Goal: Task Accomplishment & Management: Complete application form

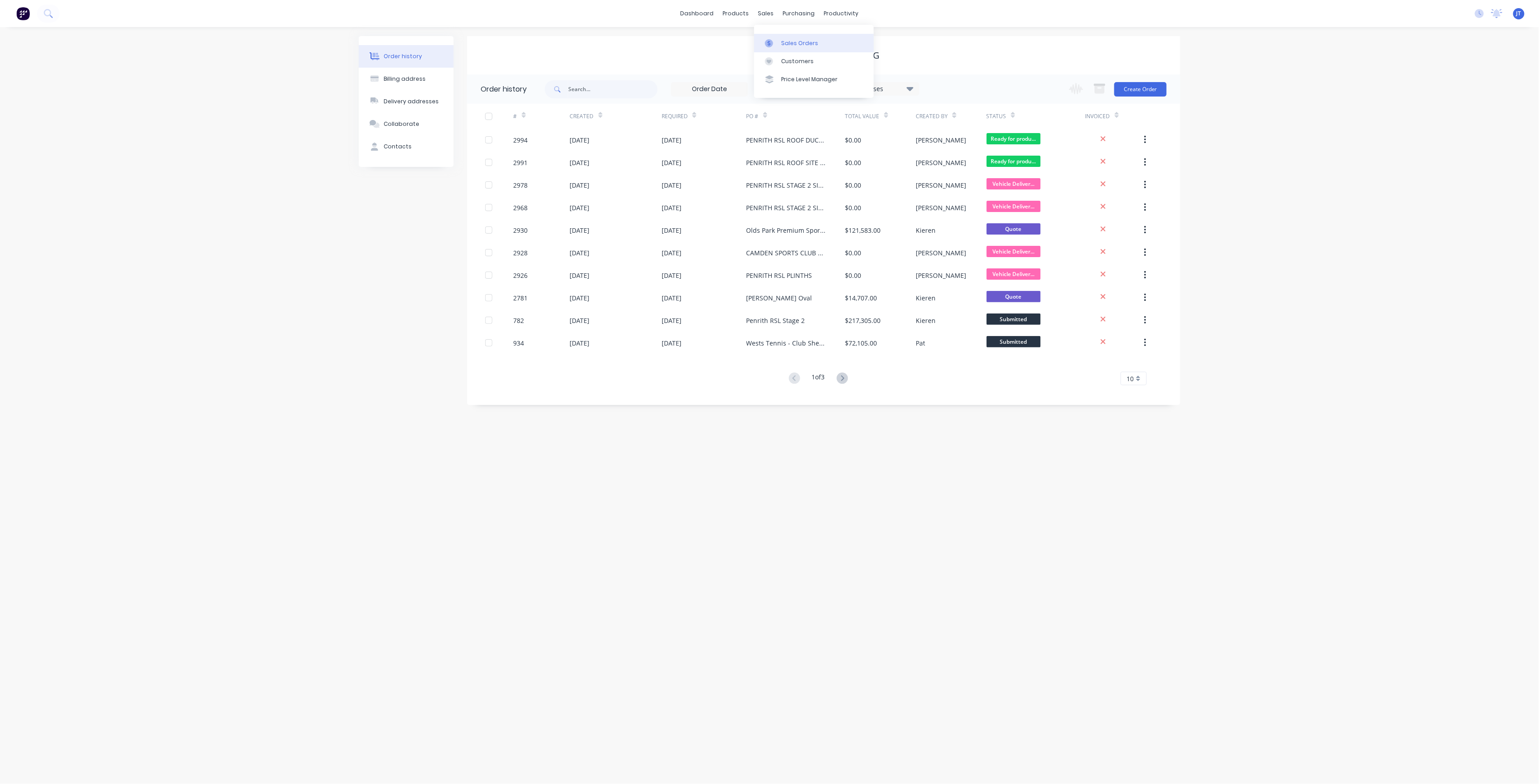
click at [784, 39] on div "Sales Orders" at bounding box center [800, 43] width 37 height 8
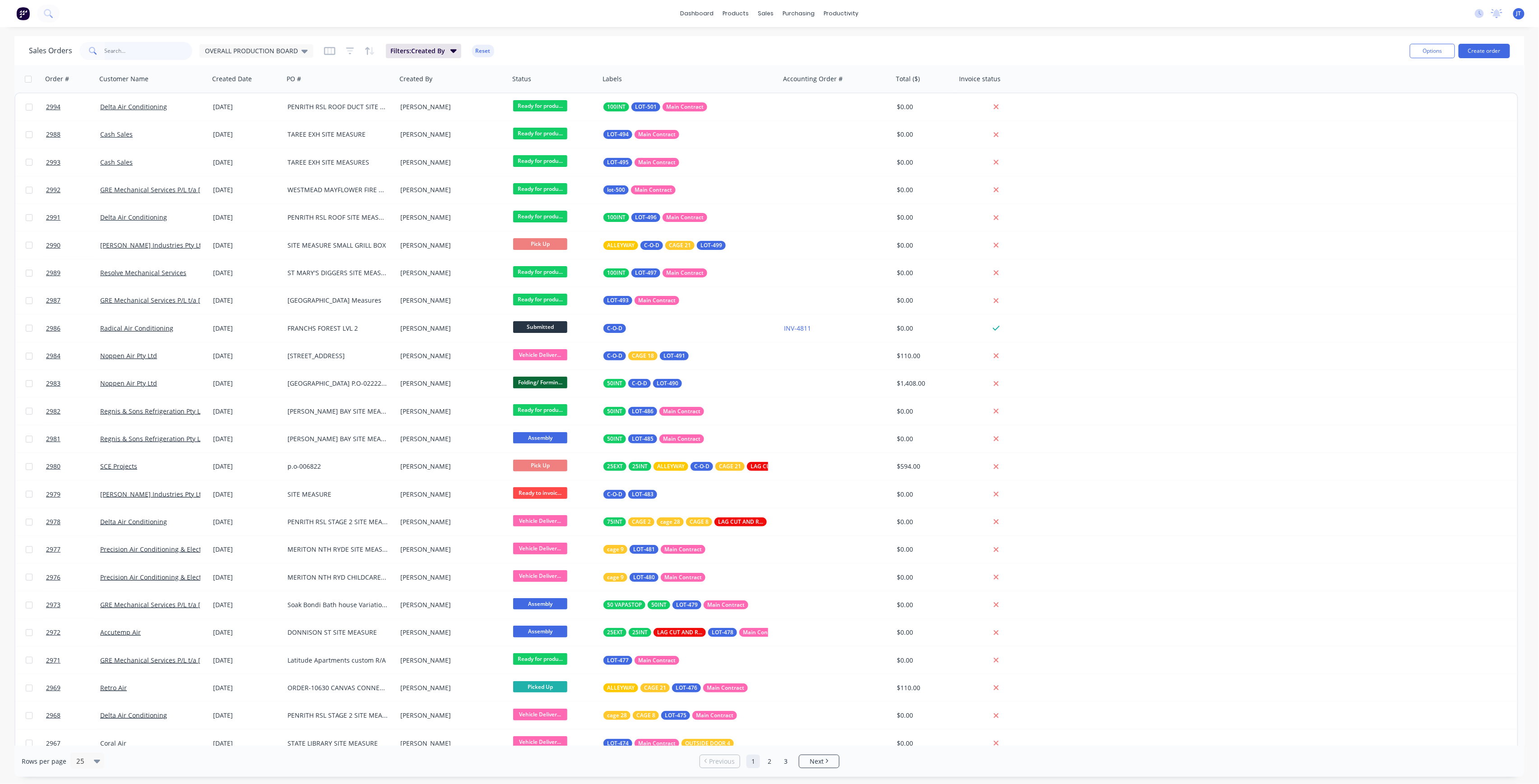
click at [147, 49] on input "text" at bounding box center [148, 51] width 88 height 18
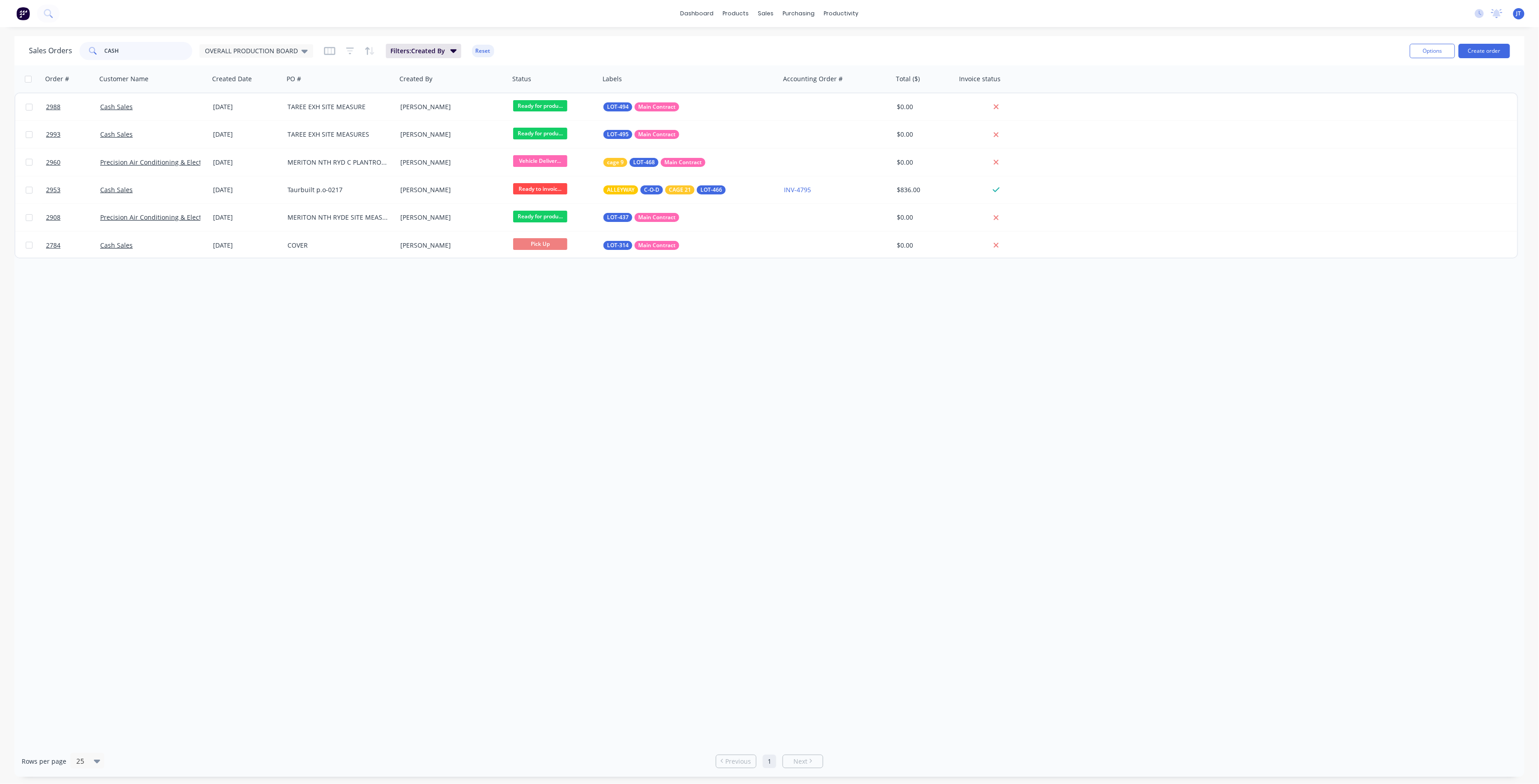
drag, startPoint x: 141, startPoint y: 57, endPoint x: 88, endPoint y: 63, distance: 53.3
click at [88, 63] on div "Sales Orders CASH OVERALL PRODUCTION BOARD Filters: Created By Reset Options Cr…" at bounding box center [770, 50] width 1510 height 29
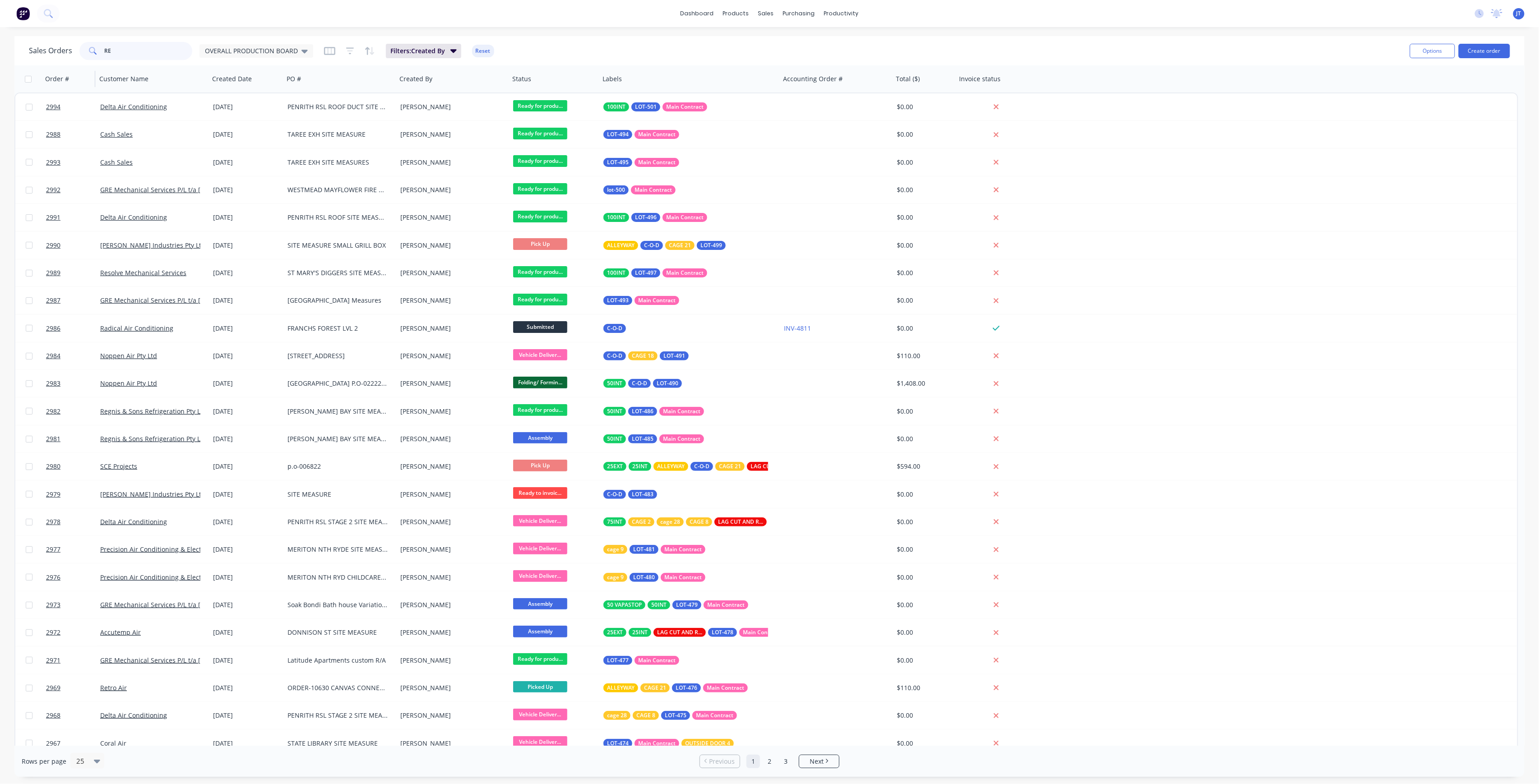
type input "R"
type input "A"
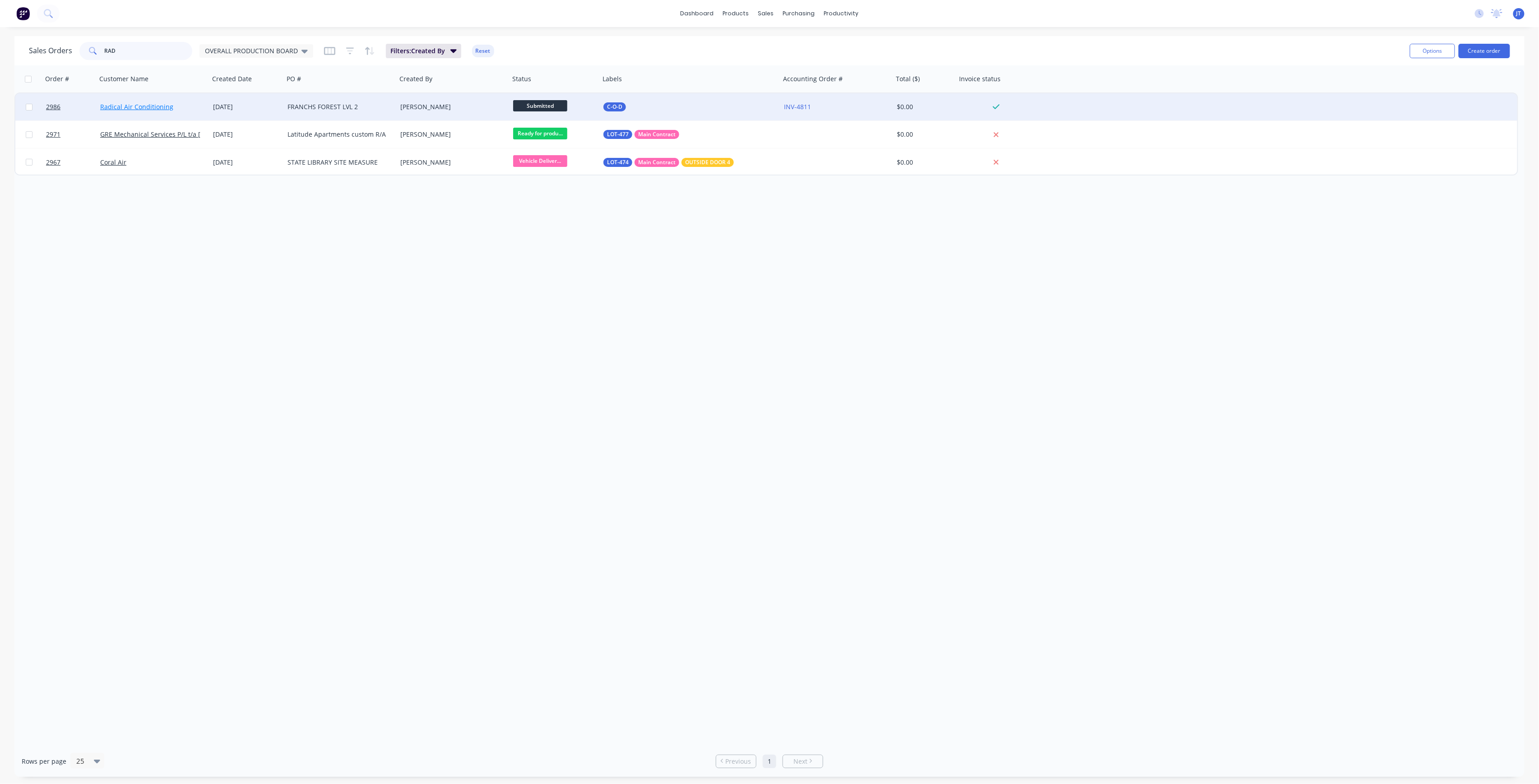
type input "RAD"
click at [153, 107] on link "Radical Air Conditioning" at bounding box center [136, 106] width 73 height 8
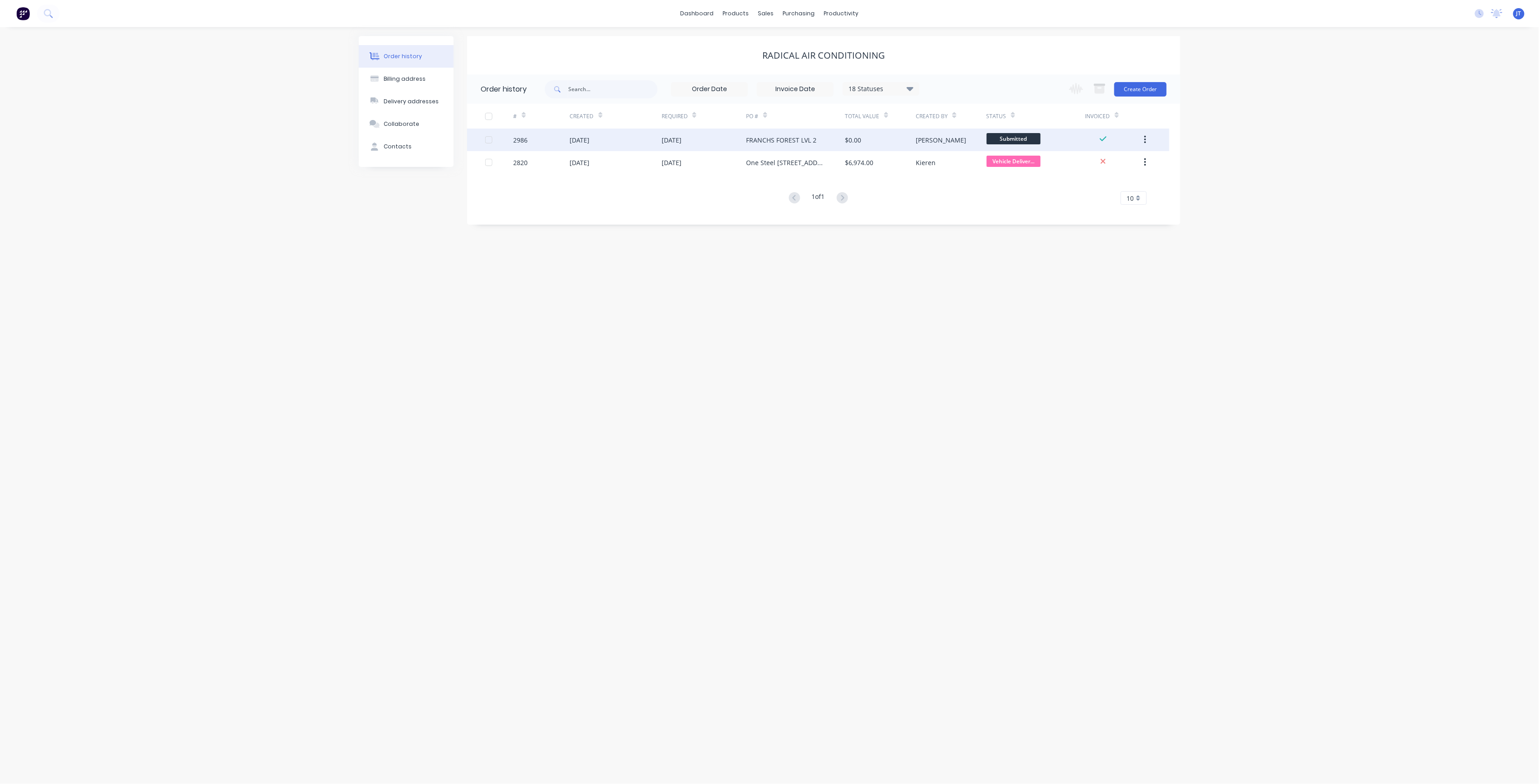
click at [791, 141] on div "FRANCHS FOREST LVL 2" at bounding box center [781, 140] width 71 height 9
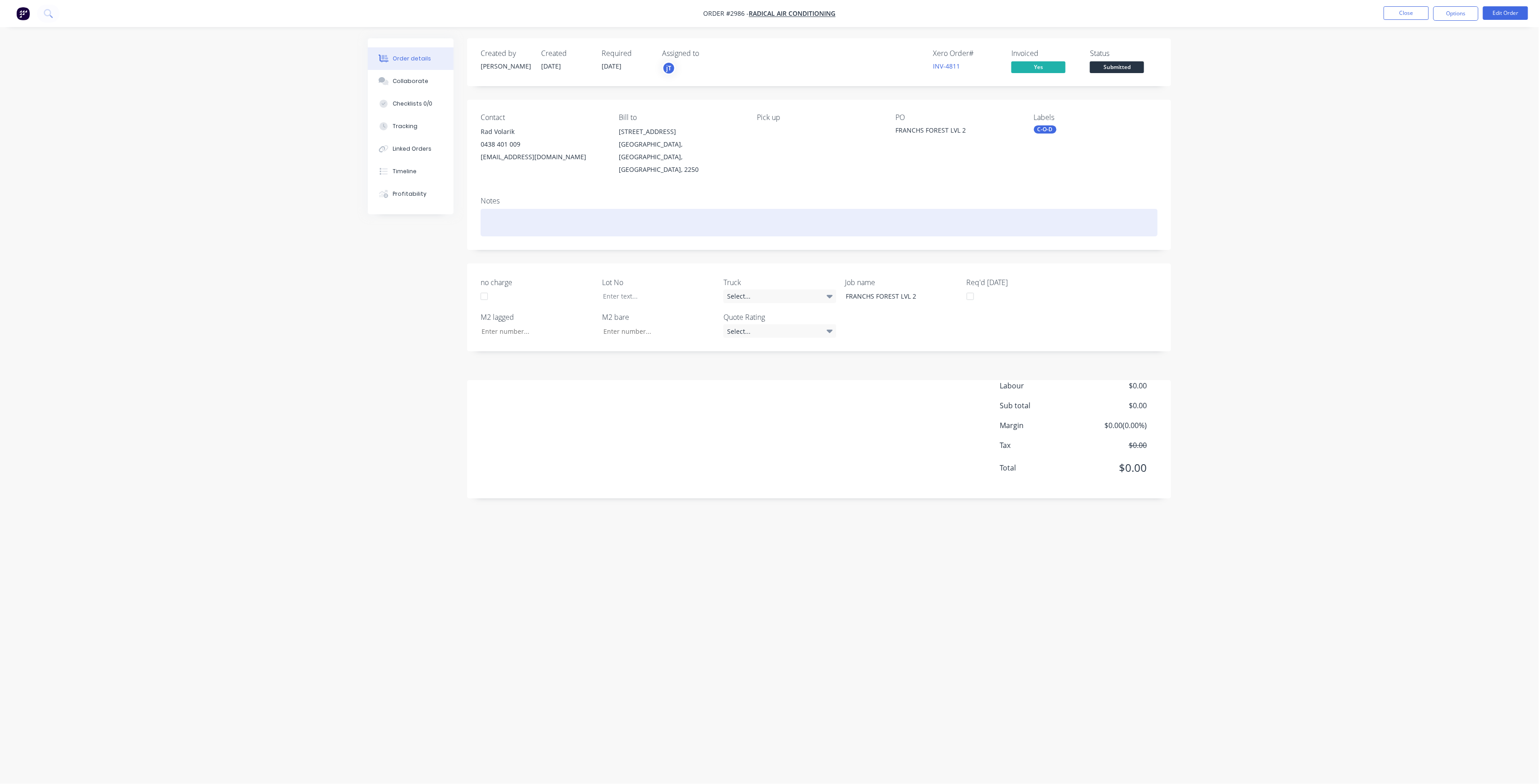
click at [671, 216] on div at bounding box center [819, 223] width 677 height 27
click at [525, 209] on div "ALREADY APID FOR" at bounding box center [819, 223] width 677 height 27
click at [572, 209] on div "ALREADY PAID FOR" at bounding box center [819, 223] width 677 height 27
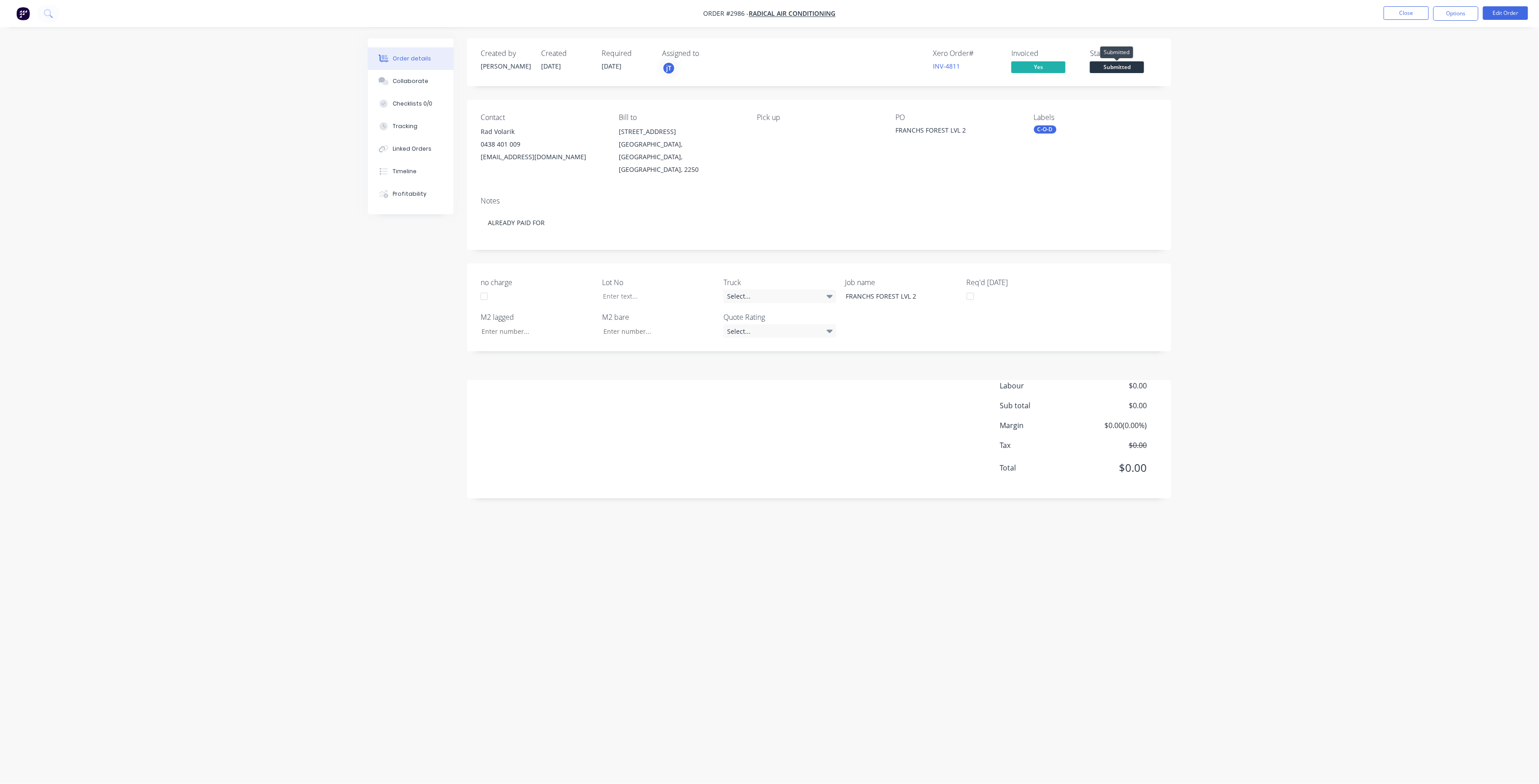
click at [1123, 62] on span "Submitted" at bounding box center [1116, 67] width 54 height 11
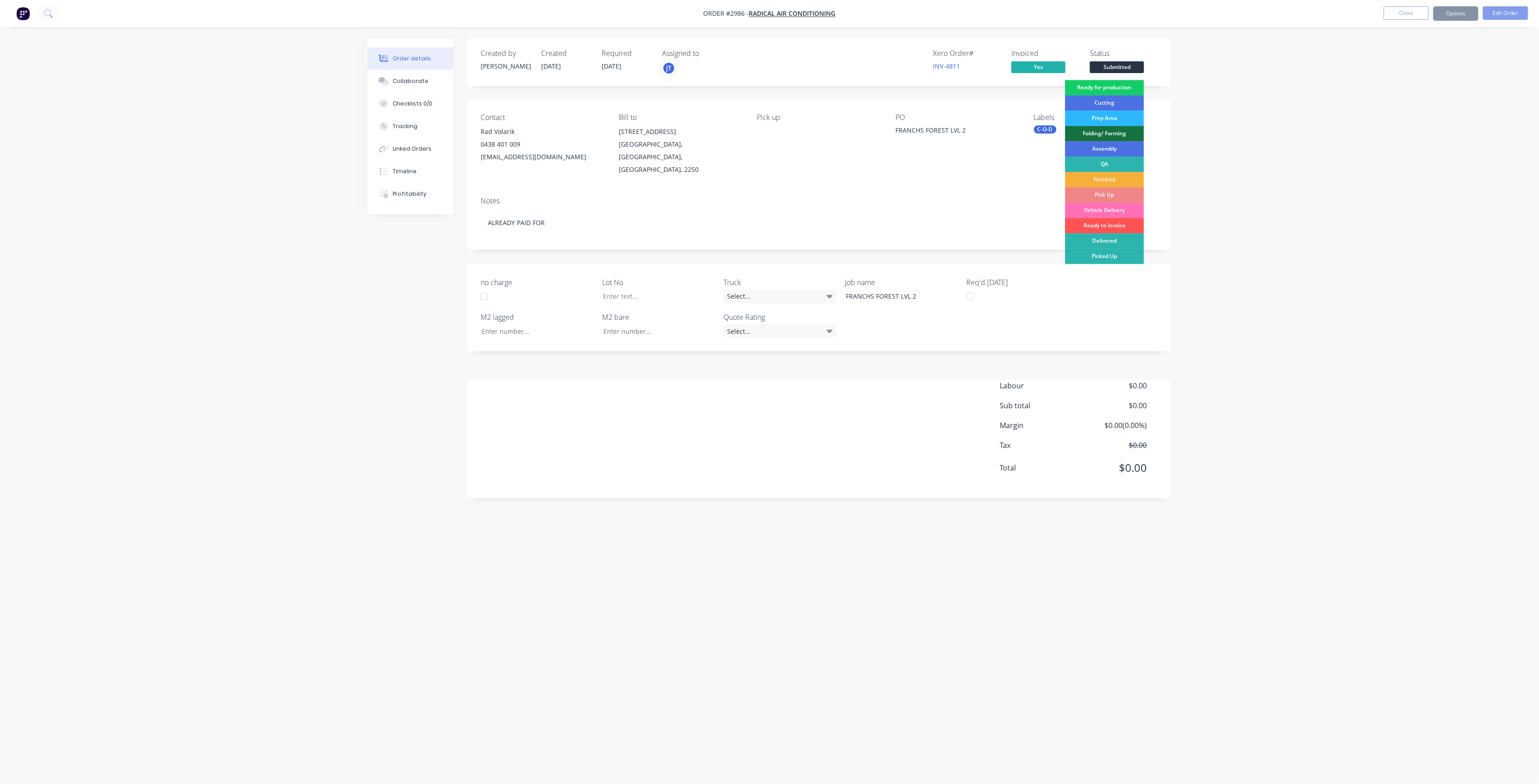
click at [1119, 90] on div "Ready for production" at bounding box center [1104, 87] width 79 height 16
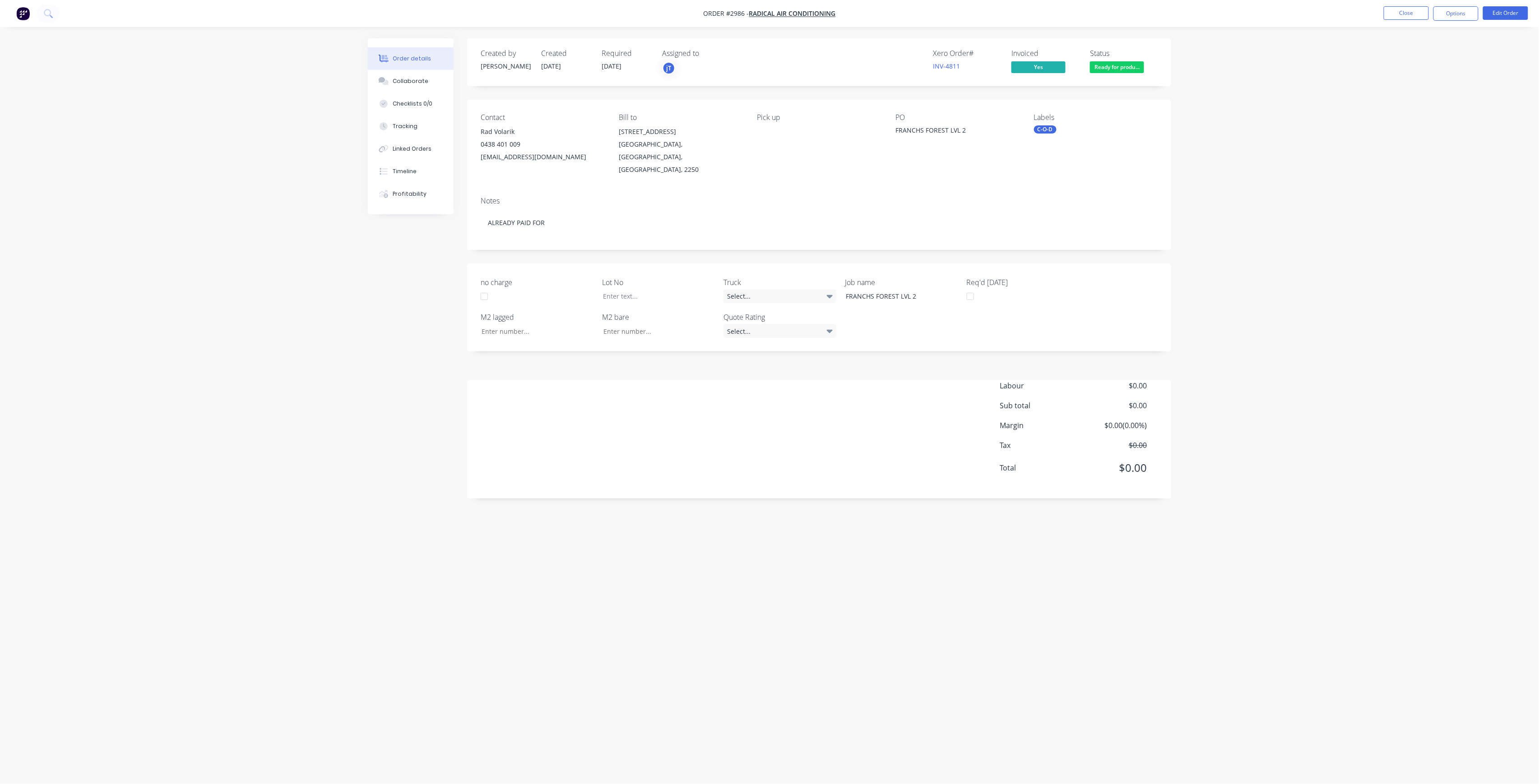
click at [1048, 128] on div "C-O-D" at bounding box center [1044, 129] width 23 height 8
click at [1076, 158] on input "text" at bounding box center [1108, 155] width 94 height 18
click at [1071, 205] on div "LOT-502" at bounding box center [1073, 209] width 29 height 10
click at [1103, 157] on input "LOT-502" at bounding box center [1108, 155] width 94 height 18
drag, startPoint x: 1102, startPoint y: 157, endPoint x: 1061, endPoint y: 167, distance: 42.2
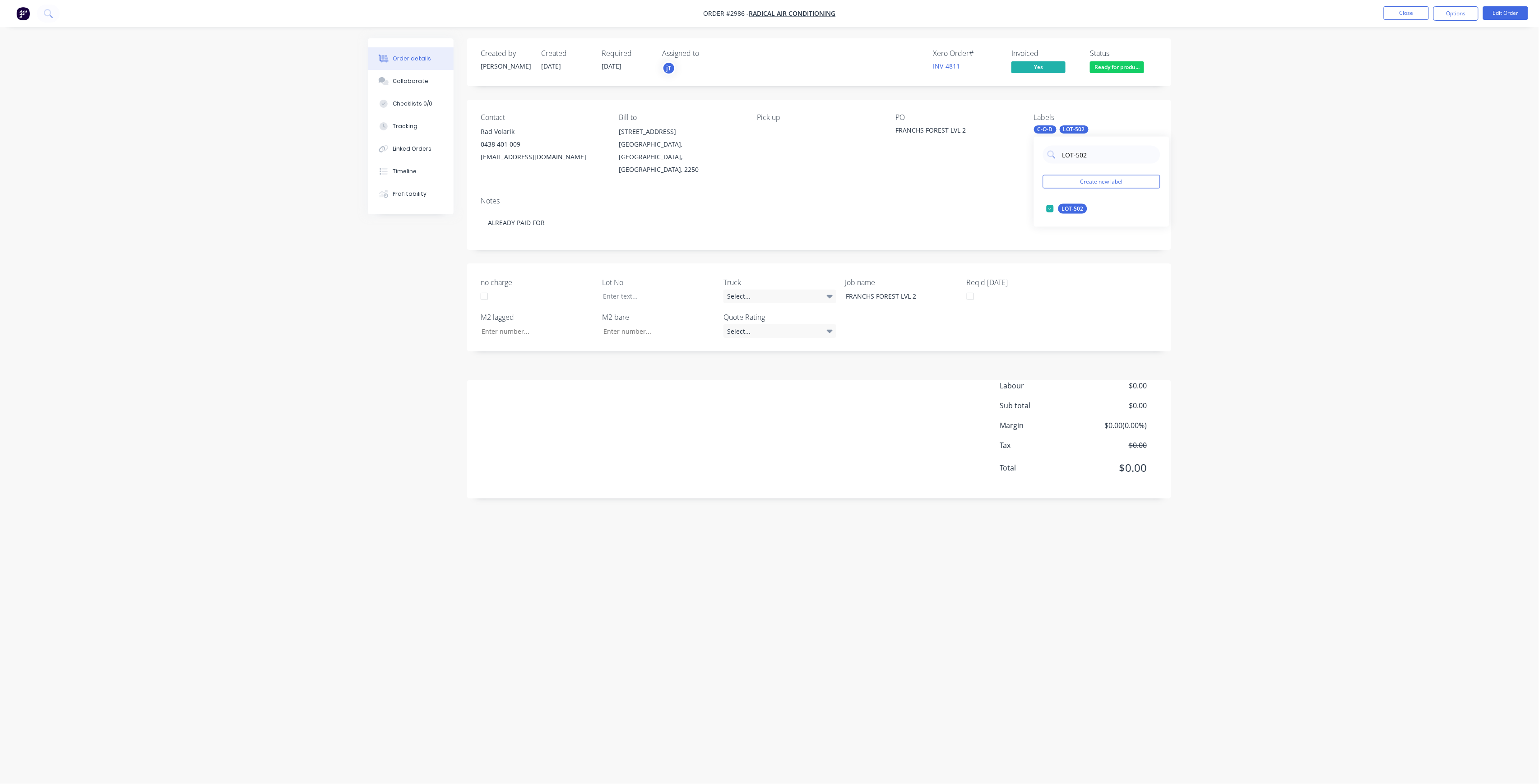
click at [1061, 167] on div "LOT-502 Create new label LOT-502 edit" at bounding box center [1101, 181] width 136 height 91
type input "25"
click at [1073, 244] on div "25INT" at bounding box center [1069, 245] width 23 height 10
click at [975, 237] on div "Notes ALREADY PAID FOR" at bounding box center [819, 220] width 704 height 60
click at [1417, 11] on button "Close" at bounding box center [1405, 13] width 45 height 14
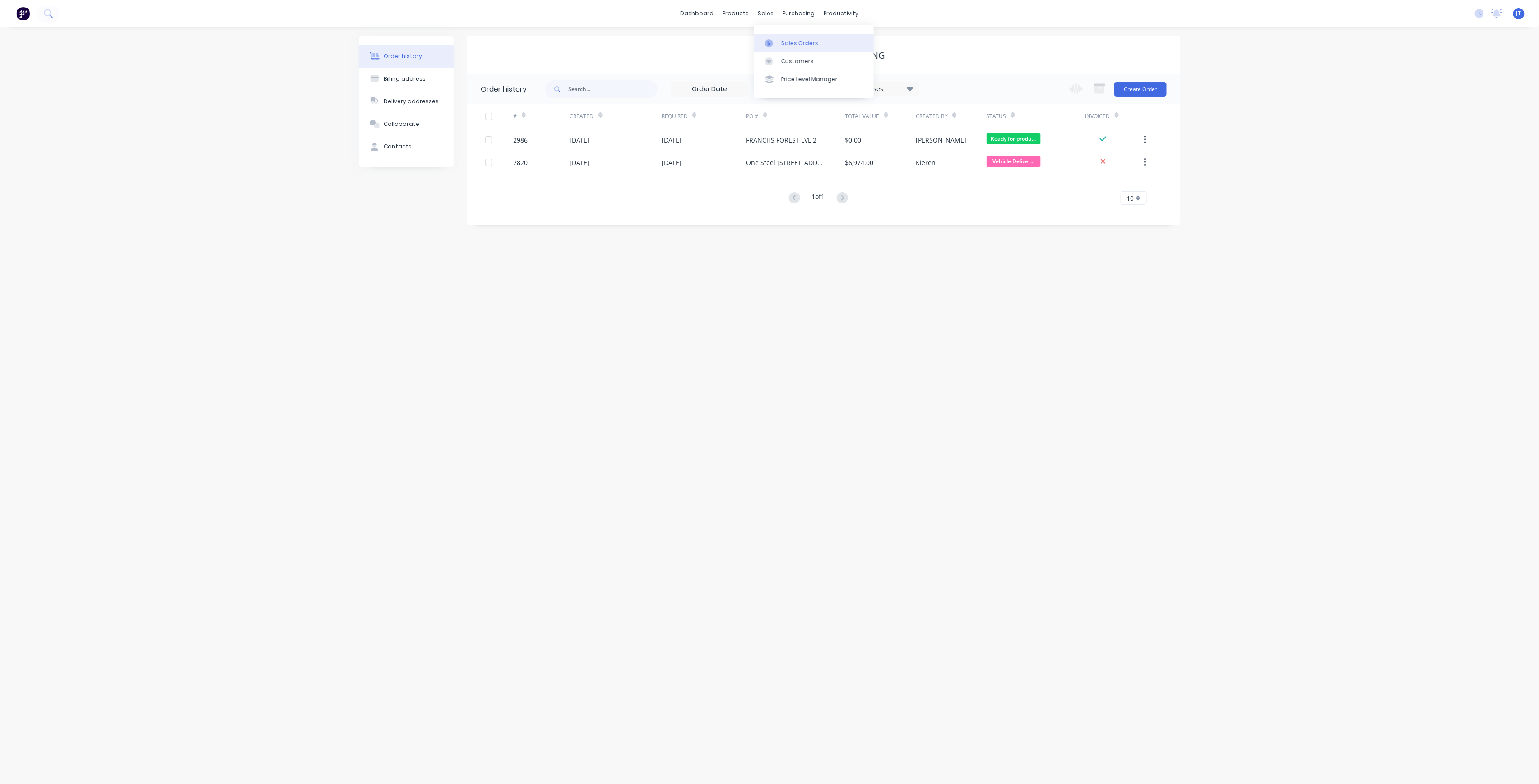
click at [798, 40] on div "Sales Orders" at bounding box center [800, 43] width 37 height 8
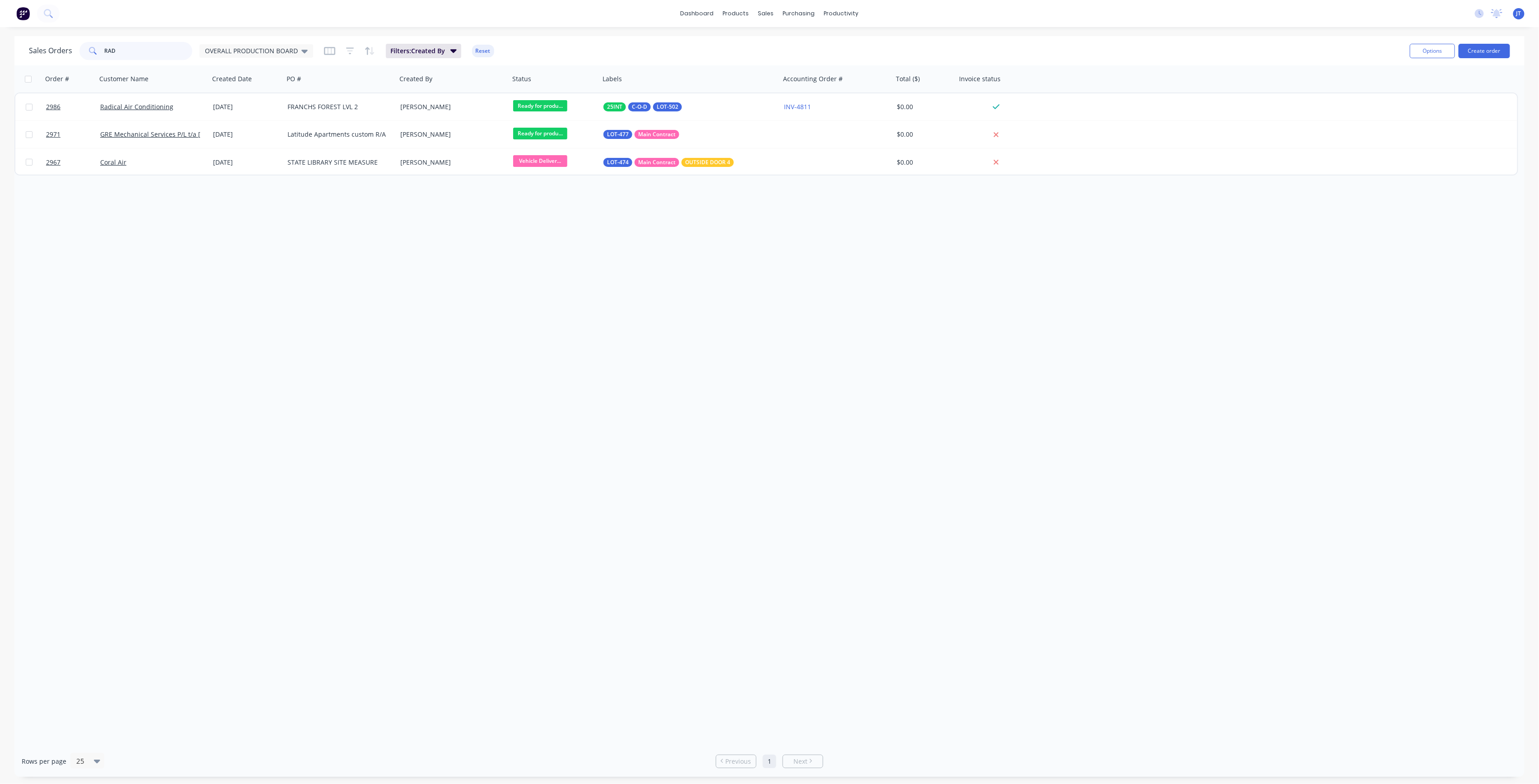
drag, startPoint x: 102, startPoint y: 57, endPoint x: 94, endPoint y: 58, distance: 8.1
click at [94, 58] on div "RAD" at bounding box center [136, 51] width 113 height 18
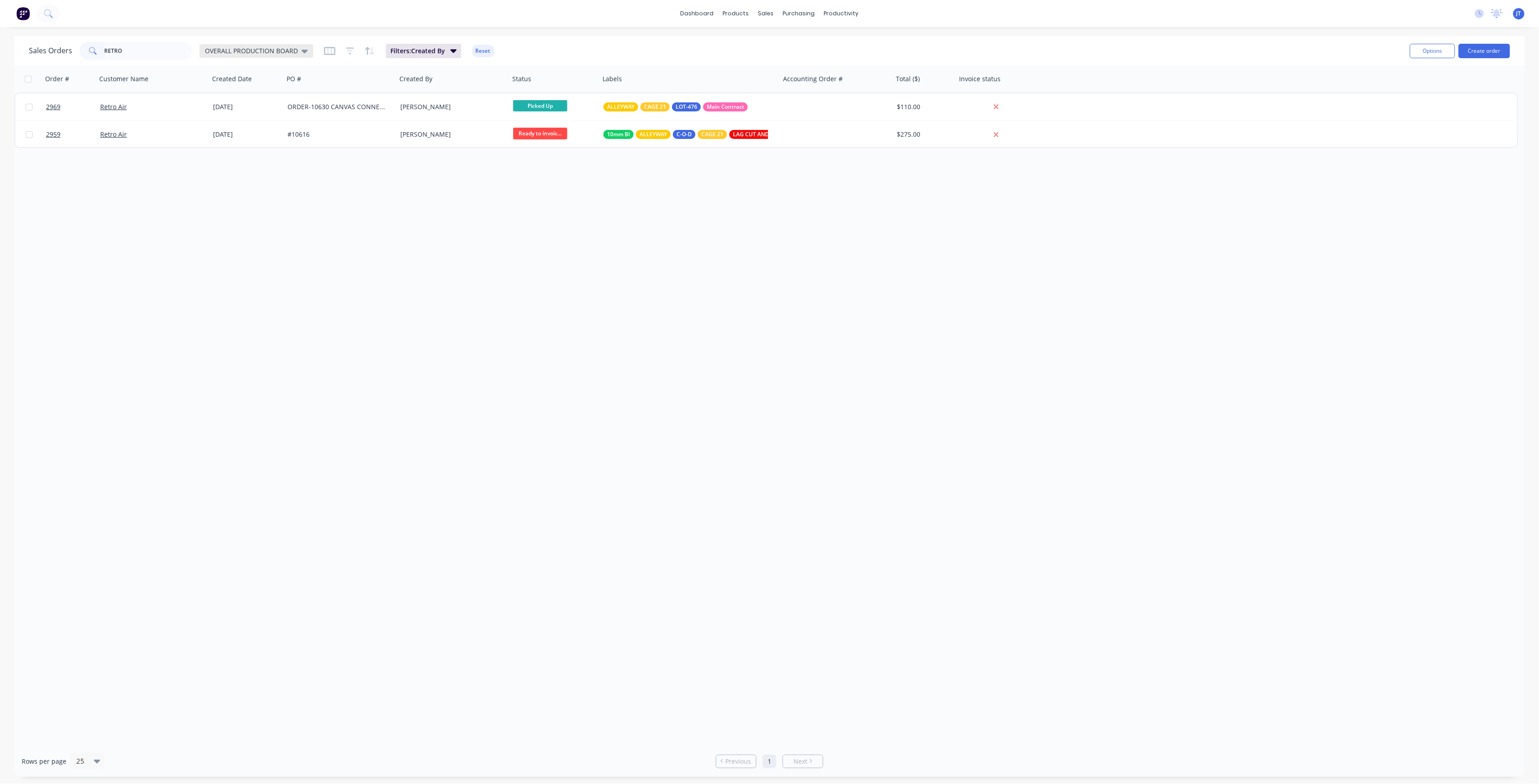
click at [278, 55] on span "OVERALL PRODUCTION BOARD" at bounding box center [251, 50] width 93 height 9
click at [221, 130] on button "None" at bounding box center [254, 126] width 103 height 10
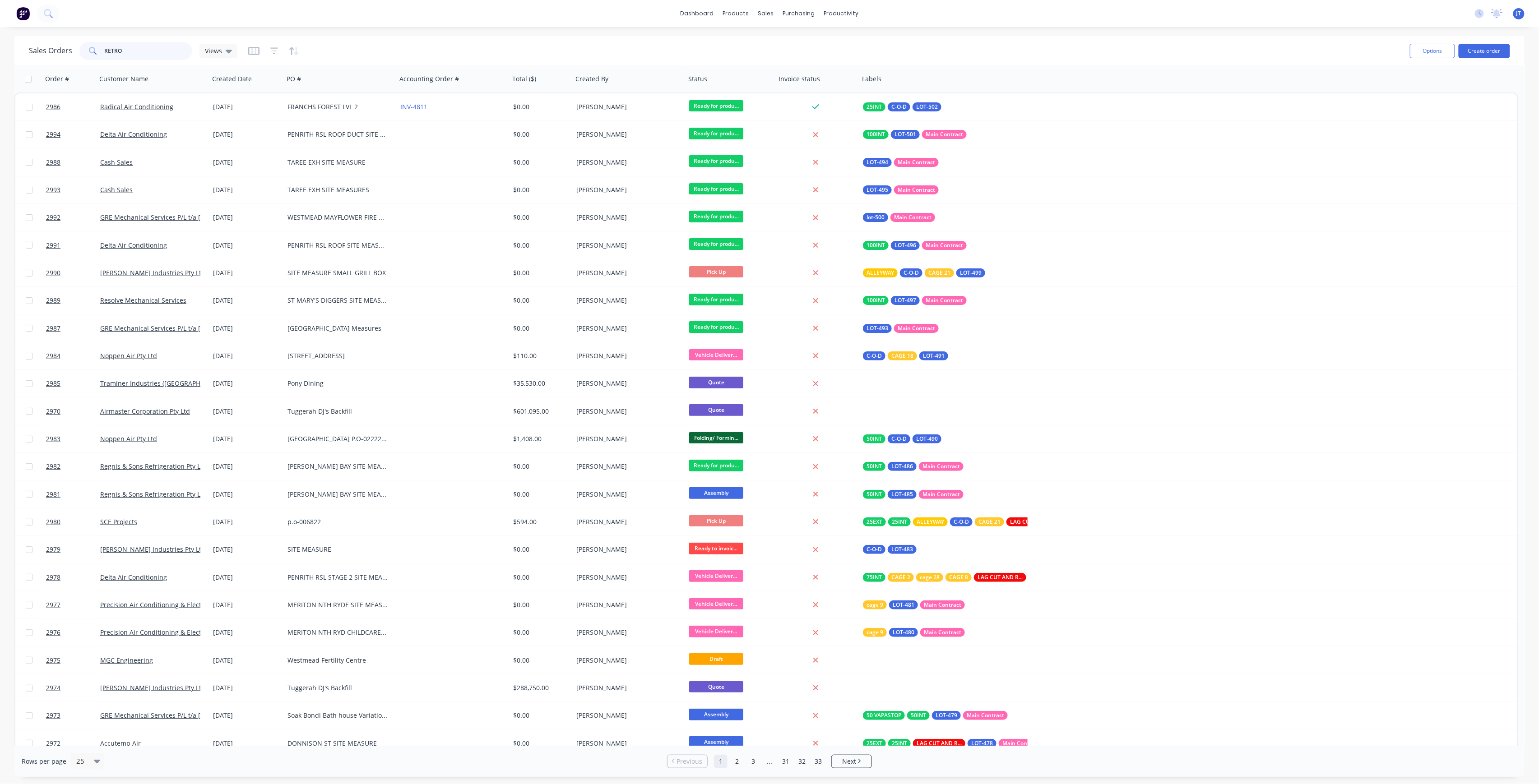
drag, startPoint x: 158, startPoint y: 58, endPoint x: 97, endPoint y: 59, distance: 61.0
click at [97, 59] on div "RETRO" at bounding box center [136, 51] width 113 height 18
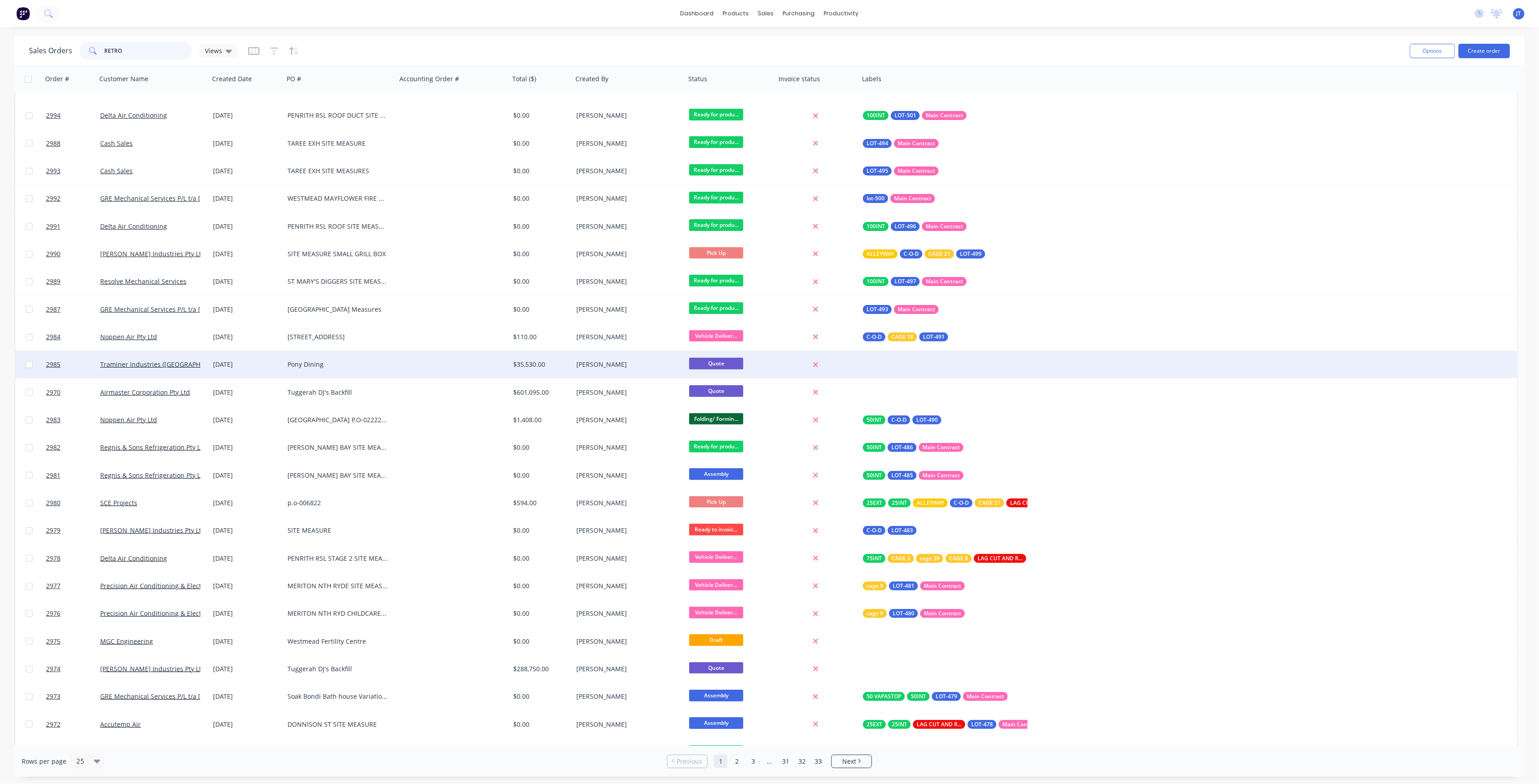
scroll to position [38, 0]
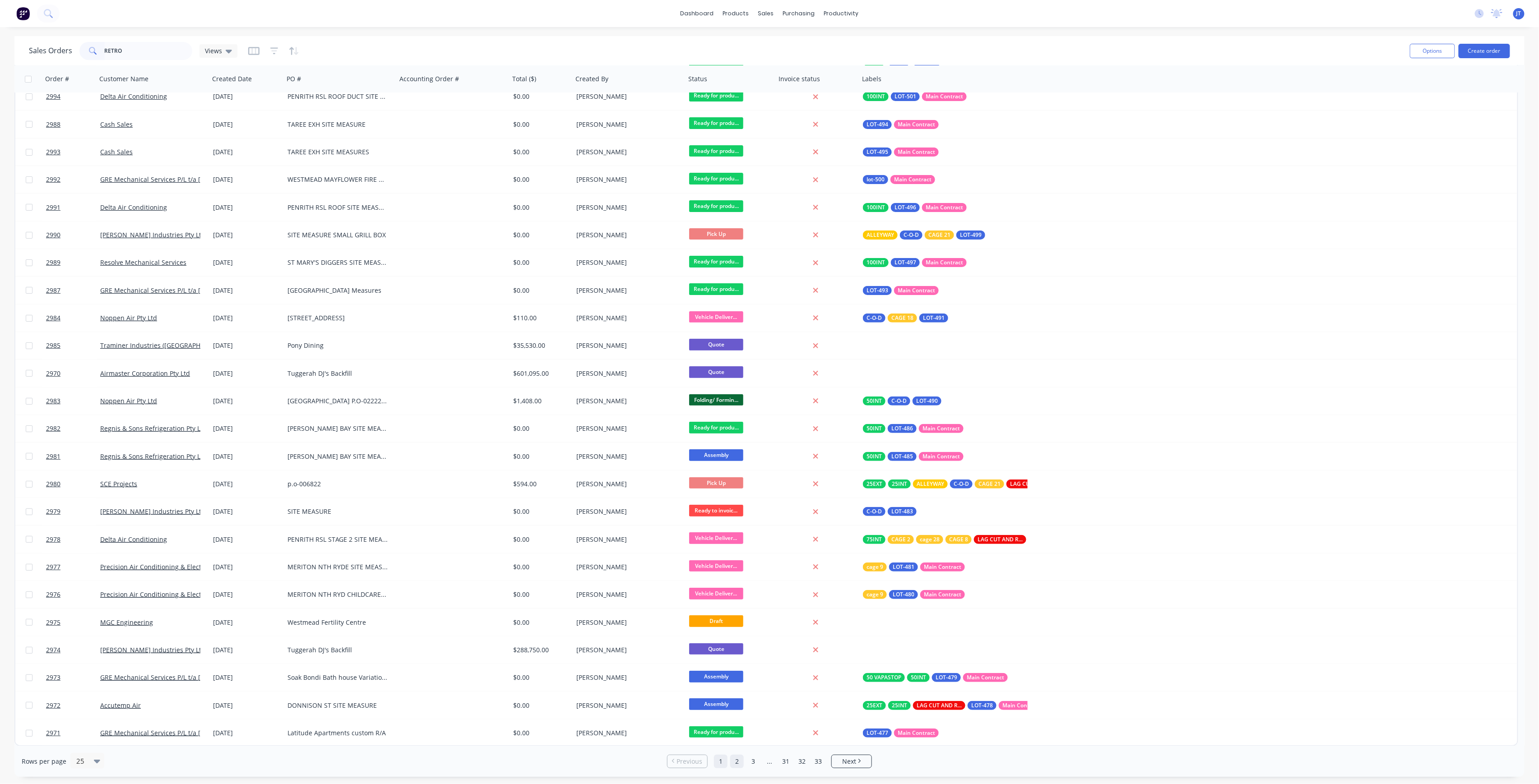
click at [737, 758] on link "2" at bounding box center [737, 761] width 14 height 14
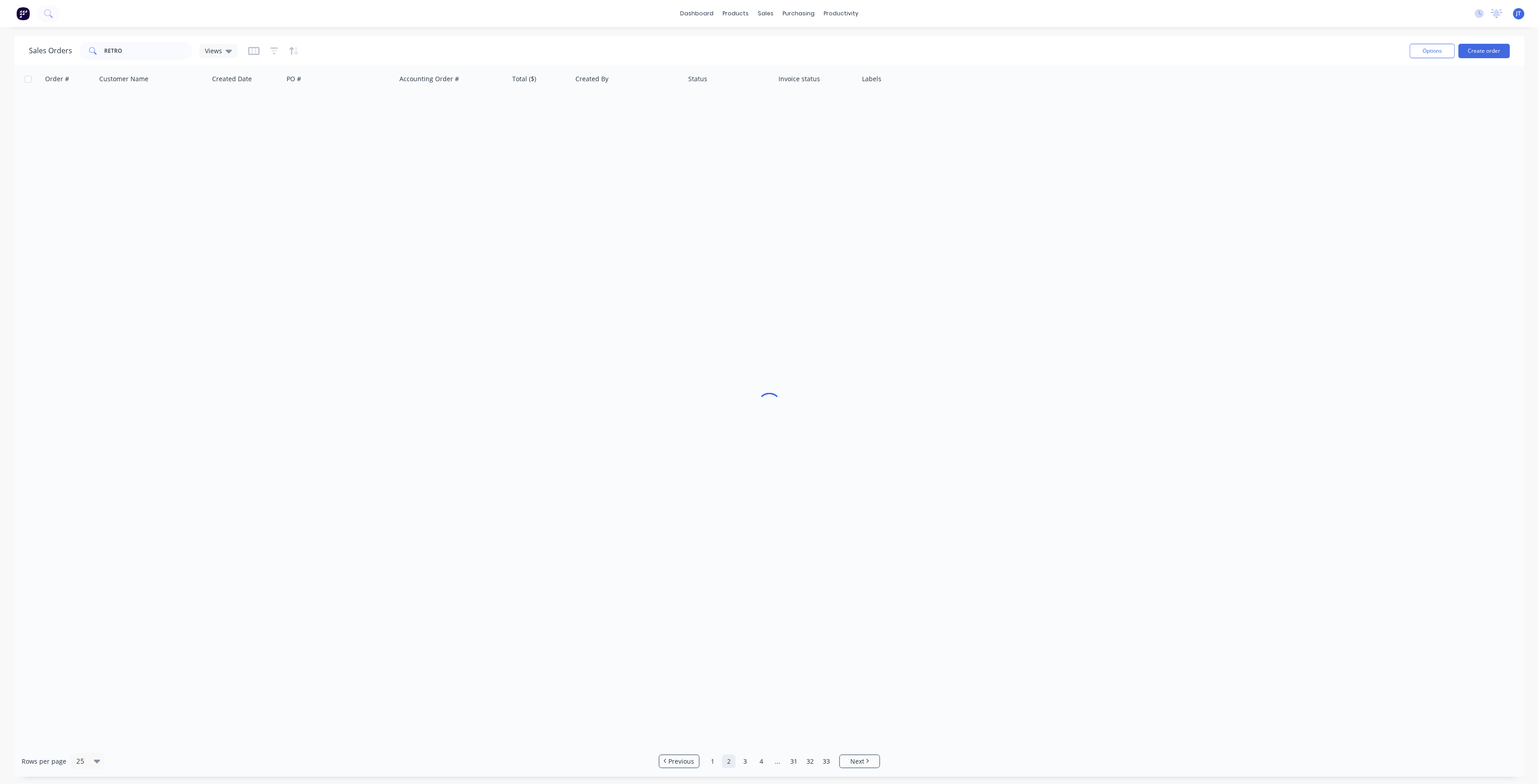
scroll to position [0, 0]
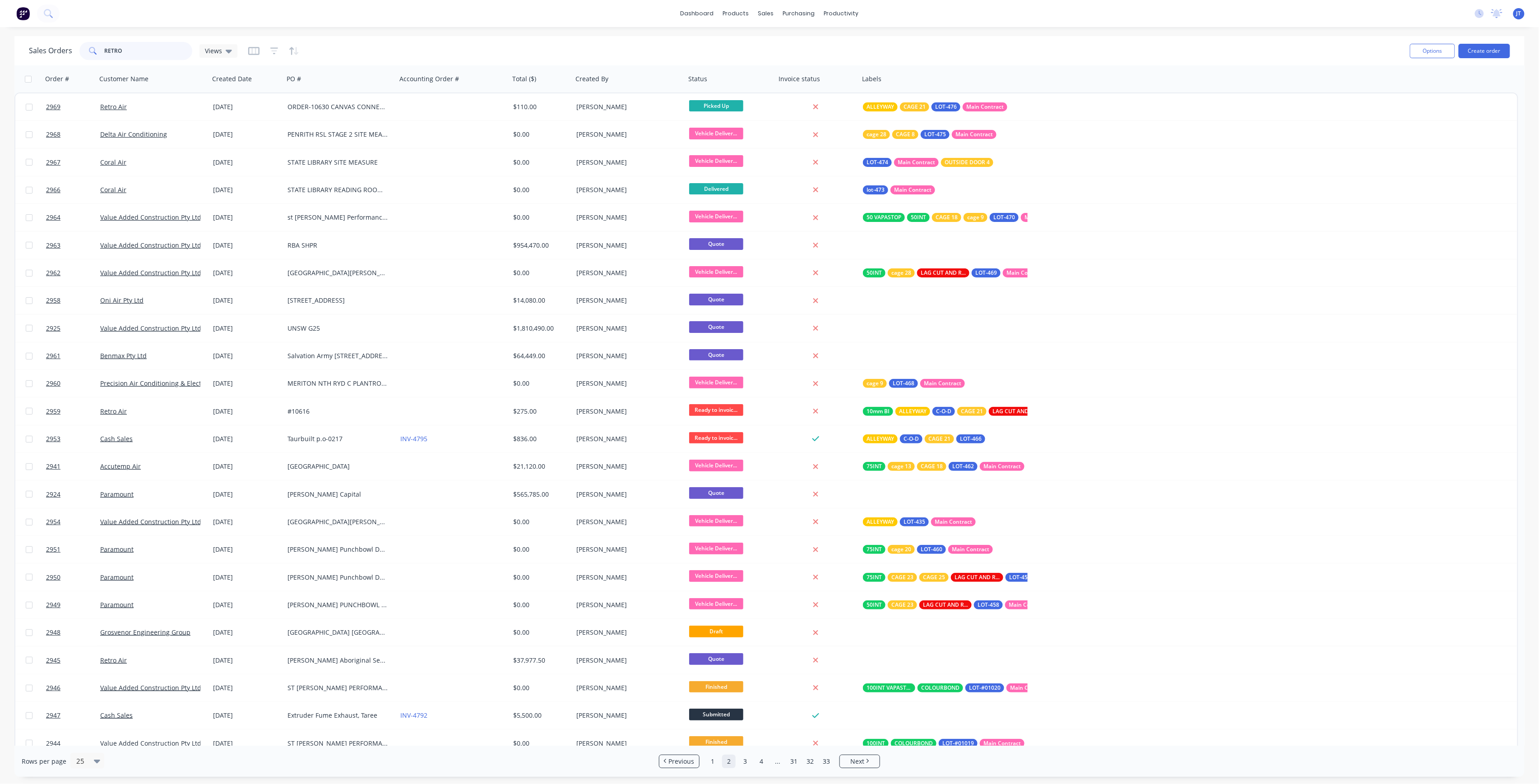
drag, startPoint x: 128, startPoint y: 53, endPoint x: 91, endPoint y: 63, distance: 38.3
click at [95, 63] on div "Sales Orders RETRO Views Options Create order" at bounding box center [770, 50] width 1510 height 29
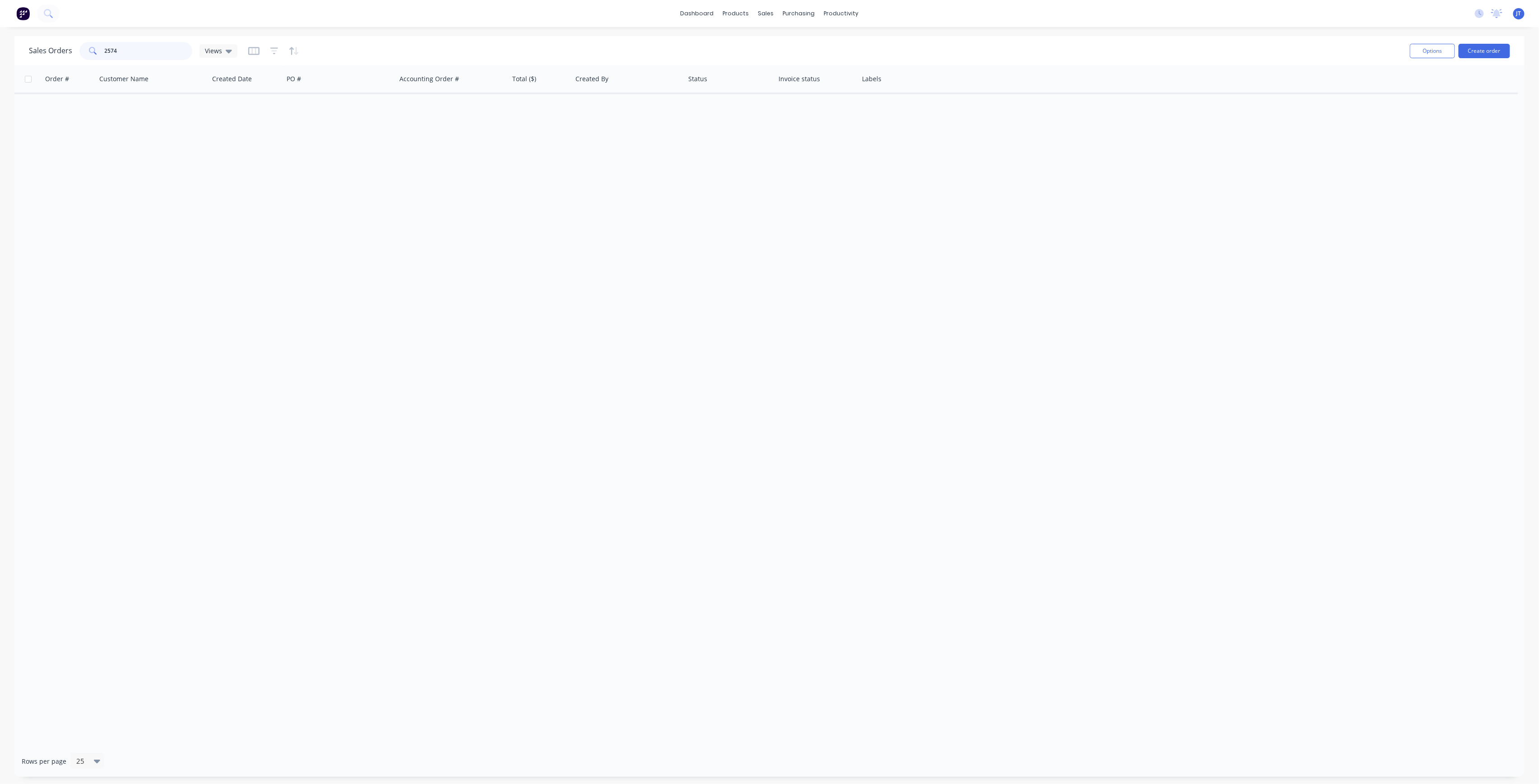
click at [154, 57] on input "2574" at bounding box center [148, 51] width 88 height 18
type input "2574"
drag, startPoint x: 130, startPoint y: 49, endPoint x: 90, endPoint y: 67, distance: 43.9
click at [90, 67] on div "Sales Orders 2574 Views Options Create order Order # Customer Name Created Date…" at bounding box center [770, 406] width 1510 height 741
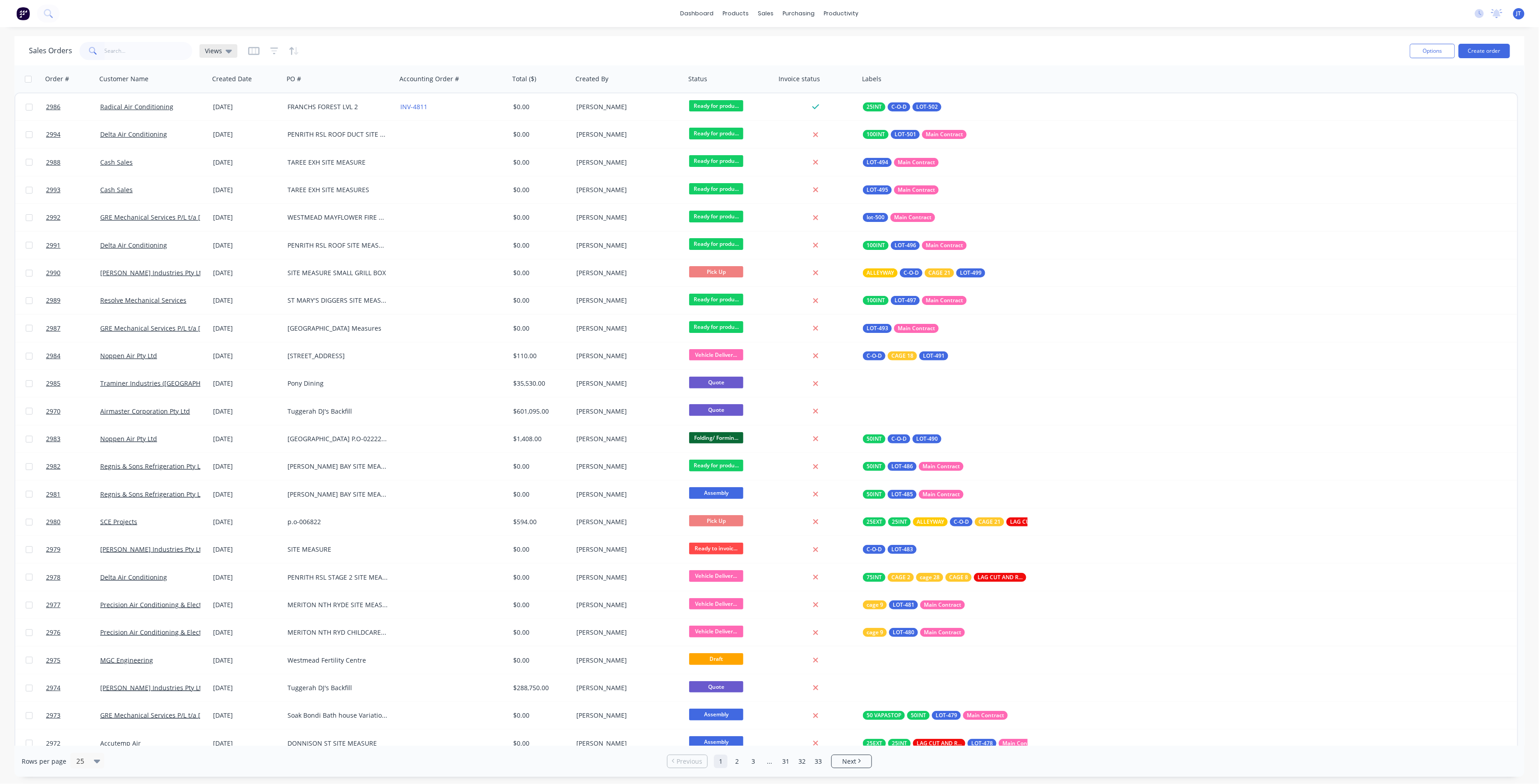
click at [224, 55] on div "Views" at bounding box center [218, 50] width 38 height 14
click at [126, 45] on input "text" at bounding box center [148, 51] width 88 height 18
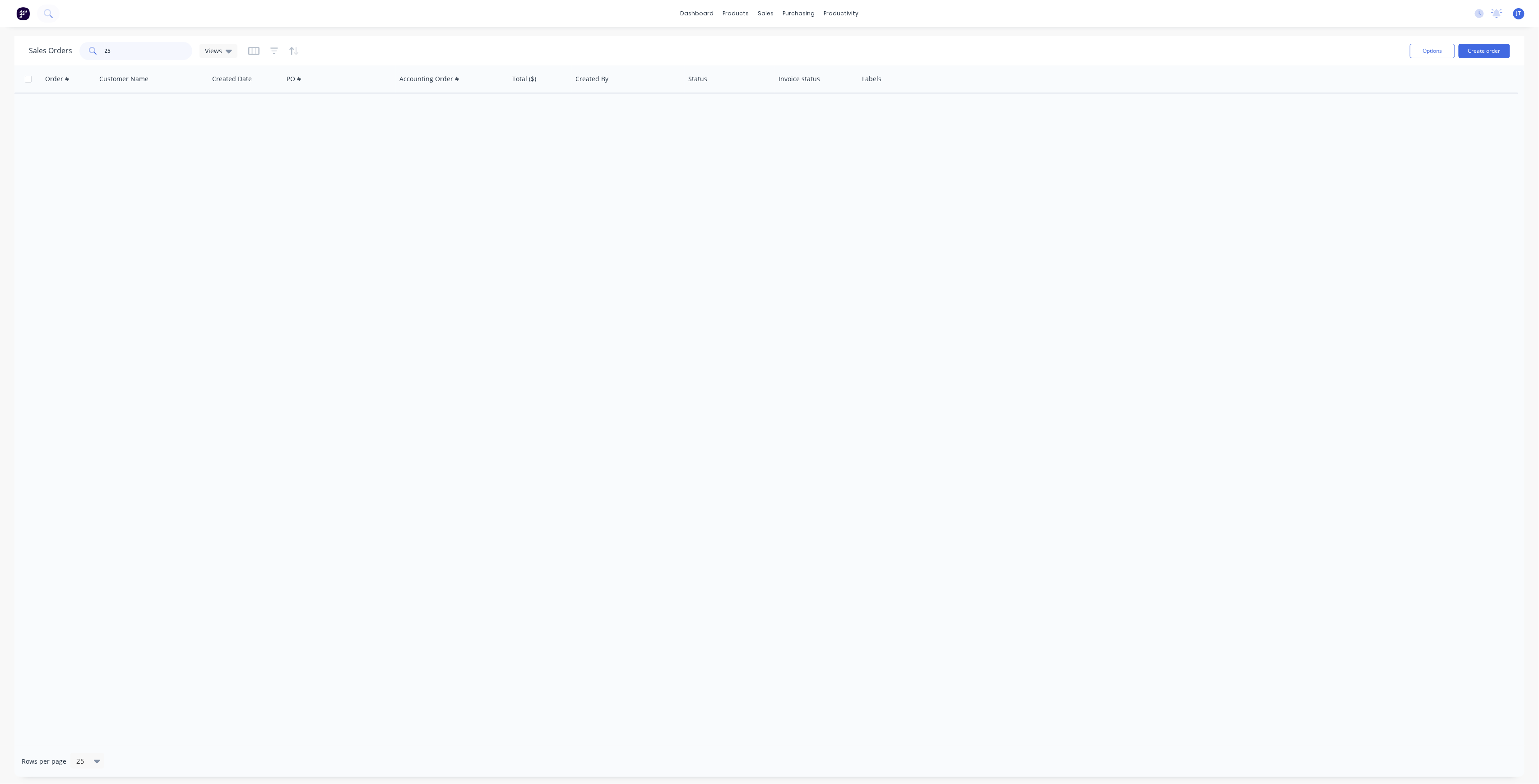
type input "2"
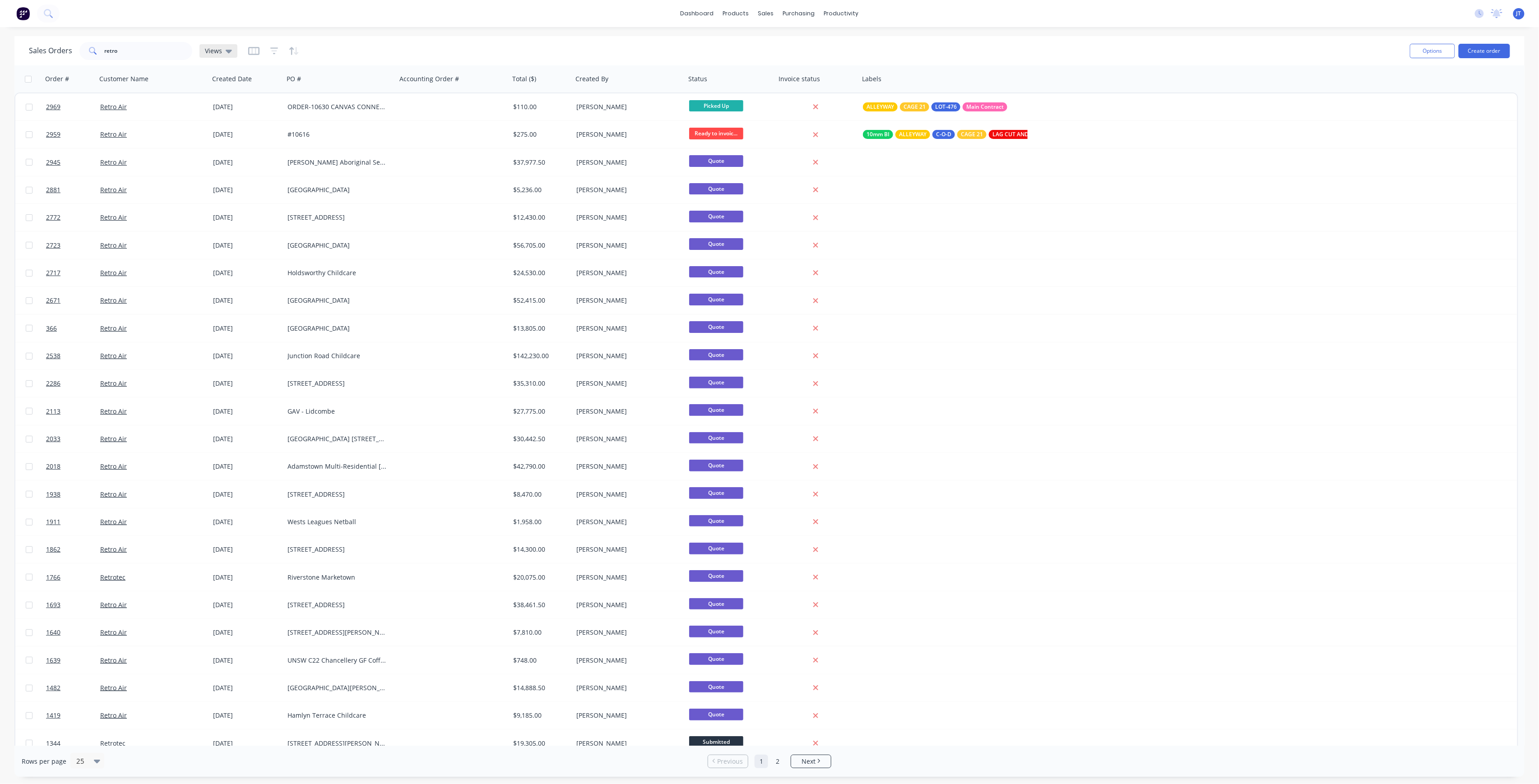
click at [217, 52] on span "Views" at bounding box center [213, 50] width 17 height 9
click at [237, 163] on button "Invoicing Required" at bounding box center [254, 163] width 103 height 10
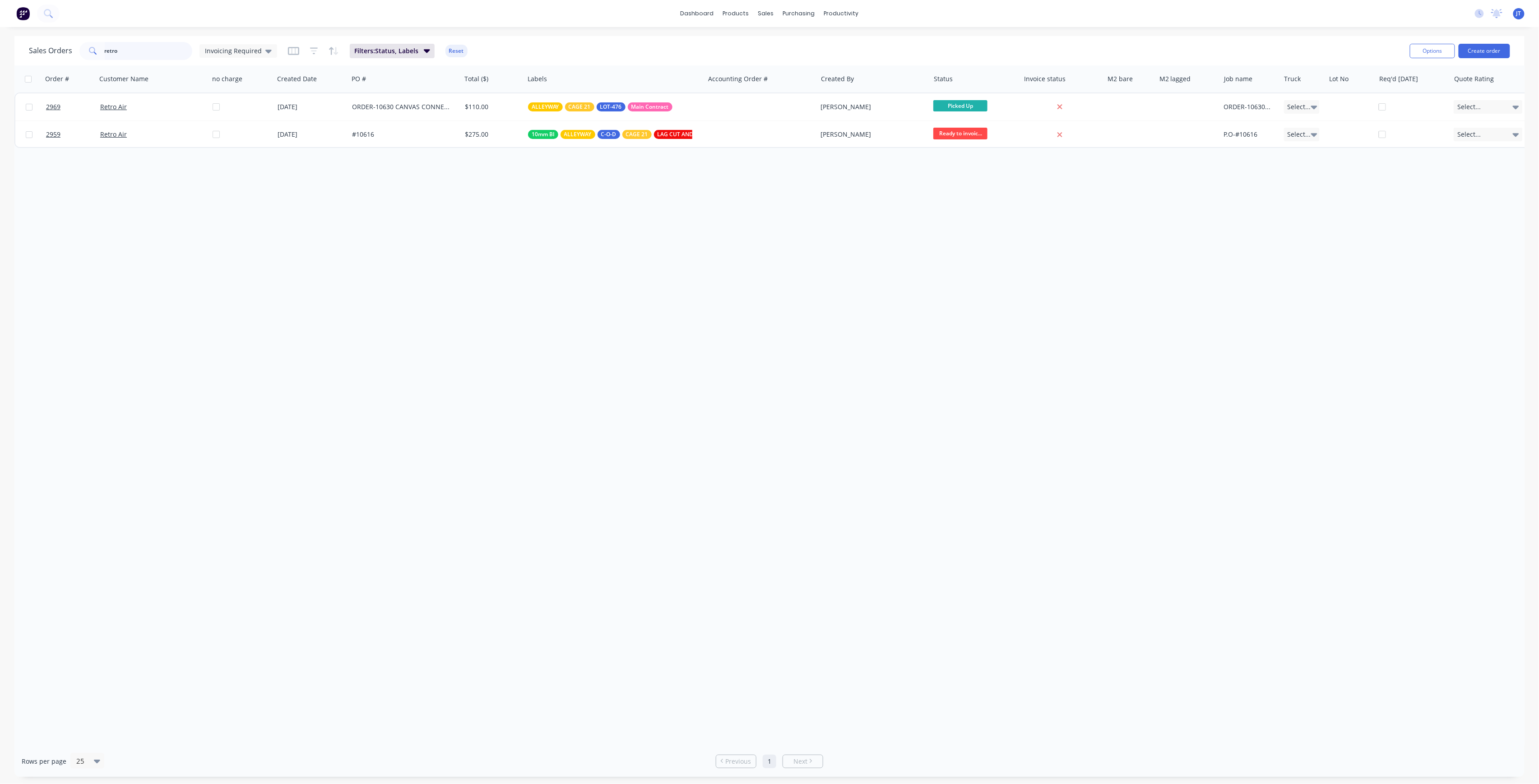
click at [143, 48] on input "retro" at bounding box center [148, 51] width 88 height 18
type input "r"
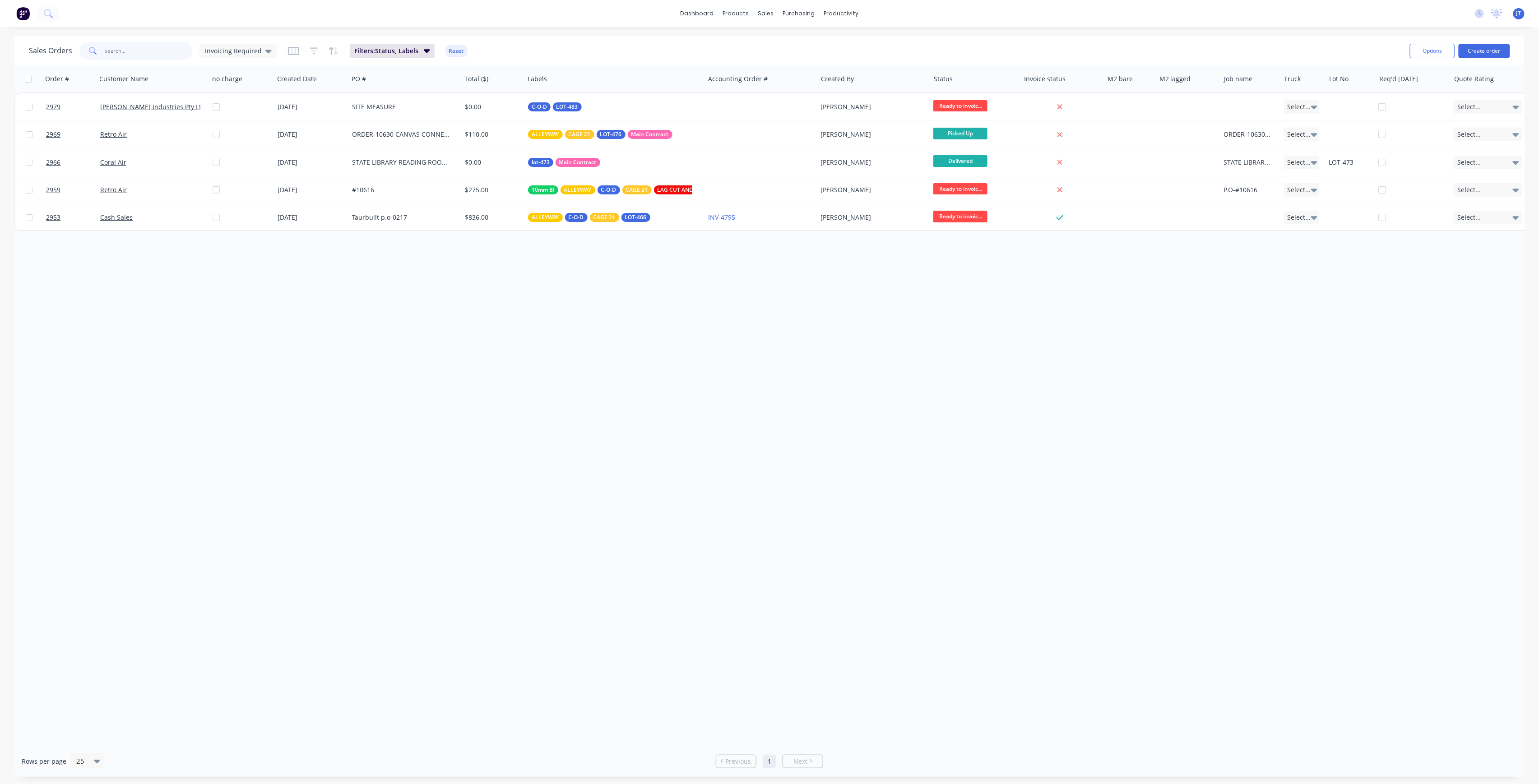
click at [184, 54] on input "text" at bounding box center [148, 51] width 88 height 18
click at [249, 55] on div "Invoicing Required" at bounding box center [238, 50] width 78 height 14
click at [234, 125] on button "None" at bounding box center [254, 126] width 103 height 10
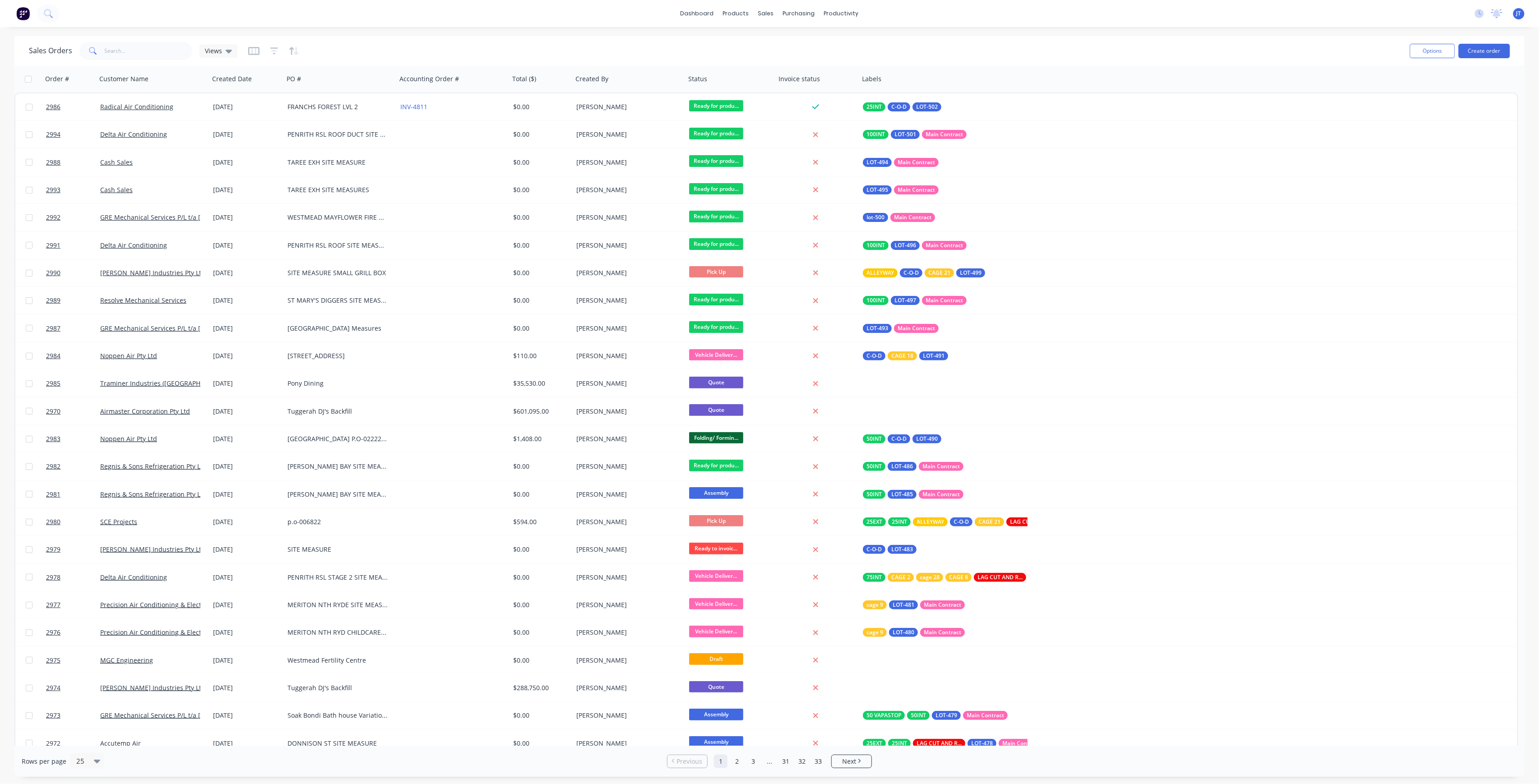
click at [266, 55] on div at bounding box center [274, 51] width 51 height 15
click at [274, 52] on icon "button" at bounding box center [274, 51] width 8 height 9
click at [295, 94] on button "add" at bounding box center [289, 93] width 23 height 7
click at [359, 95] on div at bounding box center [352, 98] width 81 height 11
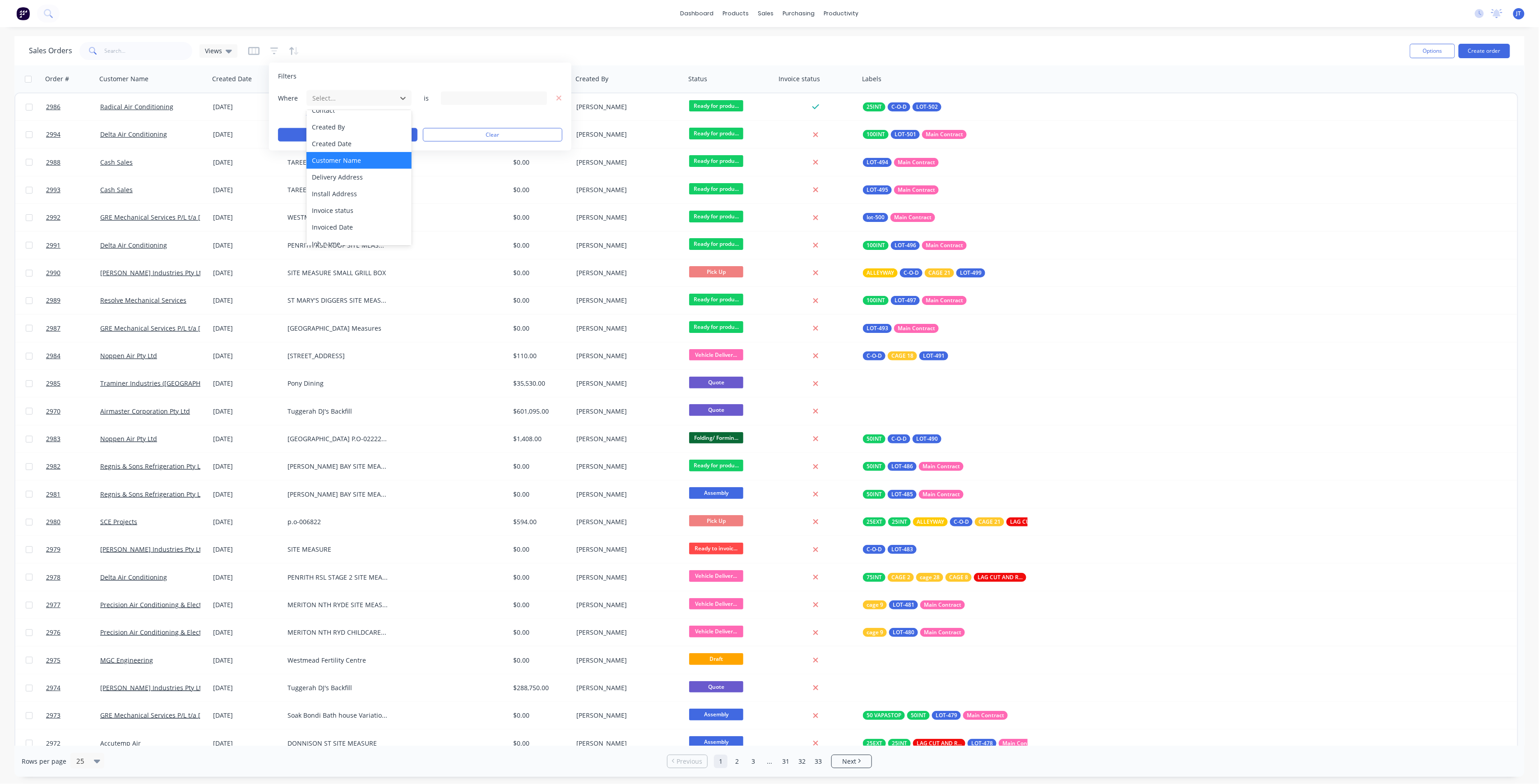
click at [363, 161] on div "Customer Name" at bounding box center [358, 160] width 104 height 16
click at [475, 99] on div "88 Customer Name selected" at bounding box center [486, 98] width 82 height 9
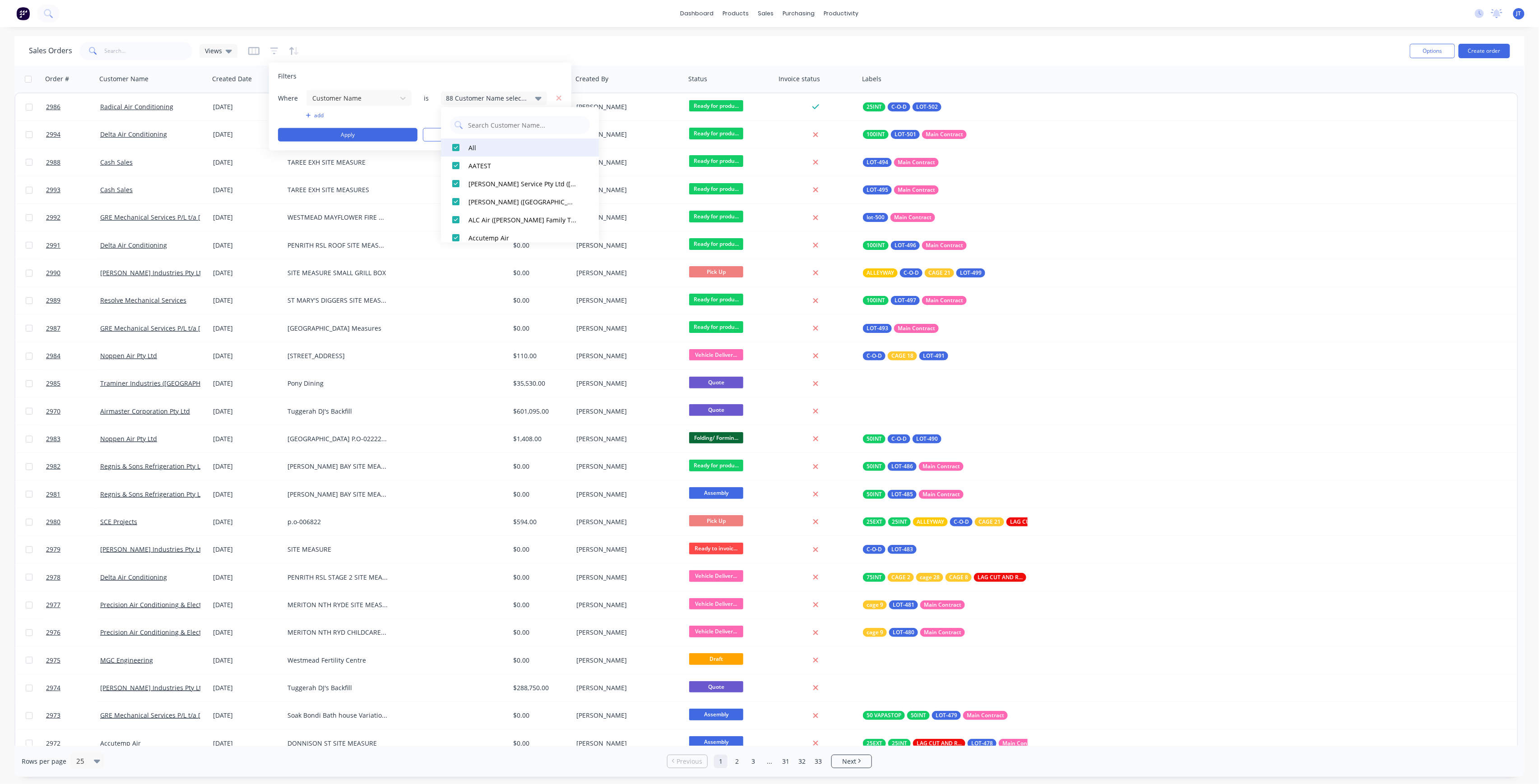
click at [457, 148] on div at bounding box center [456, 147] width 18 height 18
click at [493, 138] on div "Retro Air" at bounding box center [522, 136] width 108 height 9
click at [307, 113] on button "add" at bounding box center [359, 115] width 106 height 7
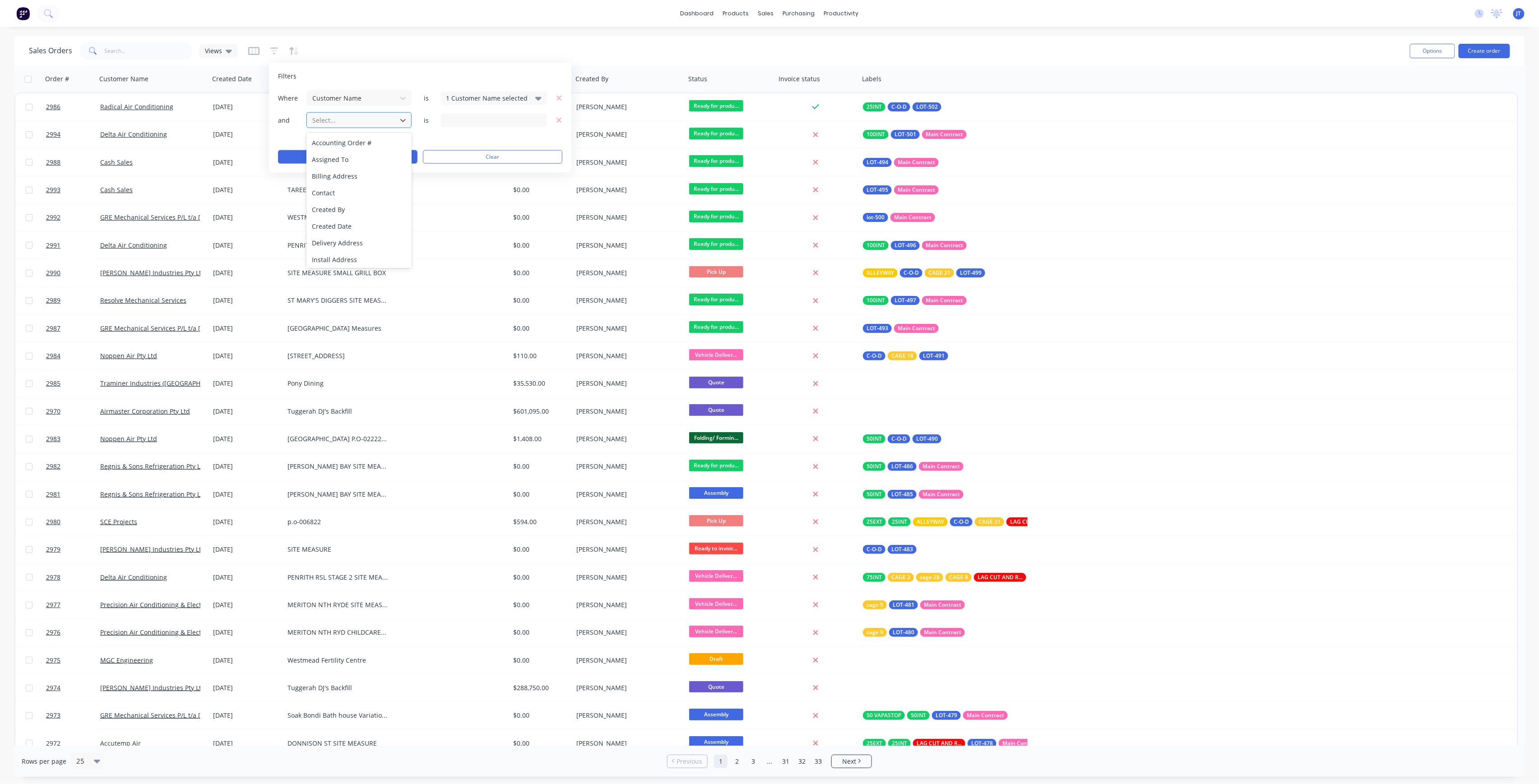
drag, startPoint x: 322, startPoint y: 118, endPoint x: 330, endPoint y: 120, distance: 8.2
click at [325, 118] on div at bounding box center [352, 120] width 81 height 11
click at [371, 161] on div "Invoice status" at bounding box center [358, 157] width 104 height 16
click at [498, 117] on div "3 Invoice status selected" at bounding box center [486, 120] width 82 height 9
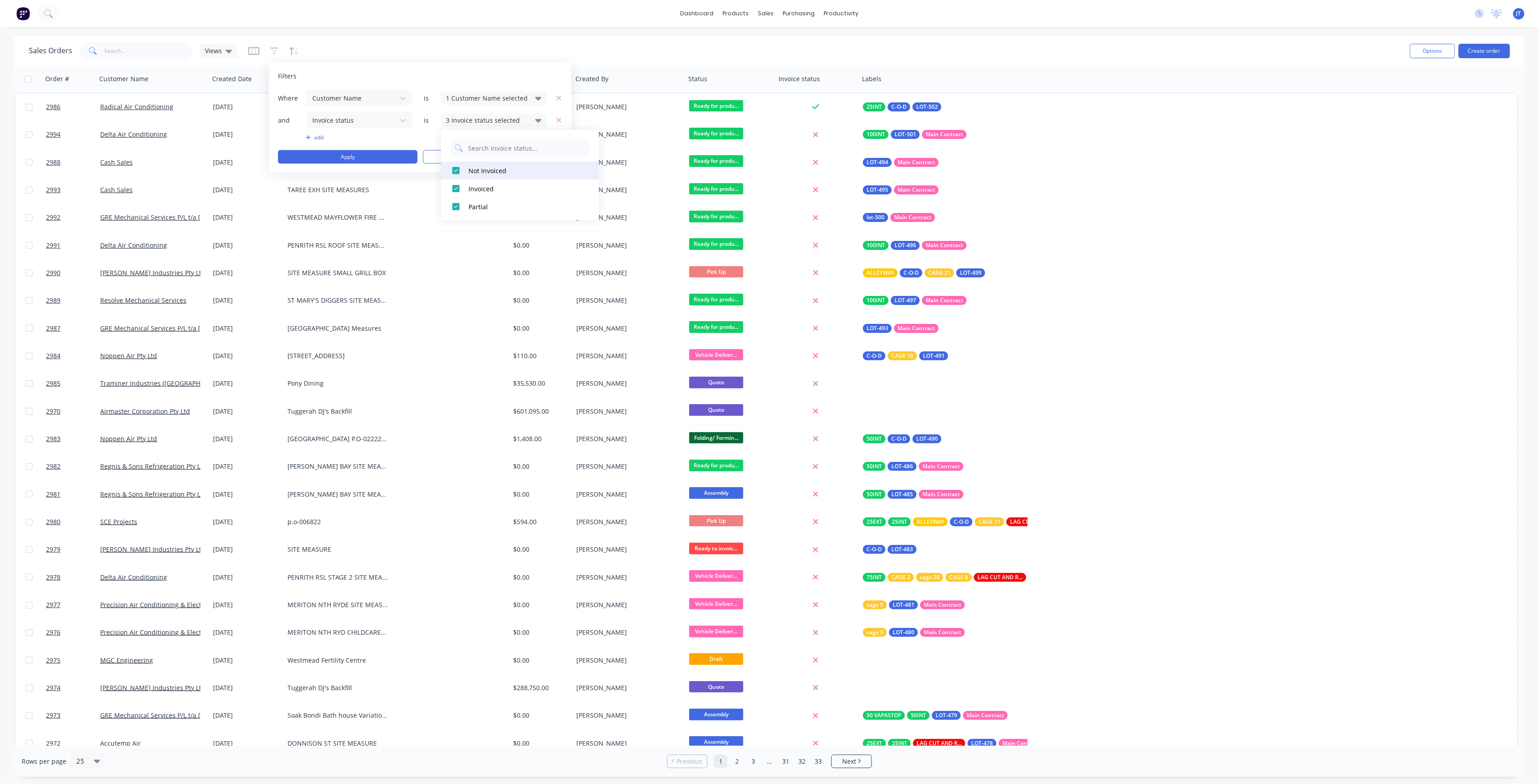
click at [456, 170] on div at bounding box center [456, 170] width 18 height 18
click at [457, 204] on div at bounding box center [456, 207] width 18 height 18
click at [385, 155] on button "Apply" at bounding box center [347, 157] width 139 height 14
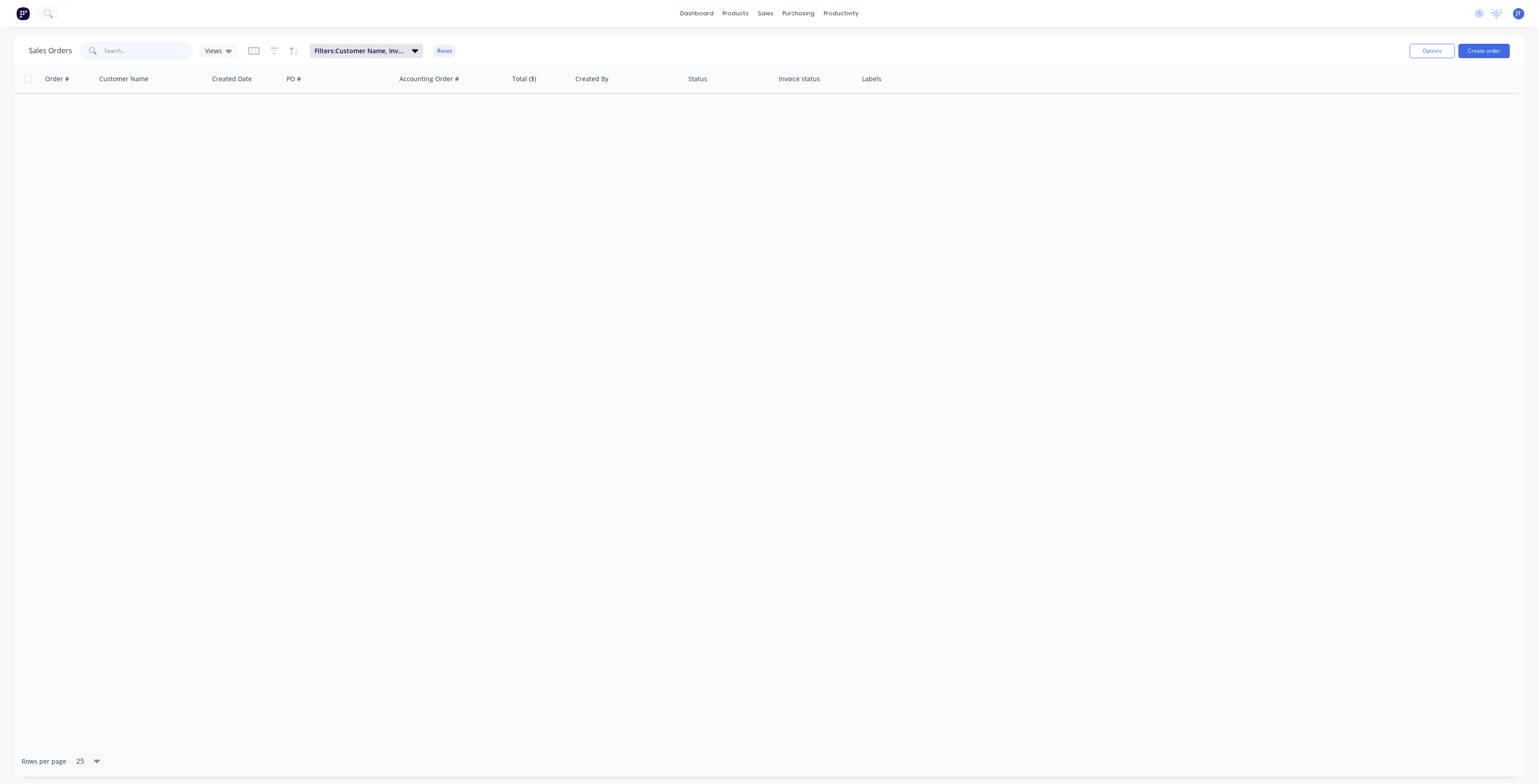
click at [155, 51] on input "text" at bounding box center [148, 51] width 88 height 18
click at [362, 55] on span "Filters: Customer Name, Invoice status" at bounding box center [360, 51] width 92 height 9
click at [179, 54] on input "text" at bounding box center [148, 51] width 88 height 18
drag, startPoint x: 35, startPoint y: 58, endPoint x: 30, endPoint y: 58, distance: 5.0
click at [30, 58] on div "Sales Orders retro Views" at bounding box center [134, 51] width 209 height 18
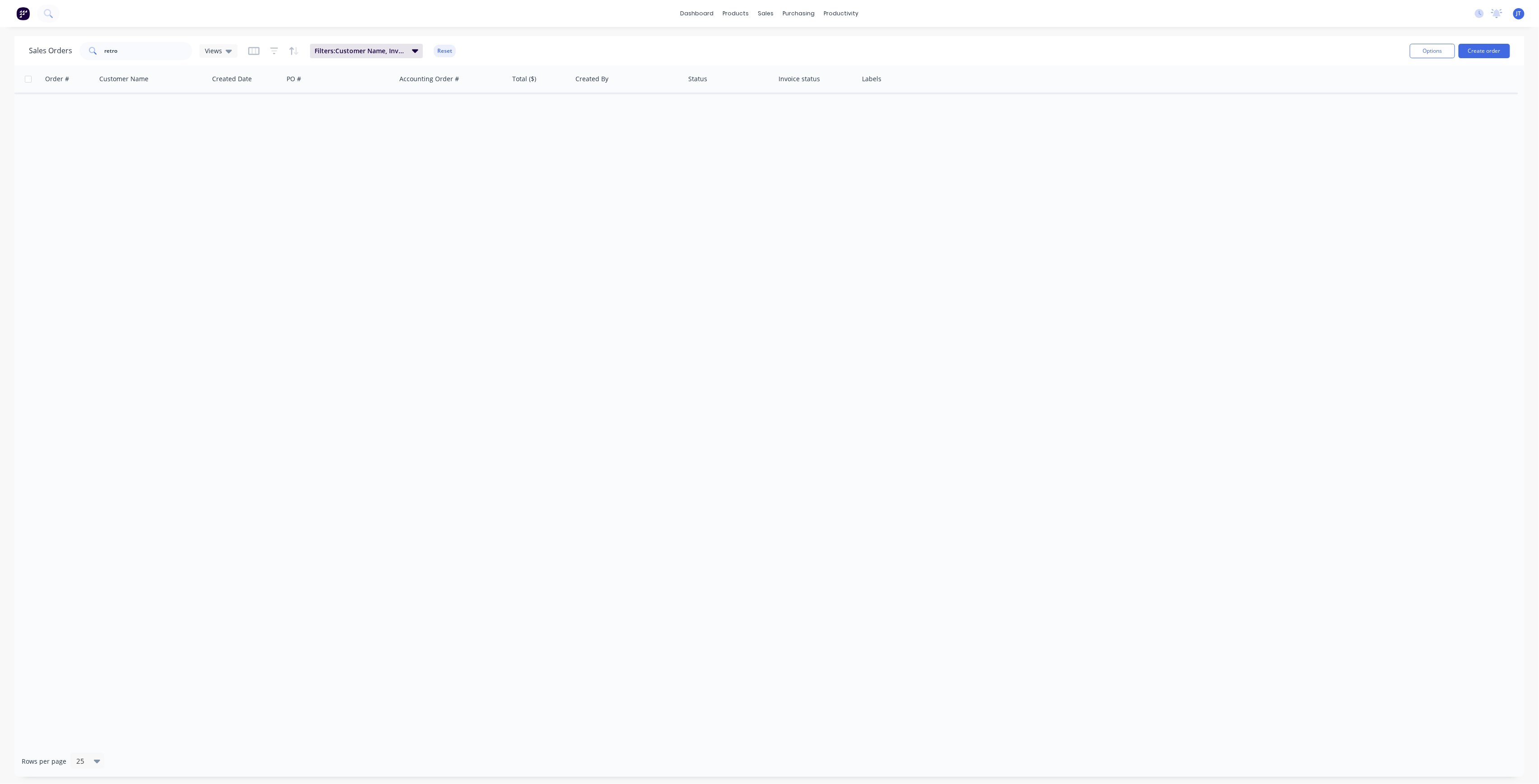
drag, startPoint x: 107, startPoint y: 60, endPoint x: 94, endPoint y: 60, distance: 13.0
click at [94, 60] on div "Sales Orders retro Views Filters: Customer Name, Invoice status Reset" at bounding box center [715, 50] width 1373 height 22
drag, startPoint x: 115, startPoint y: 53, endPoint x: 98, endPoint y: 60, distance: 18.4
click at [98, 60] on div "Sales Orders retro Views Filters: Customer Name, Invoice status Reset" at bounding box center [715, 50] width 1373 height 22
type input "o"
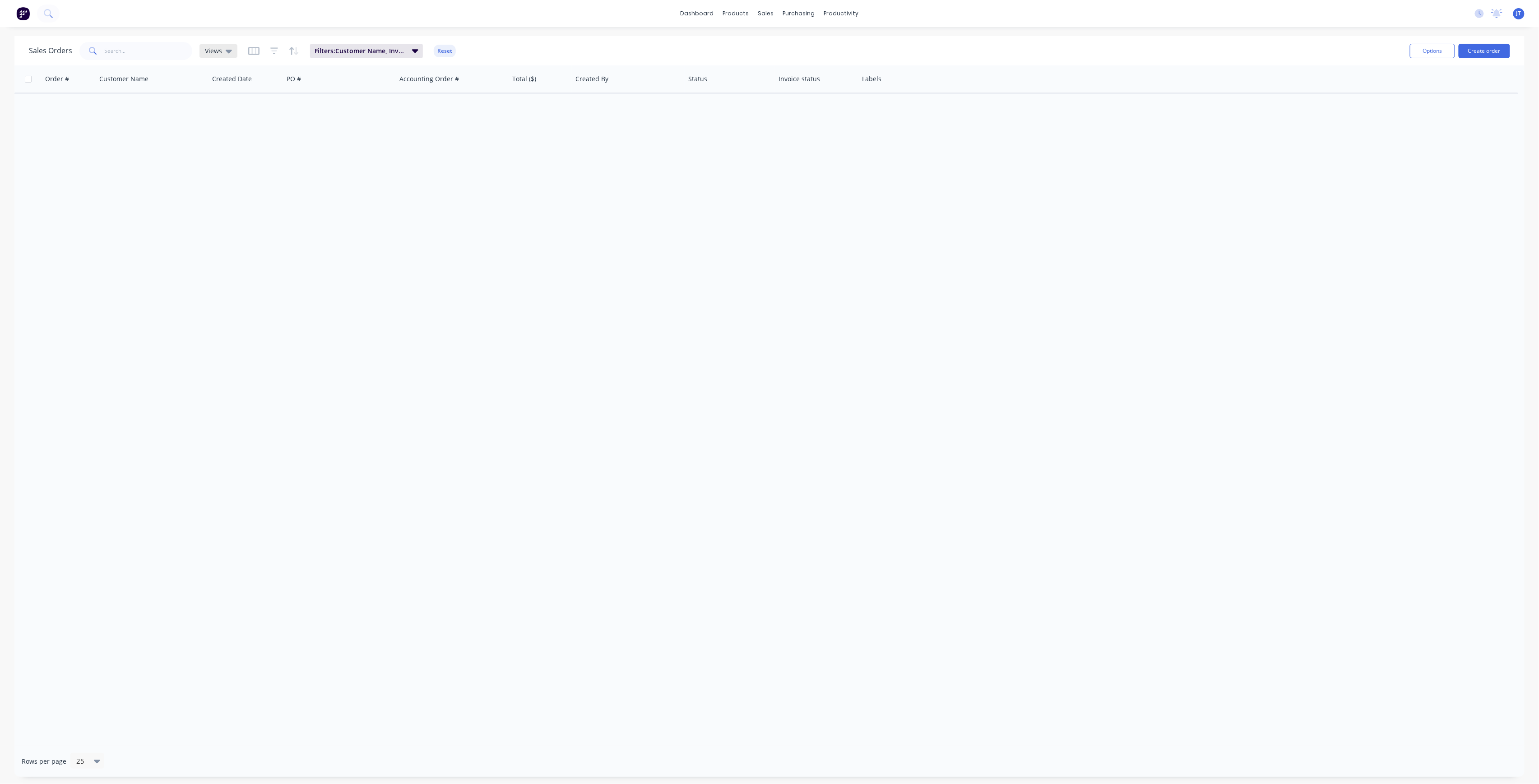
click at [213, 47] on span "Views" at bounding box center [213, 50] width 17 height 9
click at [222, 124] on button "None" at bounding box center [254, 126] width 103 height 10
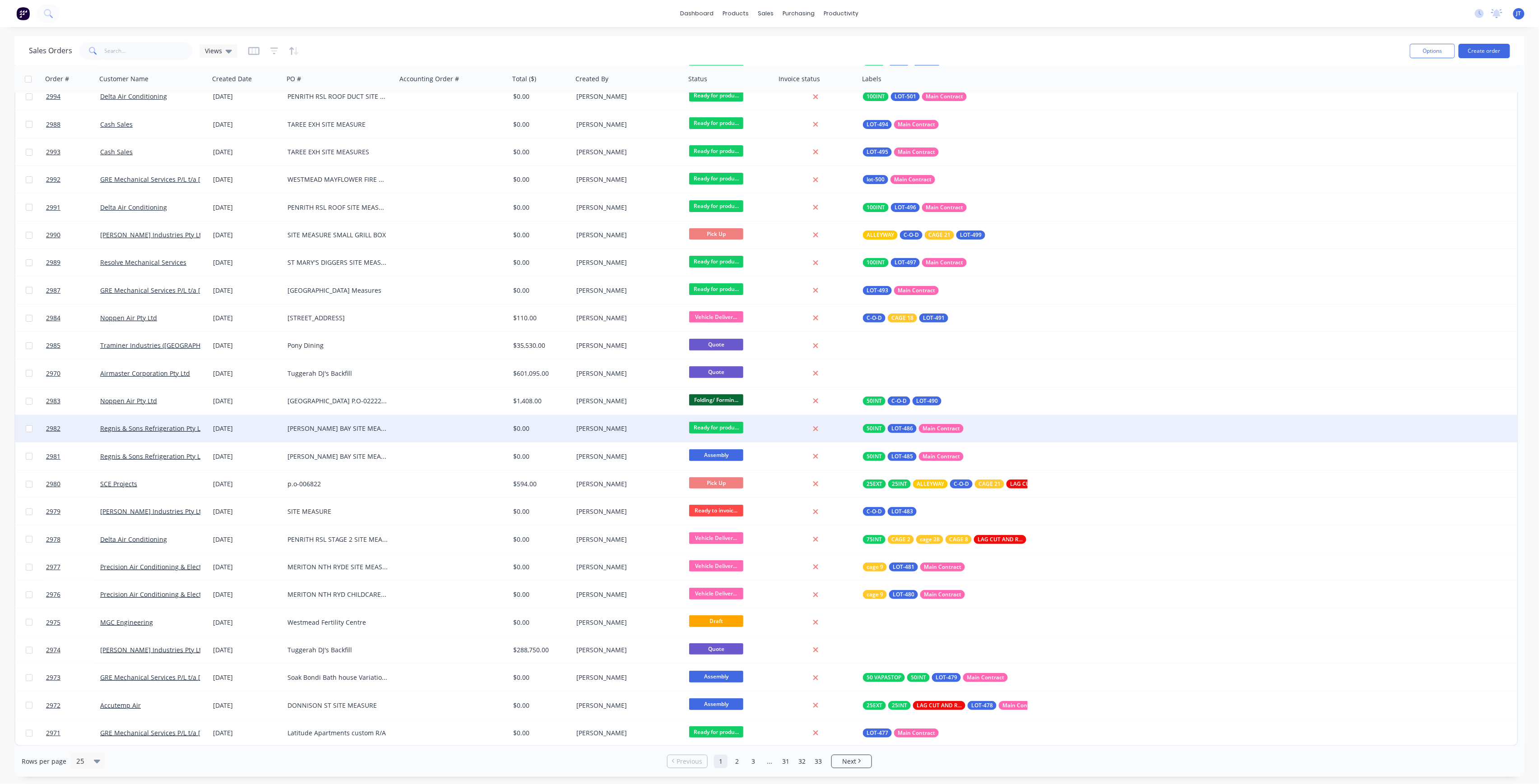
scroll to position [0, 0]
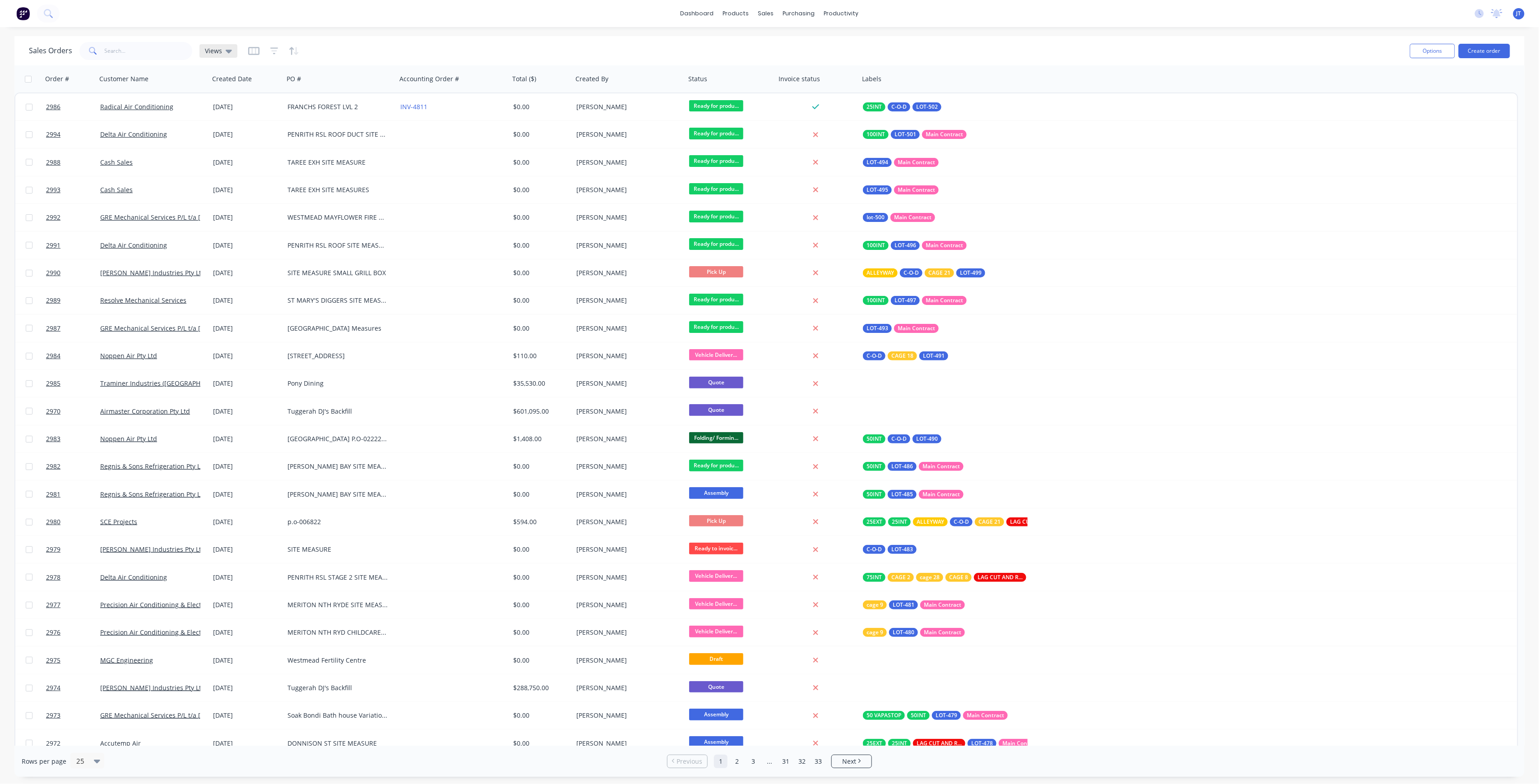
click at [213, 56] on div "Views" at bounding box center [218, 50] width 38 height 14
click at [255, 109] on button "Save new view" at bounding box center [263, 107] width 121 height 14
click at [366, 82] on input "text" at bounding box center [409, 87] width 111 height 17
type input "Archived"
click at [393, 123] on button "Save" at bounding box center [378, 125] width 60 height 15
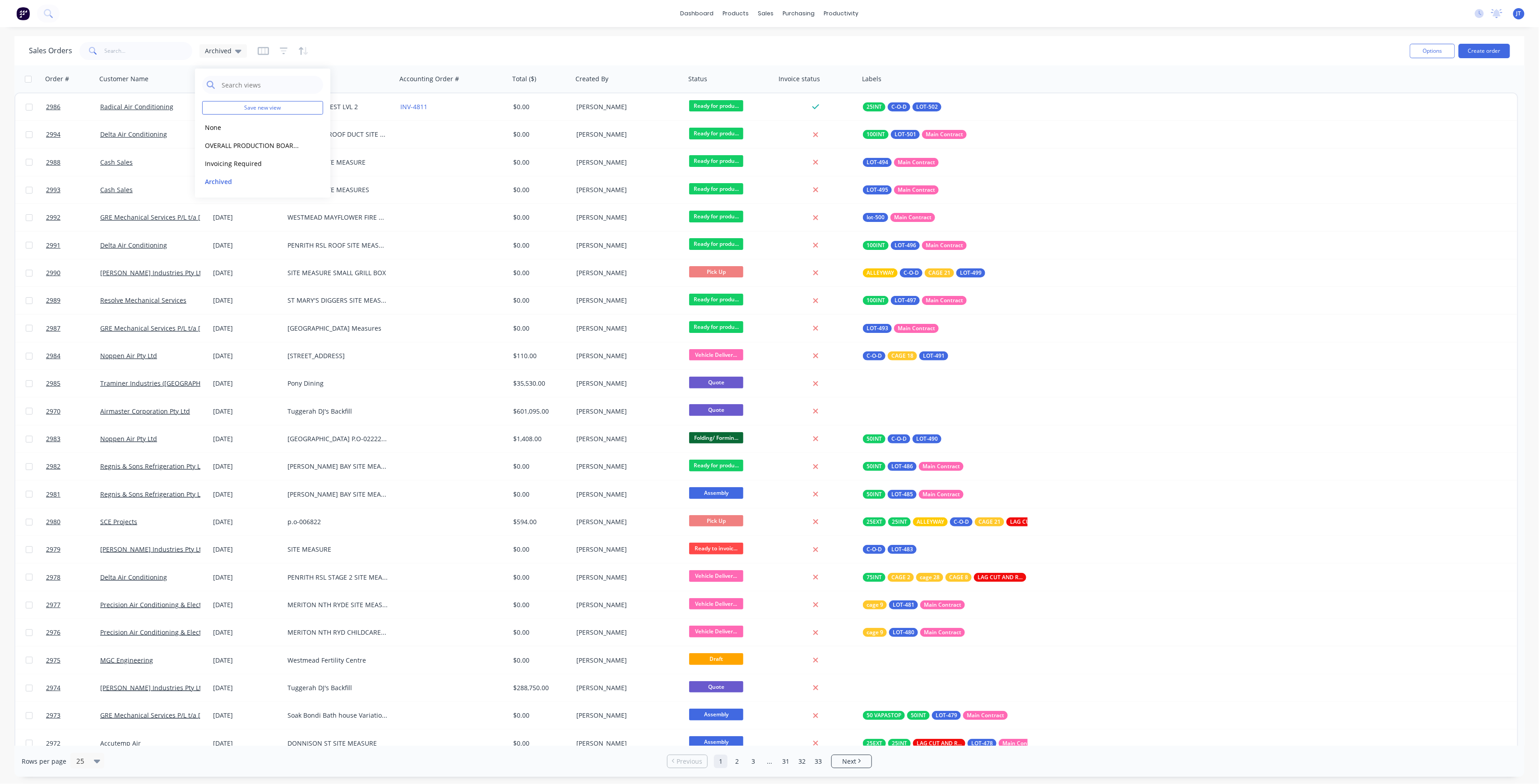
click at [307, 46] on div "Sales Orders Archived" at bounding box center [715, 50] width 1373 height 22
click at [311, 44] on div "Sales Orders Archived" at bounding box center [715, 50] width 1373 height 22
click at [307, 46] on div "Sales Orders Archived" at bounding box center [715, 50] width 1373 height 22
click at [303, 49] on icon "button" at bounding box center [303, 51] width 10 height 9
click at [317, 90] on button "add" at bounding box center [311, 93] width 11 height 7
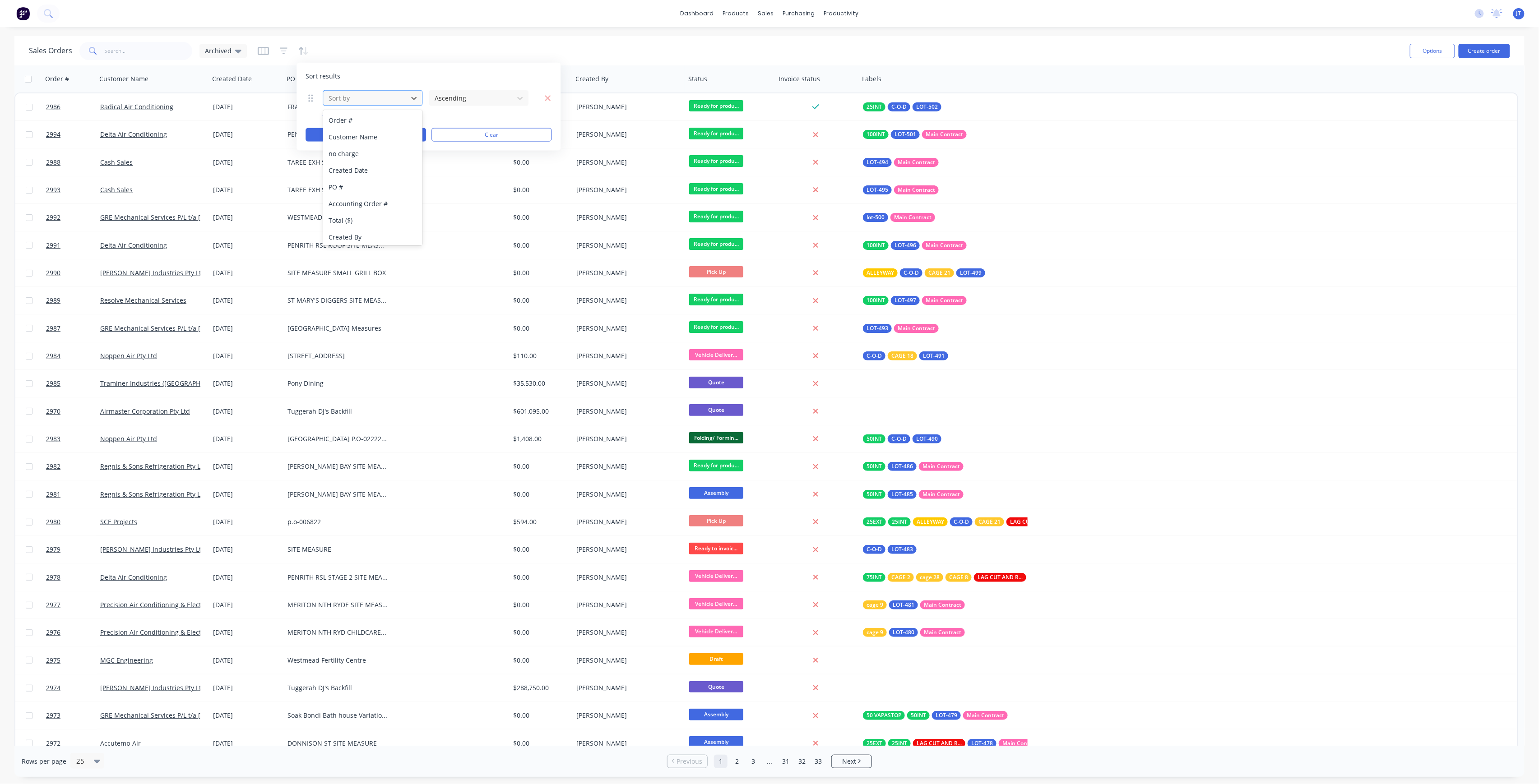
click at [369, 103] on div at bounding box center [366, 98] width 75 height 11
click at [478, 93] on div at bounding box center [471, 98] width 75 height 11
click at [299, 49] on icon "button" at bounding box center [300, 50] width 5 height 7
click at [275, 45] on div at bounding box center [283, 51] width 51 height 15
click at [282, 54] on icon "button" at bounding box center [283, 50] width 8 height 6
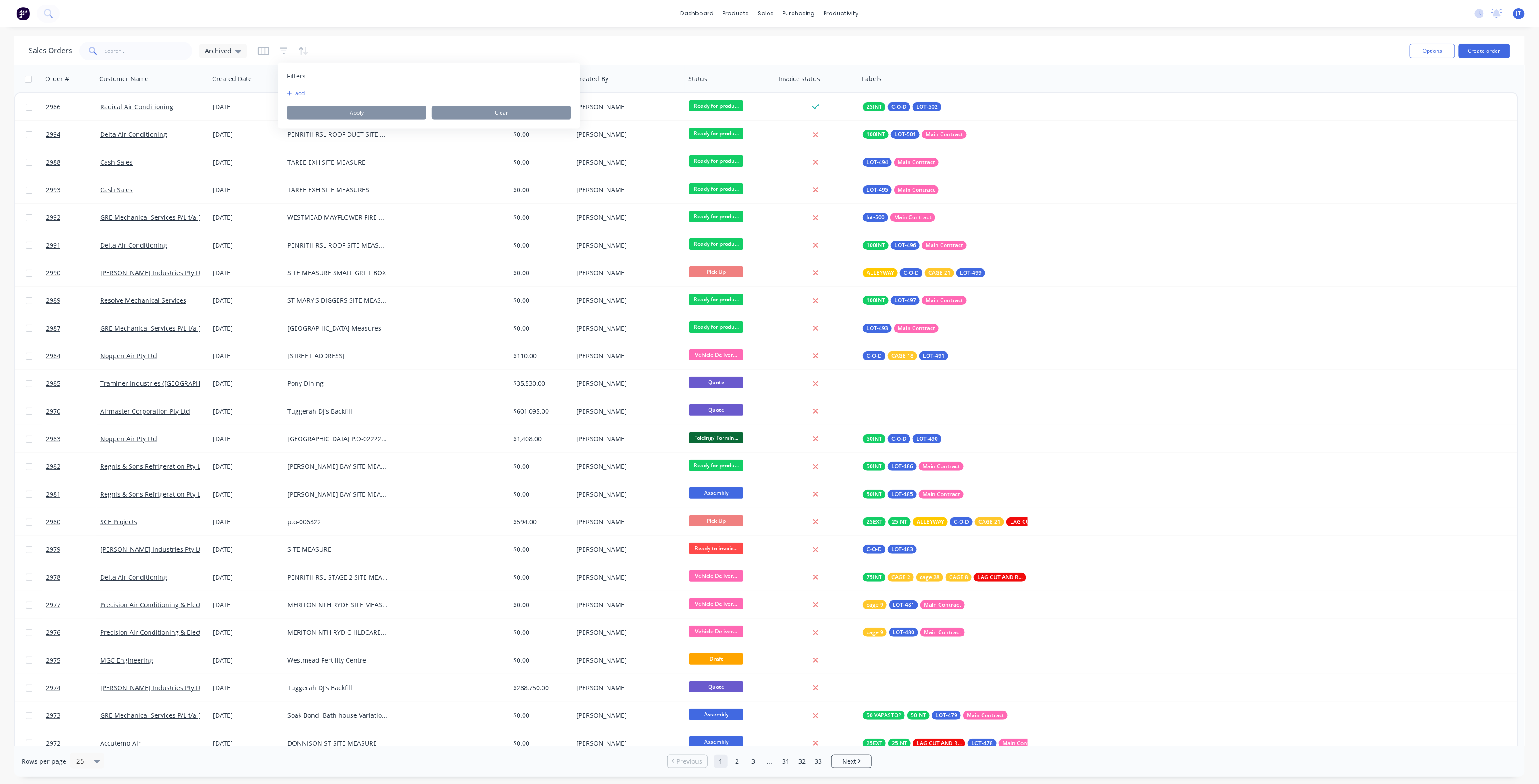
click at [311, 91] on div "add" at bounding box center [429, 93] width 284 height 7
click at [298, 95] on button "add" at bounding box center [298, 93] width 23 height 7
click at [344, 94] on div at bounding box center [361, 98] width 81 height 11
click at [484, 96] on div at bounding box center [503, 97] width 106 height 14
click at [518, 100] on div at bounding box center [503, 97] width 106 height 14
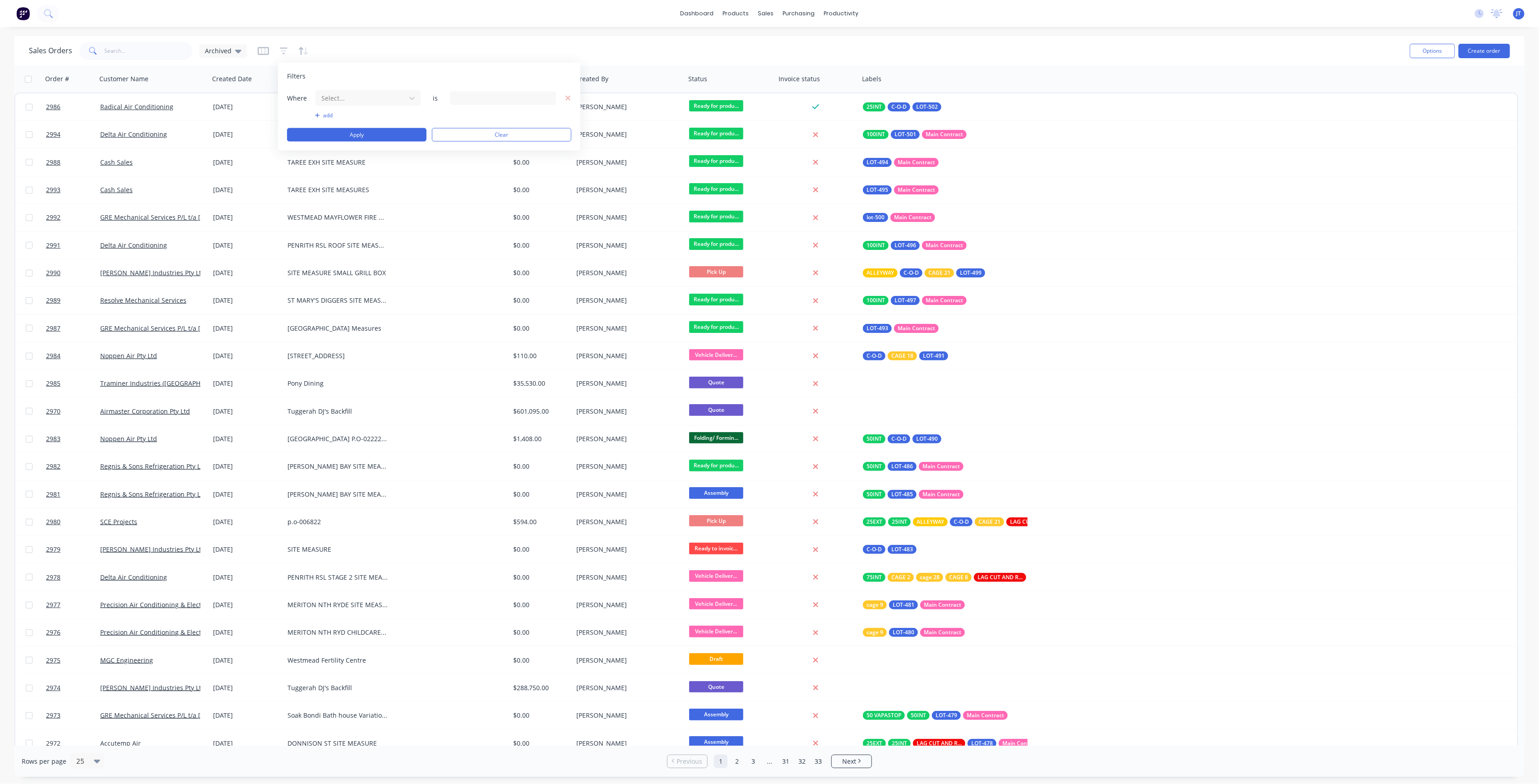
click at [489, 102] on div at bounding box center [503, 97] width 106 height 14
click at [409, 96] on icon at bounding box center [412, 98] width 9 height 9
click at [374, 131] on div "Assigned To" at bounding box center [367, 136] width 104 height 16
click at [497, 99] on div "12 Assigned To selected" at bounding box center [495, 98] width 82 height 9
click at [464, 147] on div at bounding box center [464, 147] width 18 height 18
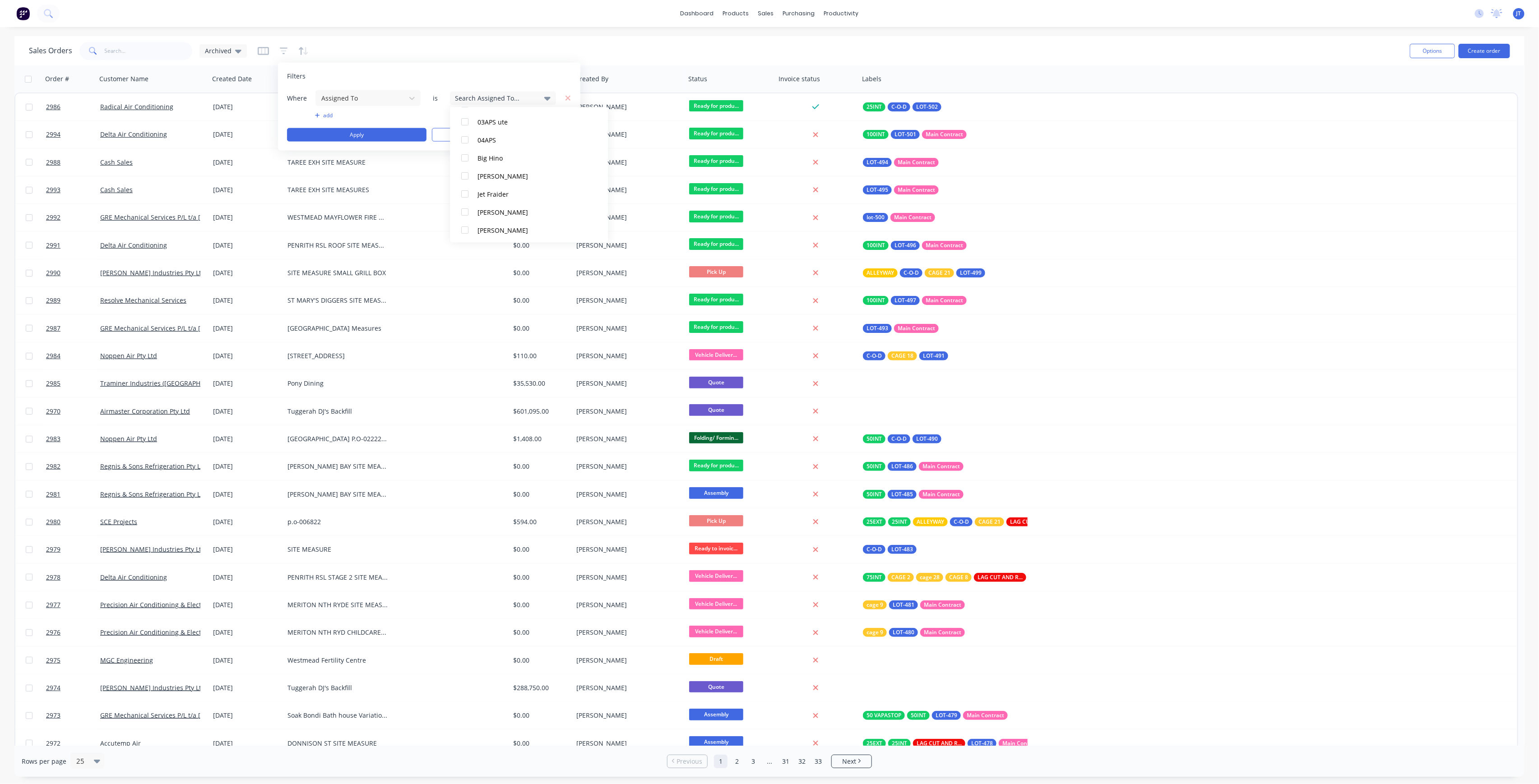
scroll to position [75, 0]
click at [408, 100] on icon at bounding box center [412, 98] width 9 height 9
click at [374, 218] on div "Status" at bounding box center [367, 219] width 104 height 16
click at [489, 94] on div "Search Status..." at bounding box center [495, 98] width 82 height 9
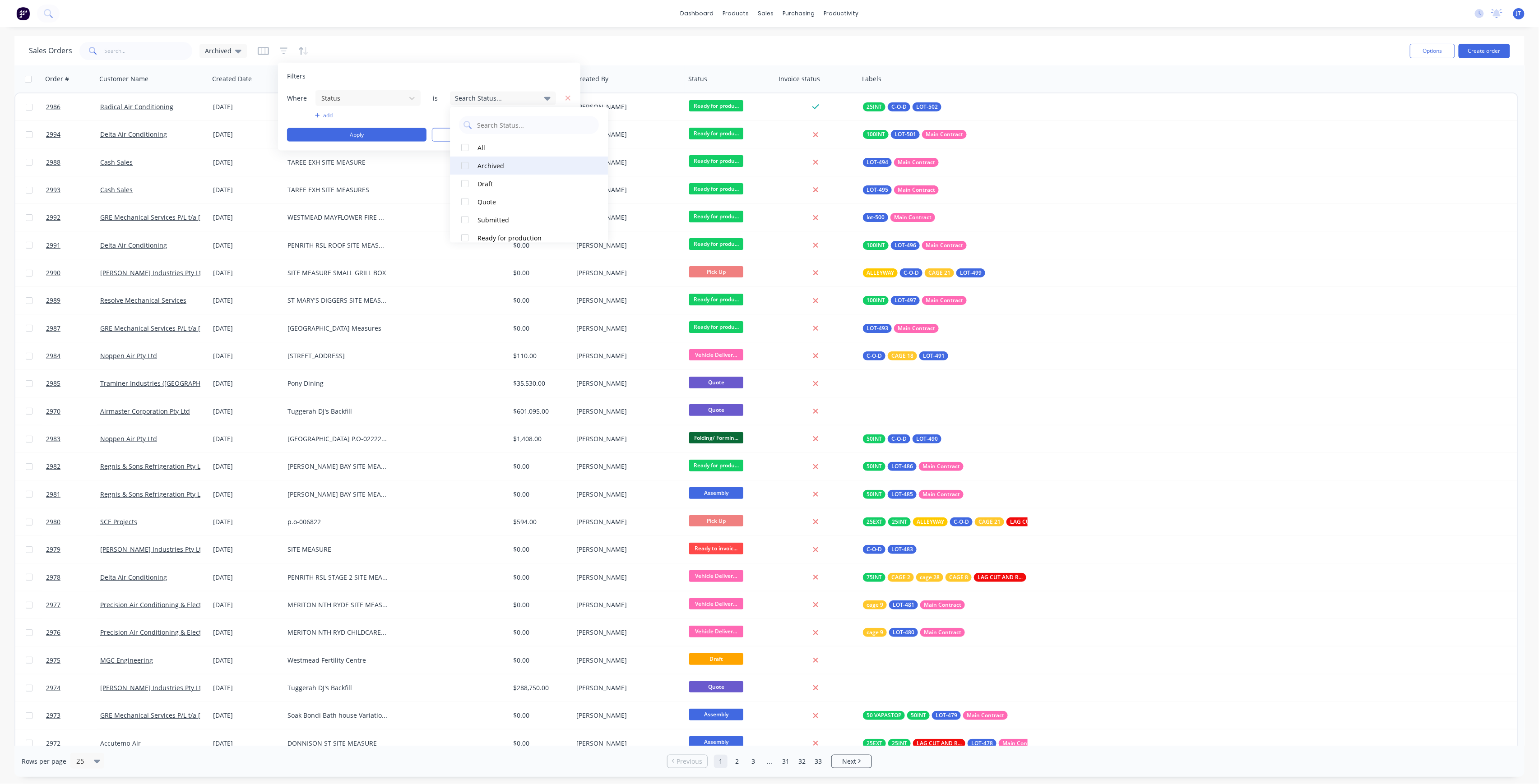
click at [481, 161] on div "Archived" at bounding box center [531, 166] width 108 height 9
click at [395, 115] on button "add" at bounding box center [368, 115] width 106 height 7
click at [410, 156] on button "Apply" at bounding box center [356, 157] width 139 height 14
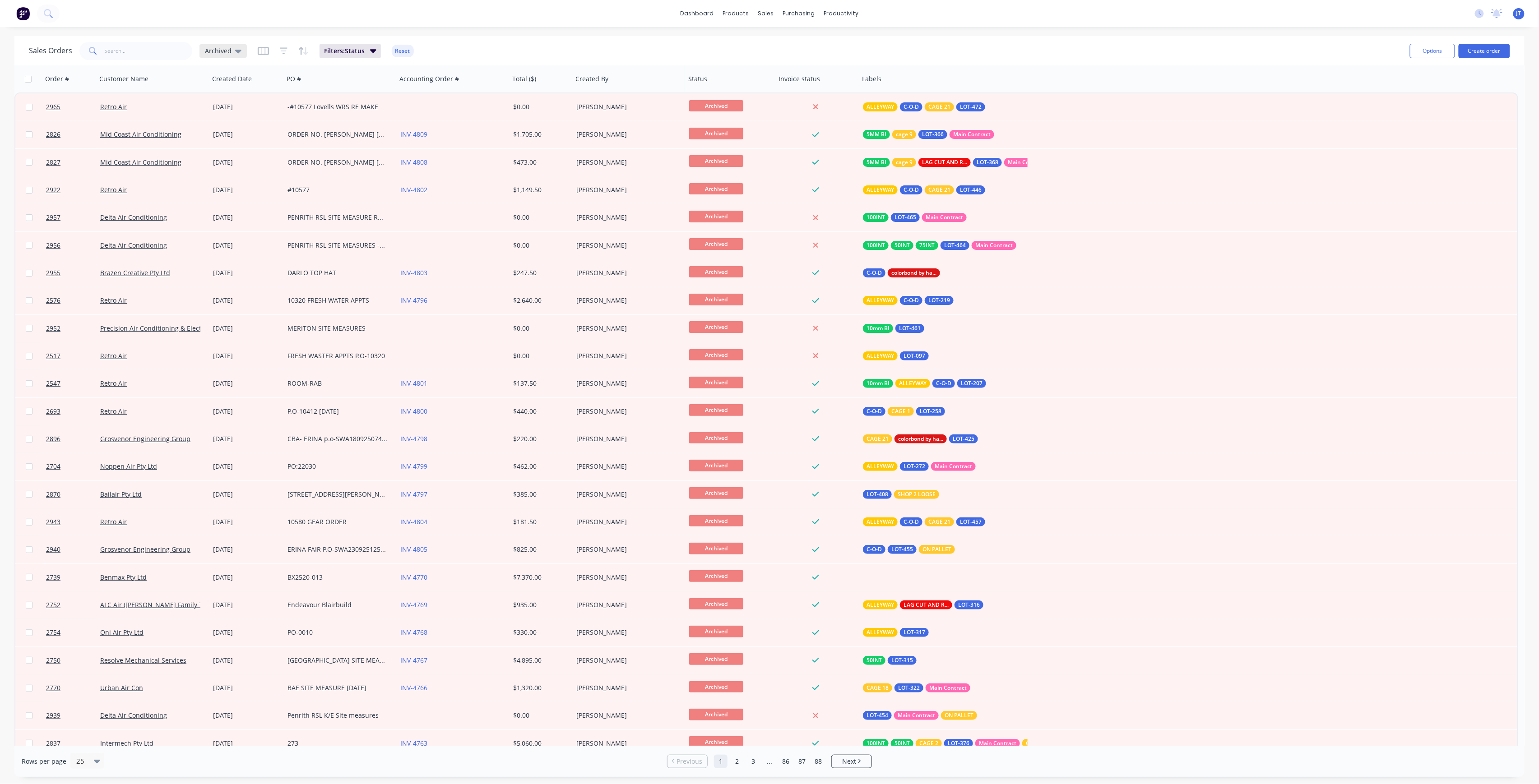
click at [241, 50] on div "Archived" at bounding box center [224, 50] width 48 height 14
click at [322, 180] on div "Archived edit" at bounding box center [263, 181] width 121 height 18
click at [316, 180] on button "edit" at bounding box center [314, 181] width 12 height 9
click at [403, 125] on button "Update" at bounding box center [378, 125] width 60 height 15
click at [120, 49] on input "text" at bounding box center [148, 51] width 88 height 18
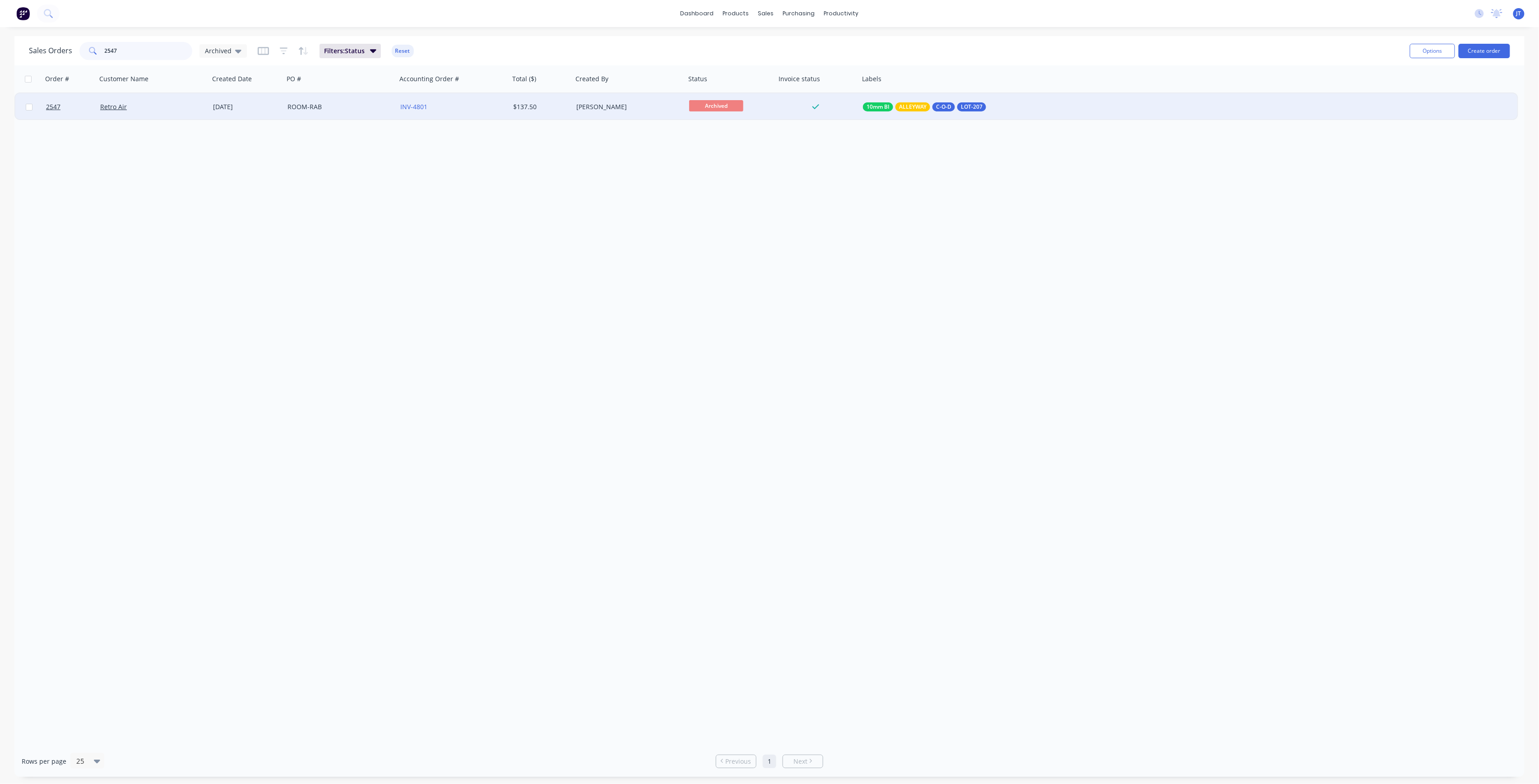
type input "2547"
click at [177, 111] on div "Retro Air" at bounding box center [152, 107] width 113 height 27
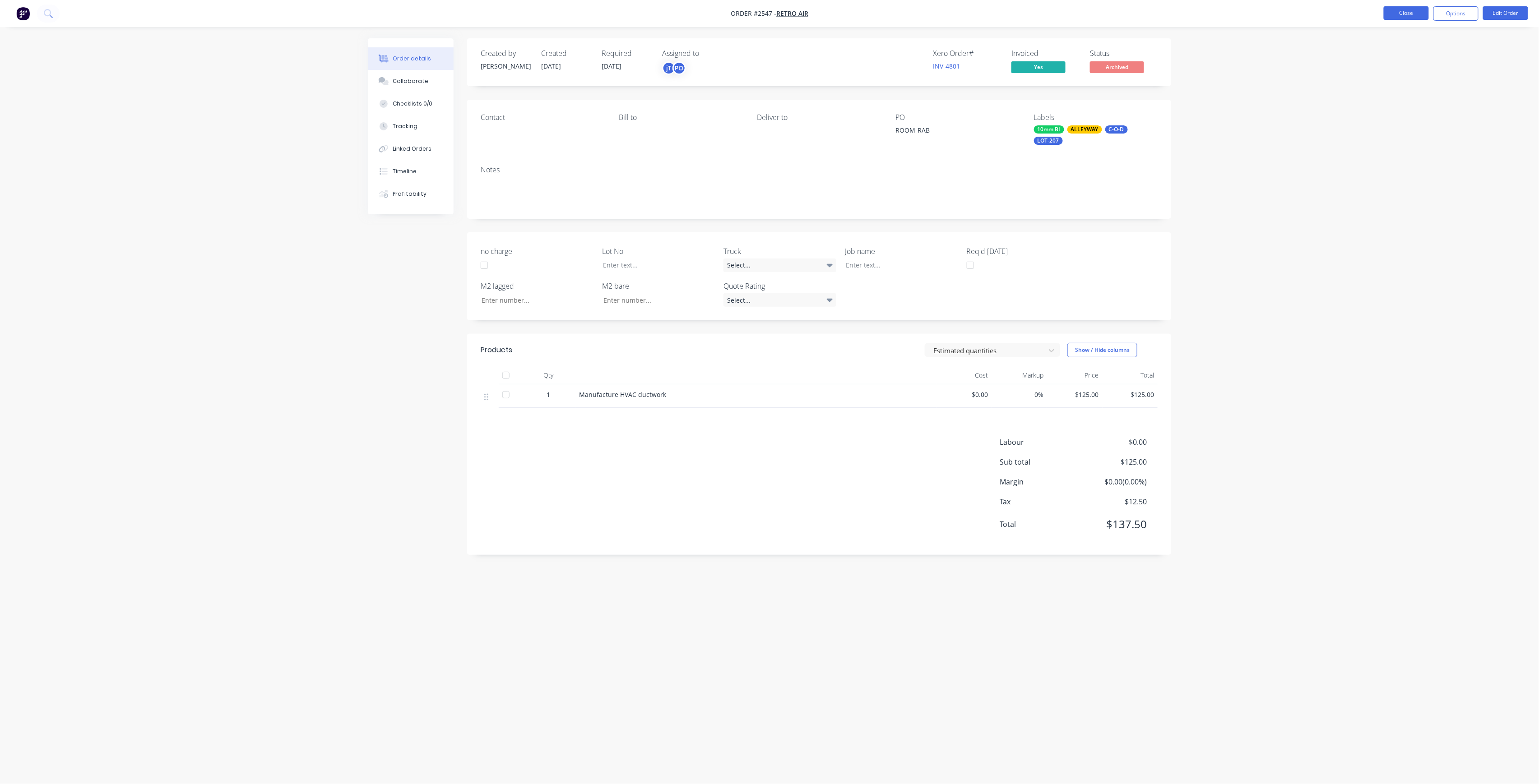
click at [1405, 15] on button "Close" at bounding box center [1405, 13] width 45 height 14
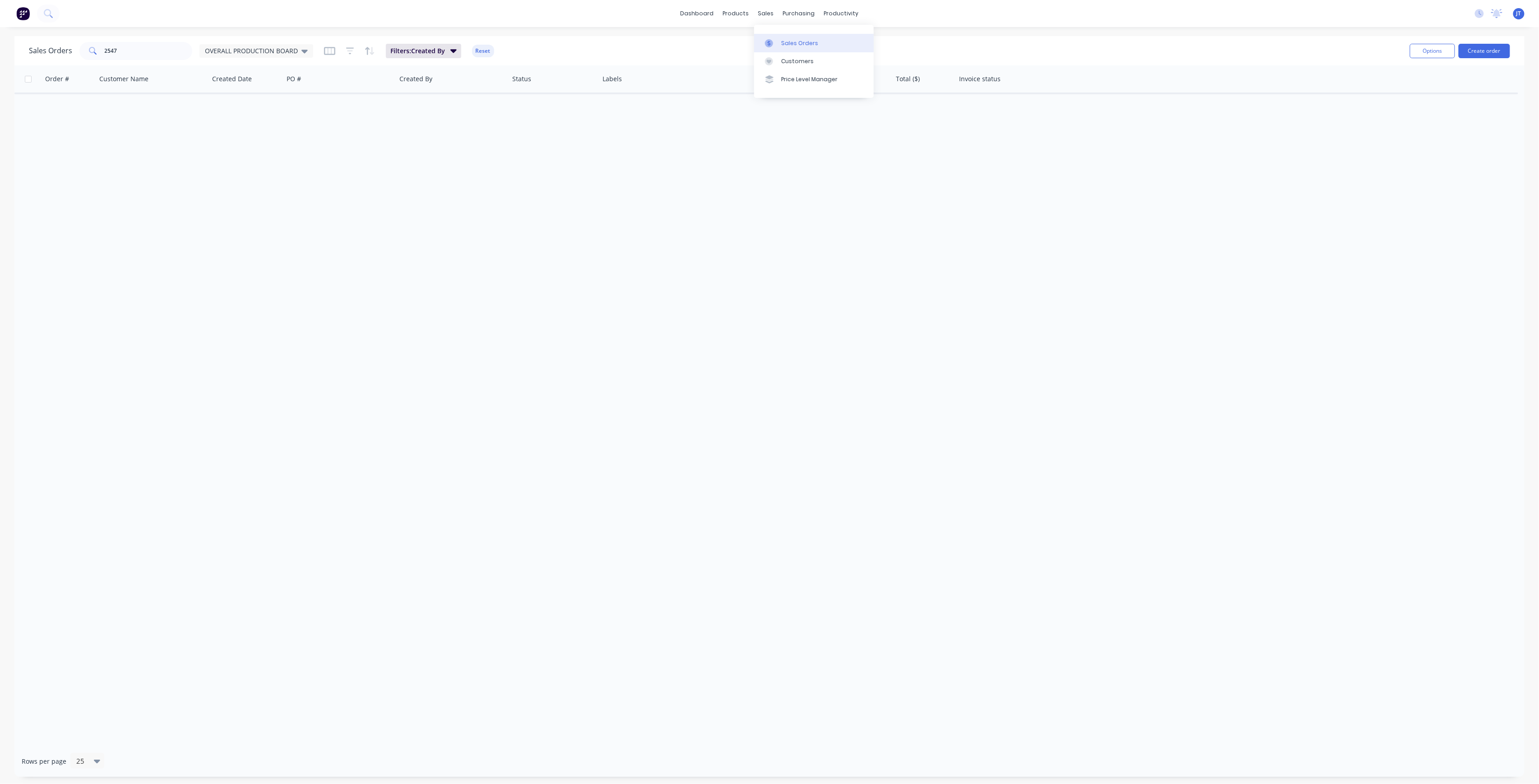
click at [808, 44] on div "Sales Orders" at bounding box center [800, 43] width 37 height 8
drag, startPoint x: 111, startPoint y: 45, endPoint x: 98, endPoint y: 50, distance: 13.9
click at [98, 50] on div "Sales Orders 2547 OVERALL PRODUCTION BOARD Filters: Created By Reset" at bounding box center [715, 50] width 1373 height 22
click at [103, 63] on div "Sales Orders 2547 OVERALL PRODUCTION BOARD Filters: Created By Reset Options Cr…" at bounding box center [770, 50] width 1510 height 29
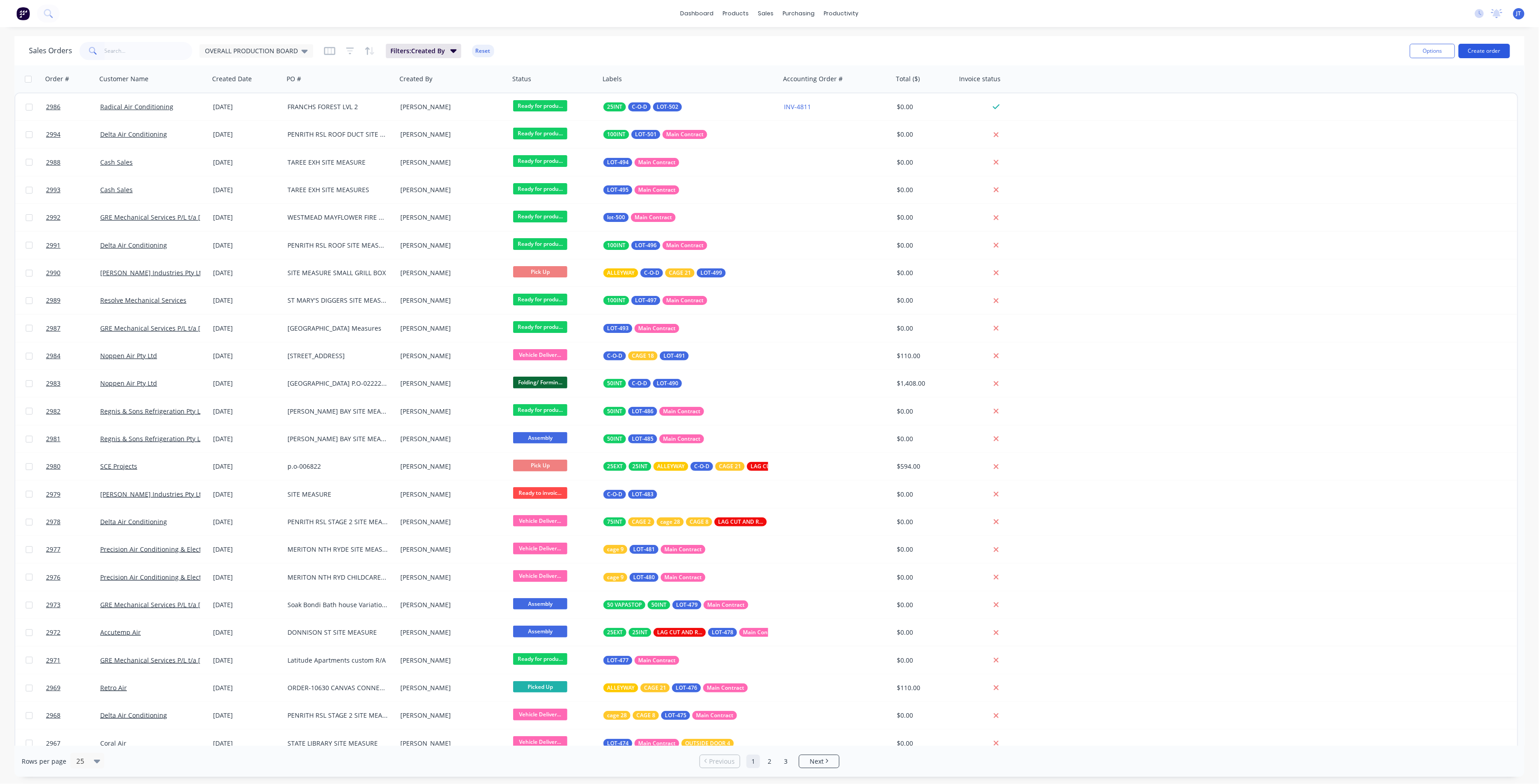
click at [1498, 56] on button "Create order" at bounding box center [1484, 51] width 51 height 15
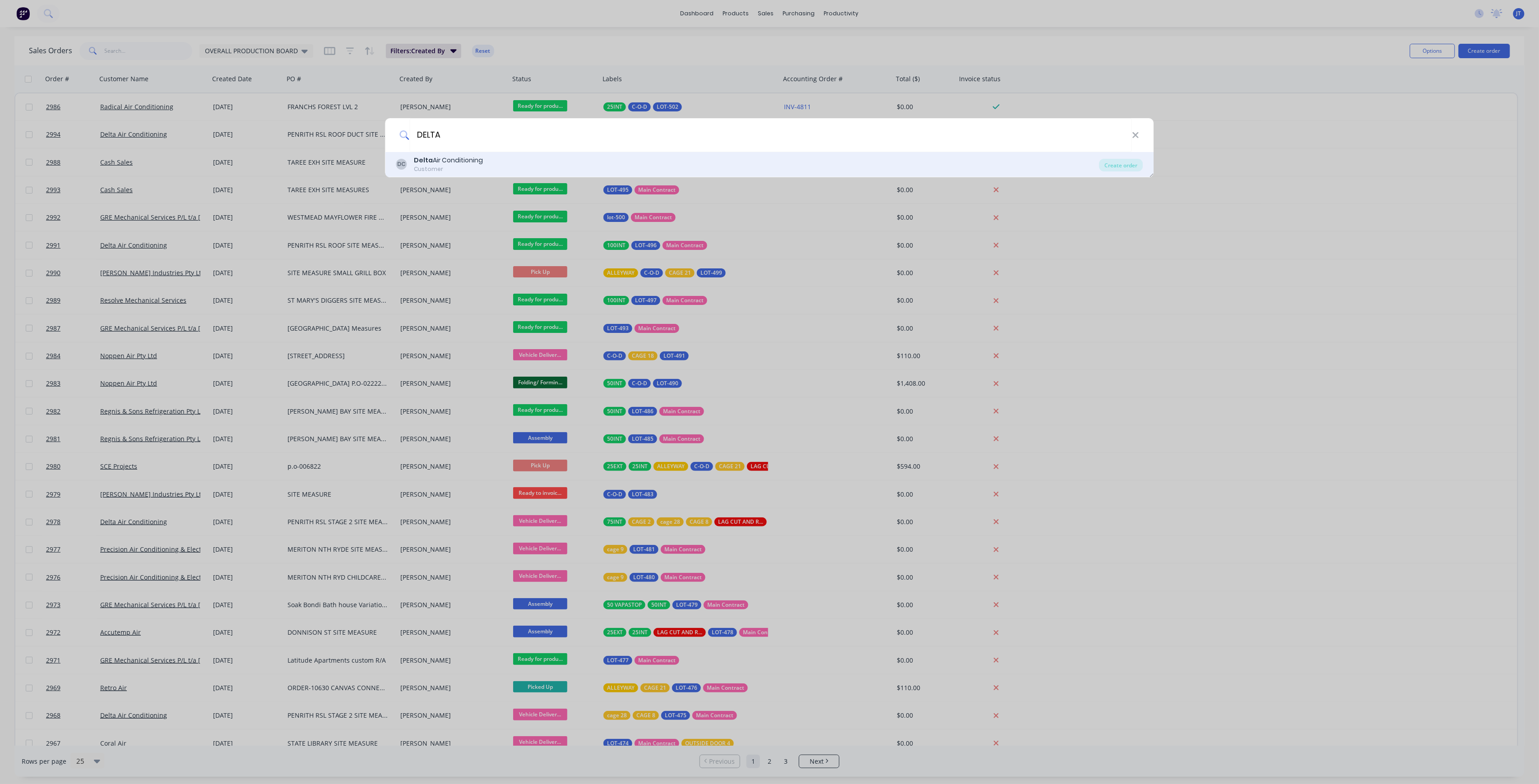
type input "DELTA"
click at [441, 163] on div "Delta Air Conditioning" at bounding box center [448, 160] width 69 height 9
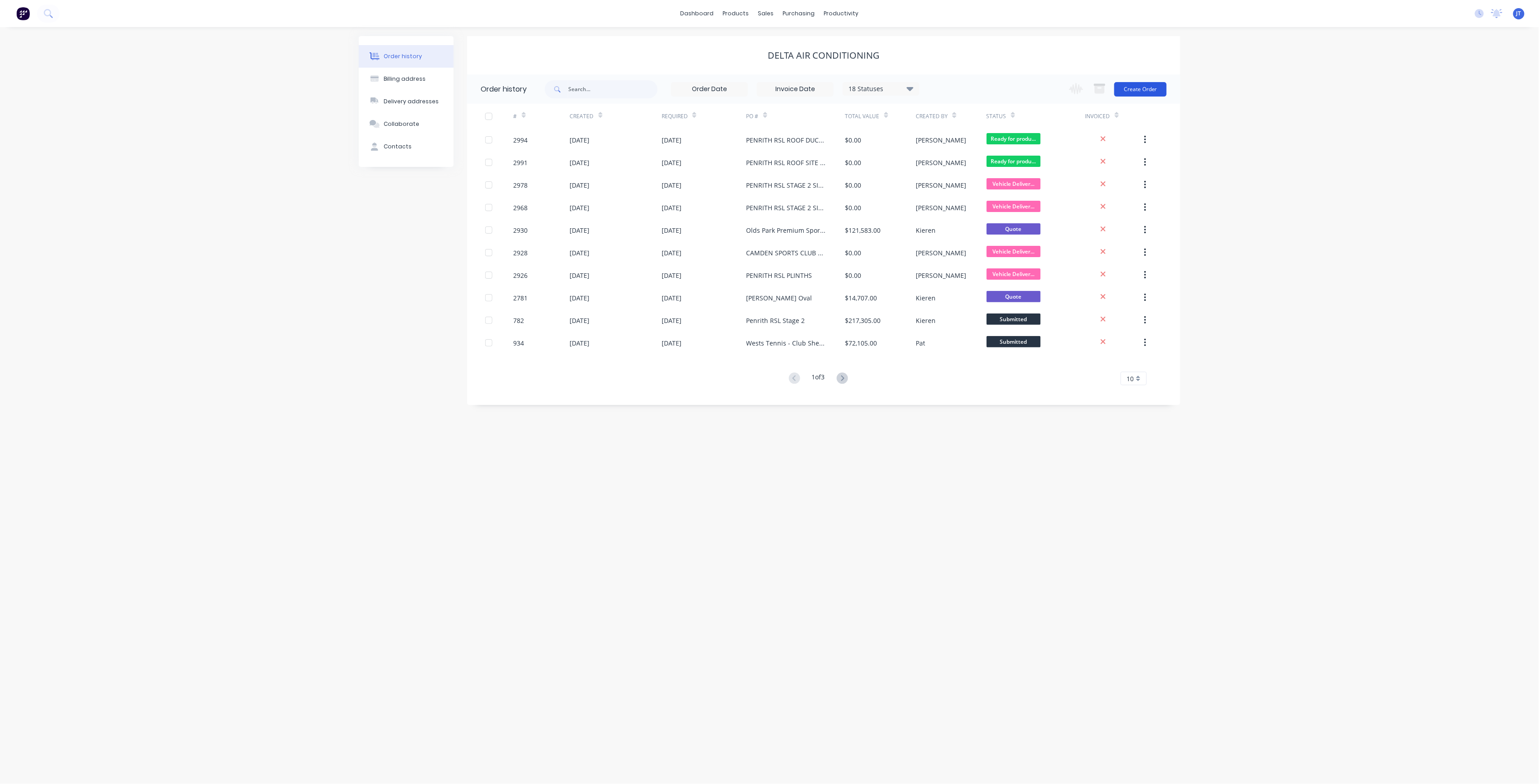
click at [1152, 91] on button "Create Order" at bounding box center [1140, 90] width 52 height 15
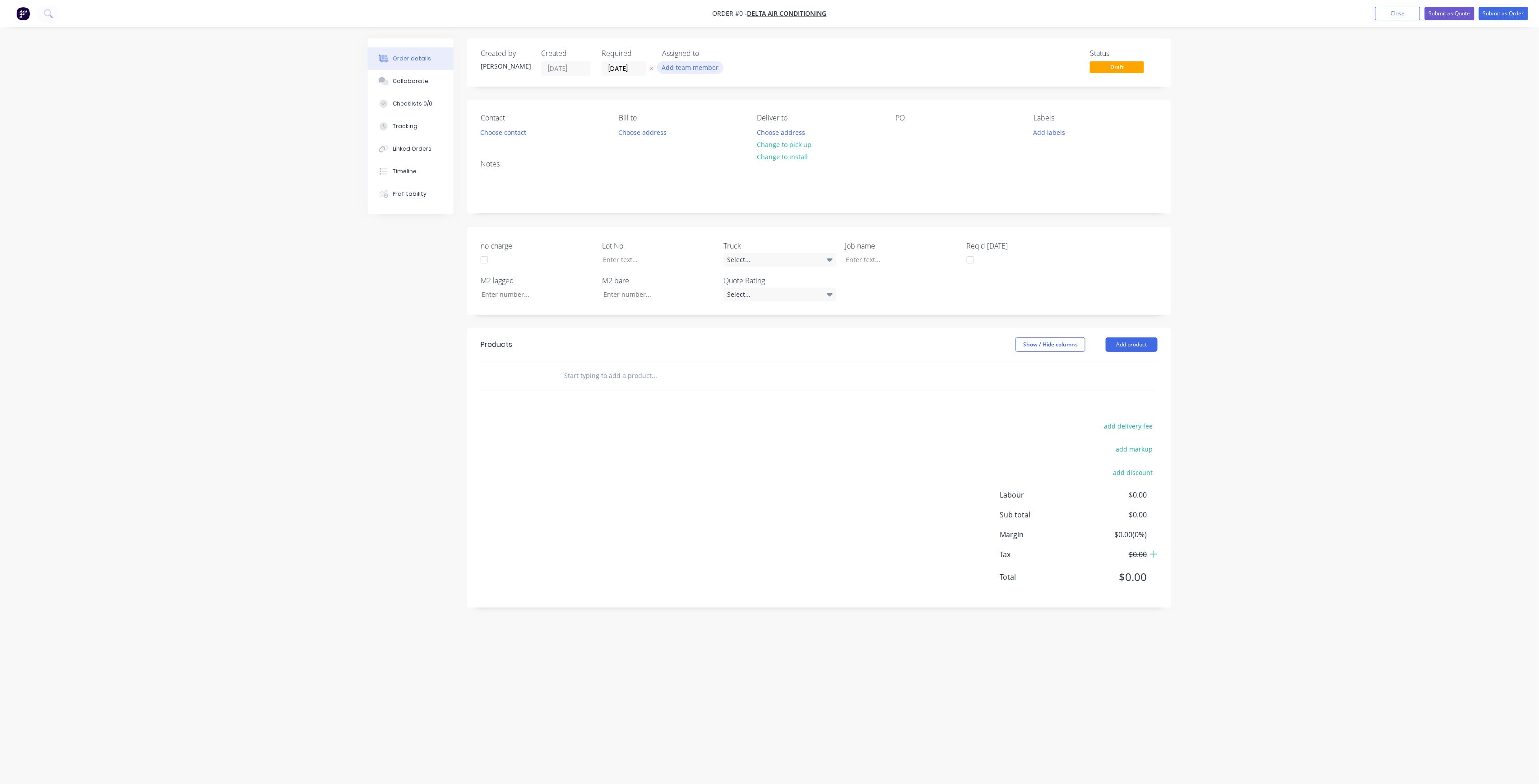
click at [704, 64] on button "Add team member" at bounding box center [690, 67] width 66 height 12
click at [730, 120] on div "[PERSON_NAME] (You)" at bounding box center [735, 117] width 91 height 9
click at [642, 68] on div "Order details Collaborate Checklists 0/0 Tracking Linked Orders Timeline Profit…" at bounding box center [770, 375] width 821 height 673
click at [615, 66] on input "[DATE]" at bounding box center [624, 68] width 44 height 14
click at [688, 114] on div "2" at bounding box center [686, 114] width 14 height 14
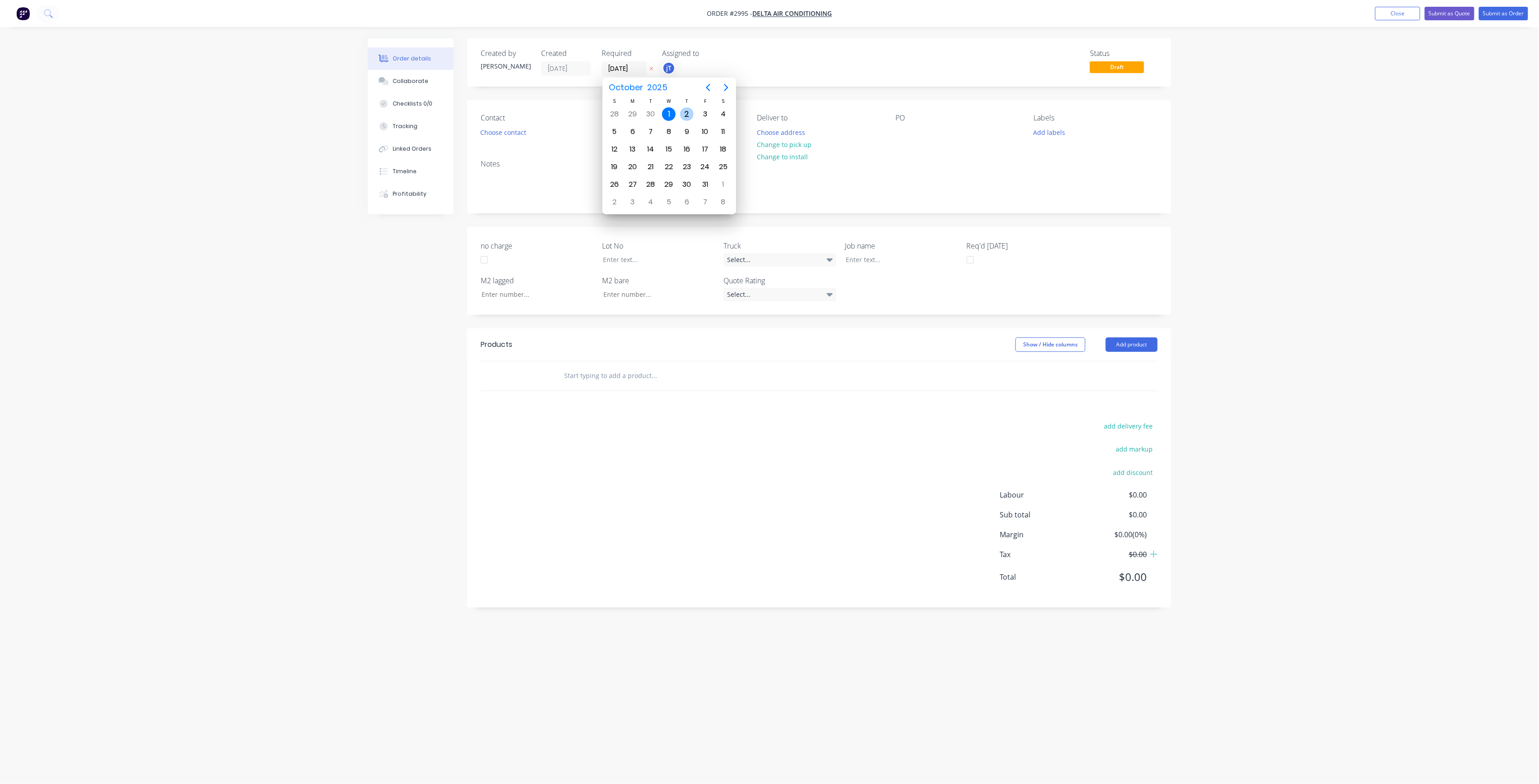
type input "[DATE]"
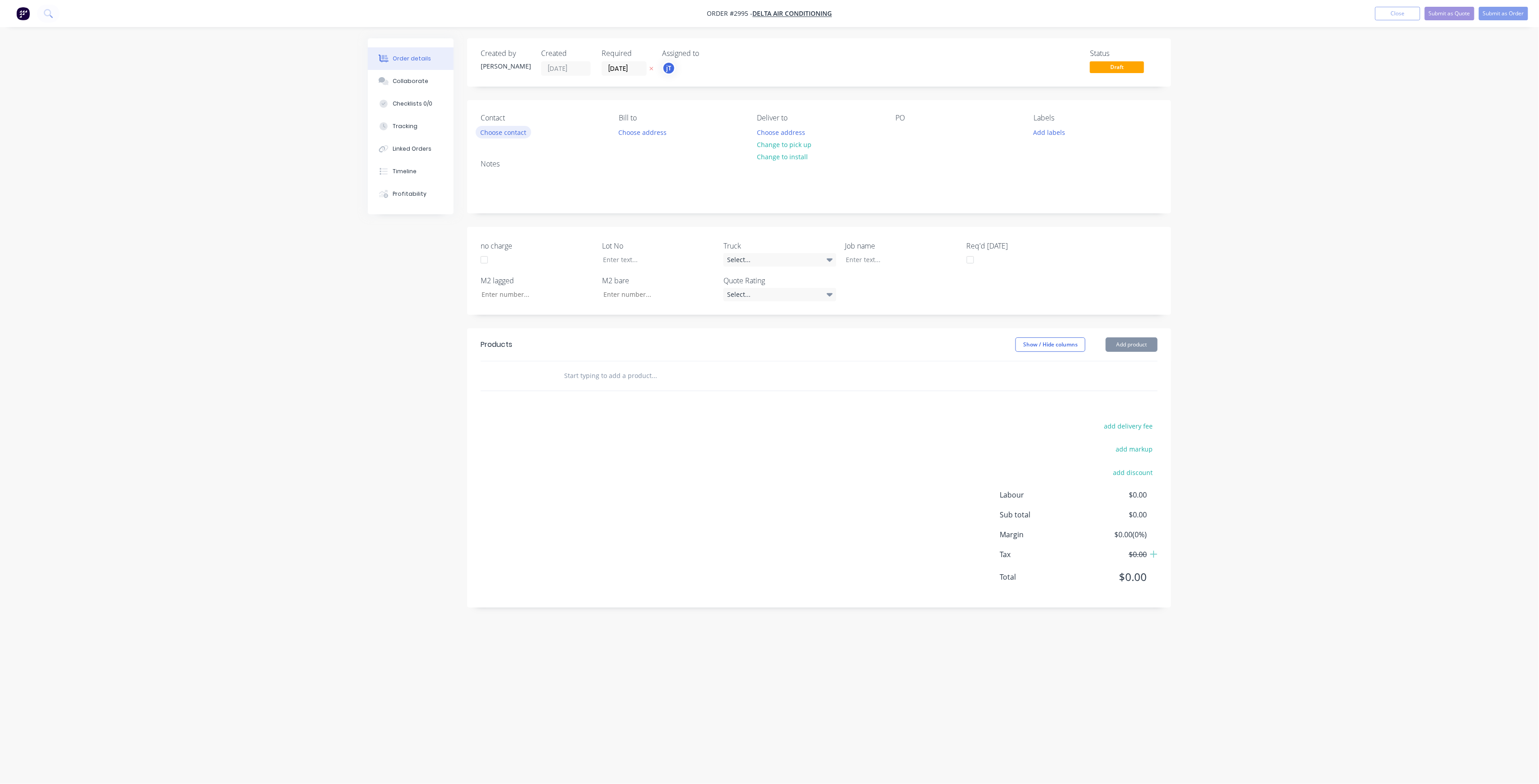
click at [520, 132] on button "Choose contact" at bounding box center [503, 131] width 56 height 12
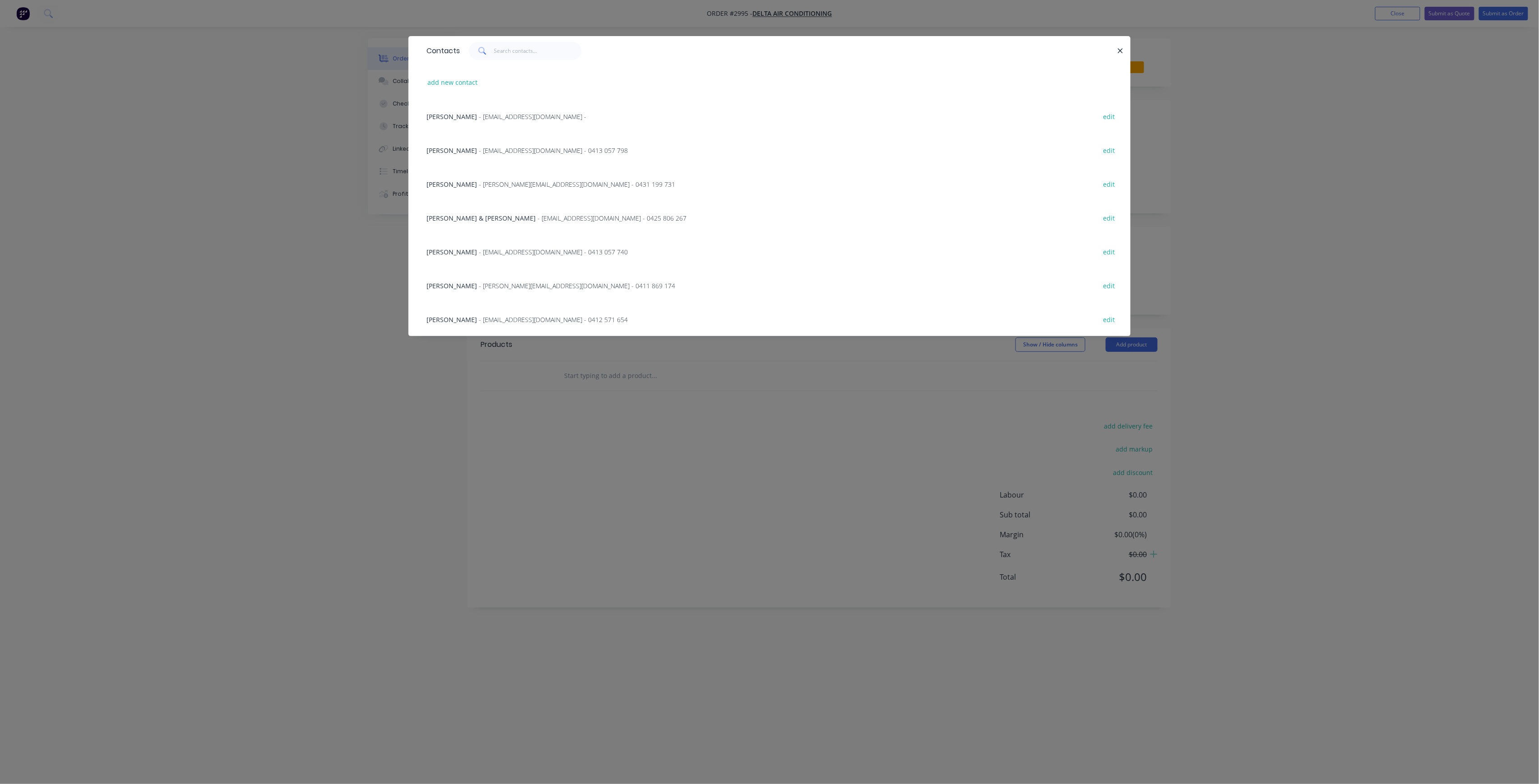
click at [479, 282] on span "- [PERSON_NAME][EMAIL_ADDRESS][DOMAIN_NAME] - 0411 869 174" at bounding box center [577, 285] width 196 height 8
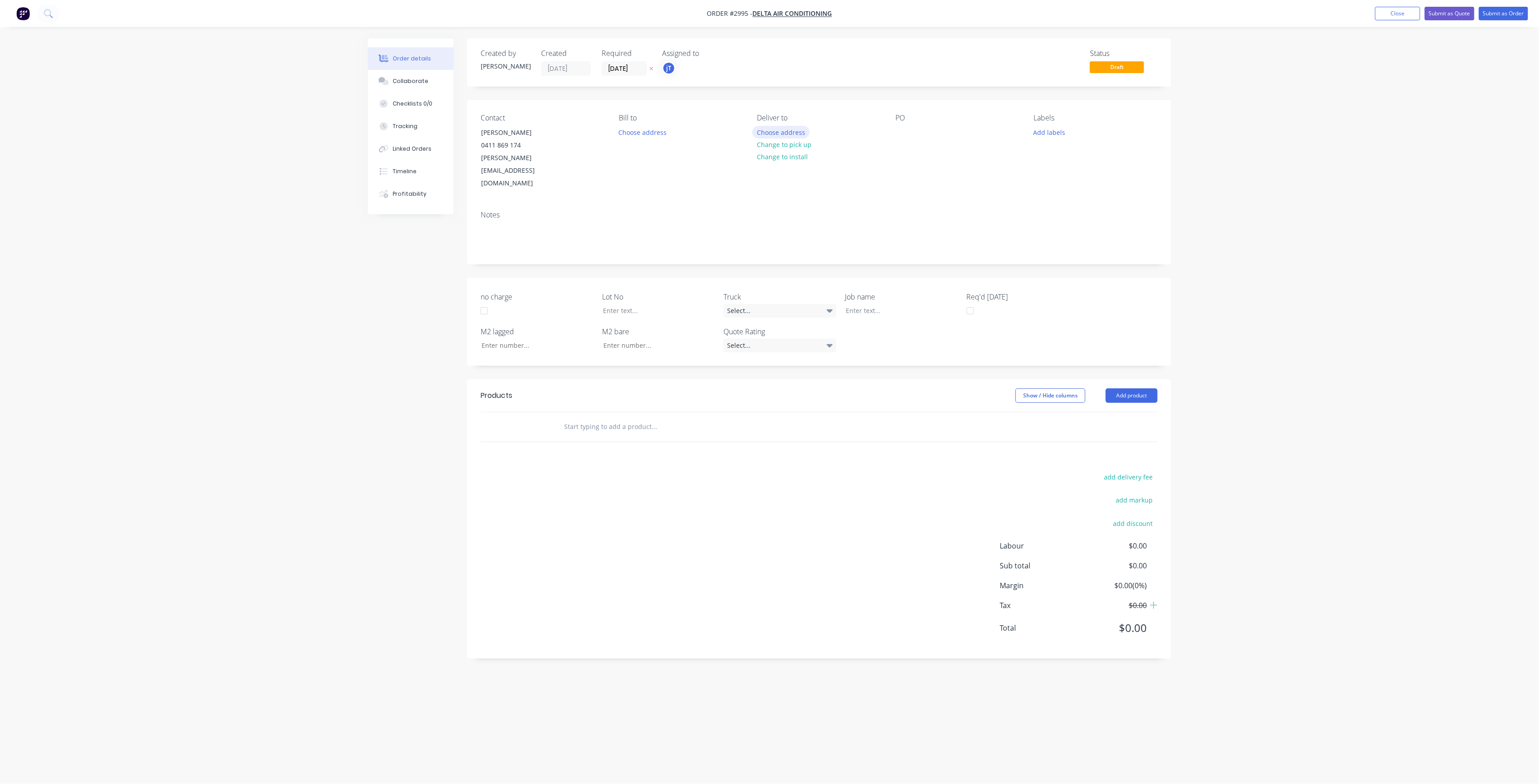
click at [798, 131] on button "Choose address" at bounding box center [780, 131] width 58 height 12
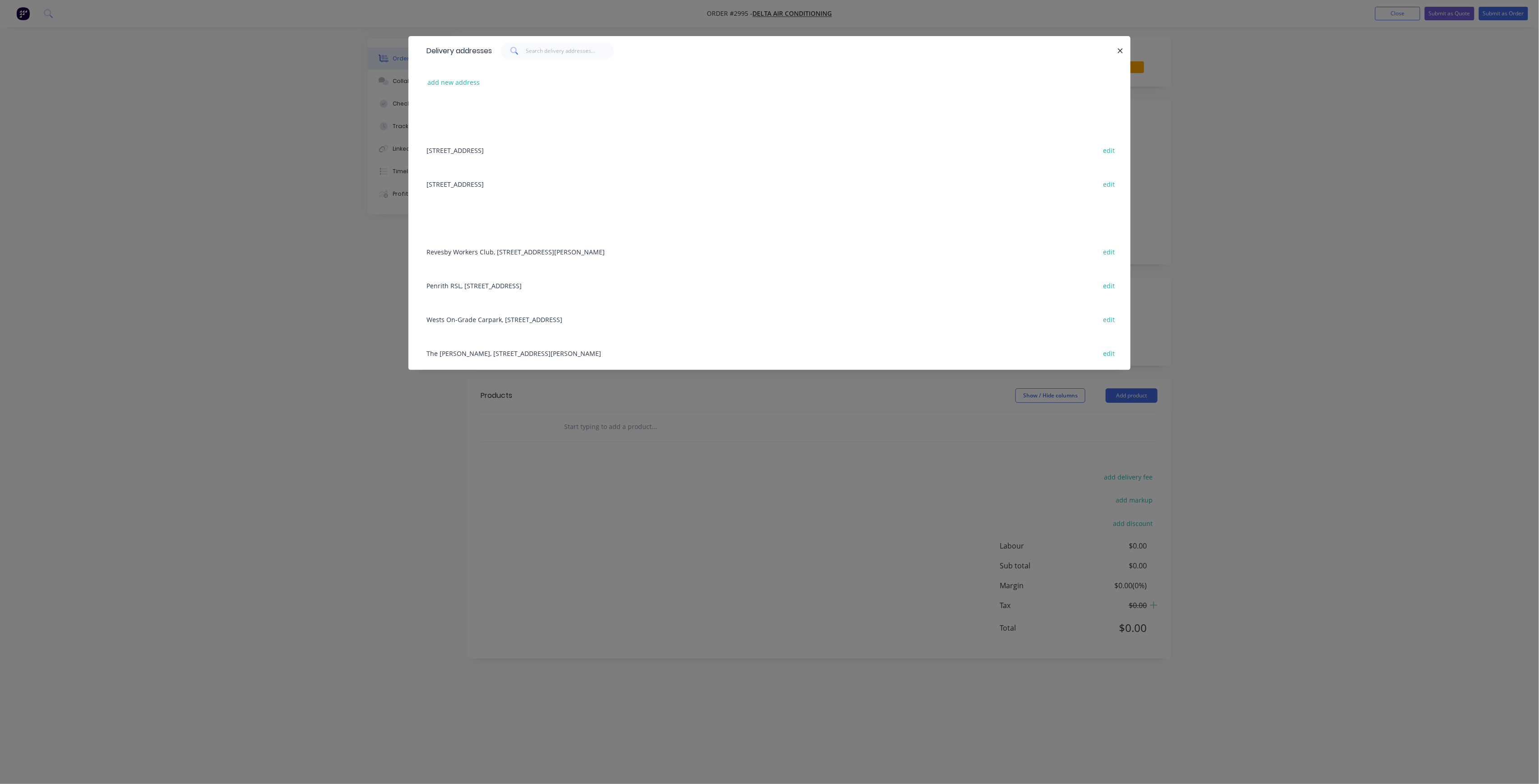
click at [515, 280] on div "Penrith RSL, [STREET_ADDRESS] edit" at bounding box center [770, 285] width 694 height 34
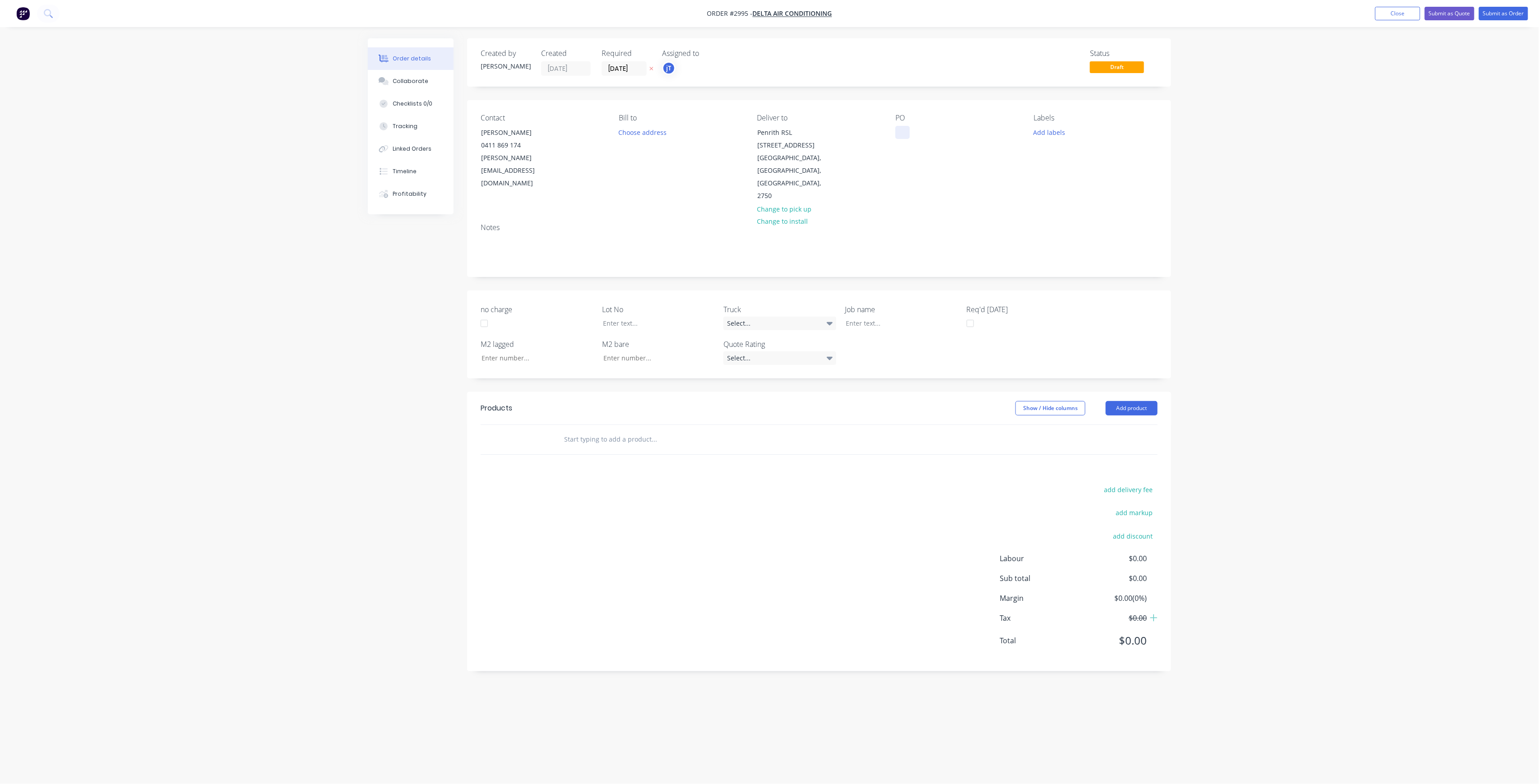
click at [900, 133] on div at bounding box center [902, 132] width 15 height 13
click at [1052, 135] on button "Add labels" at bounding box center [1048, 131] width 41 height 12
click at [1068, 155] on input "text" at bounding box center [1108, 159] width 94 height 18
drag, startPoint x: 1103, startPoint y: 167, endPoint x: 1063, endPoint y: 167, distance: 40.0
click at [1063, 167] on input "LOT-503" at bounding box center [1108, 159] width 94 height 18
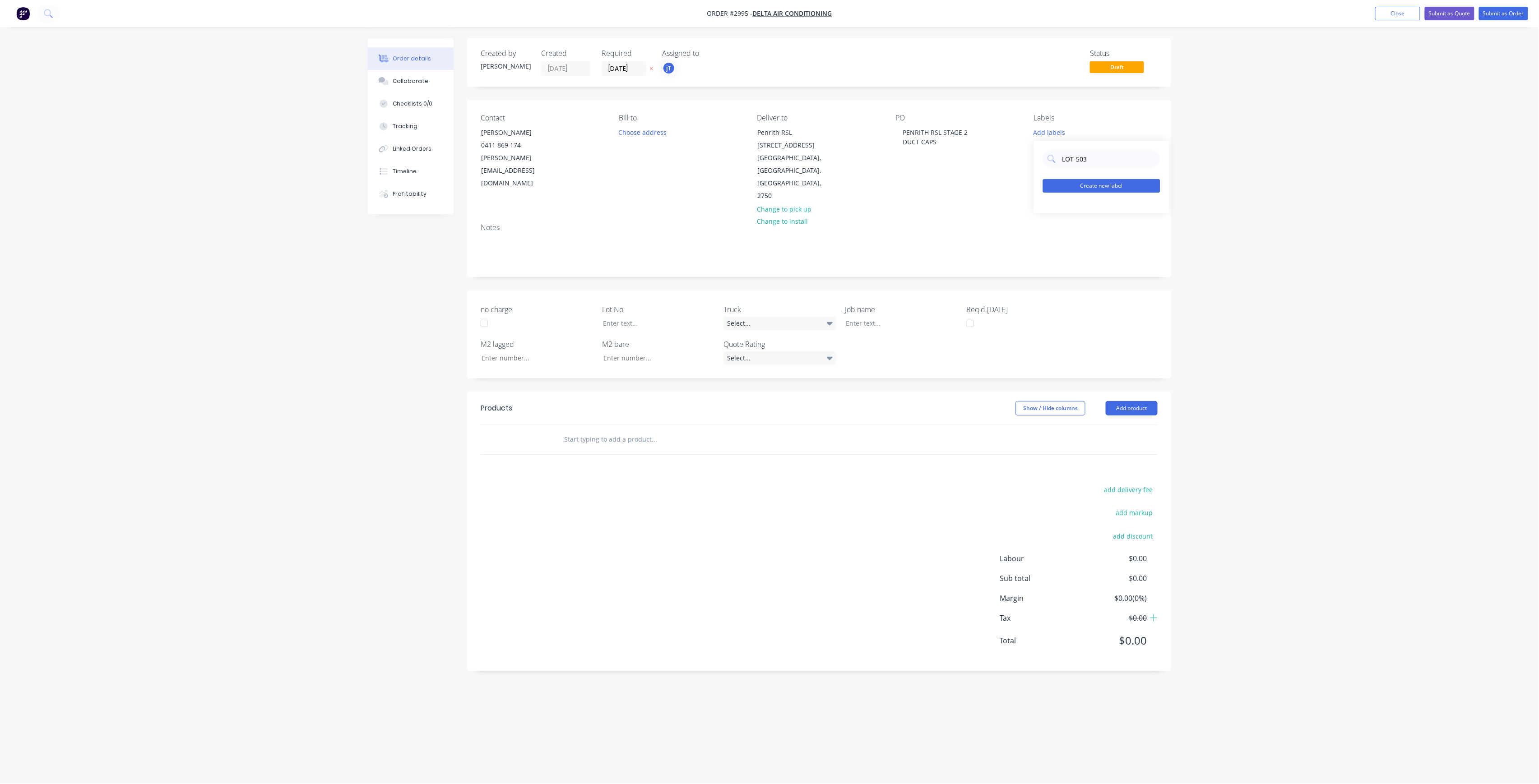
type input "LOT-503"
click at [1105, 188] on button "Create new label" at bounding box center [1101, 186] width 117 height 14
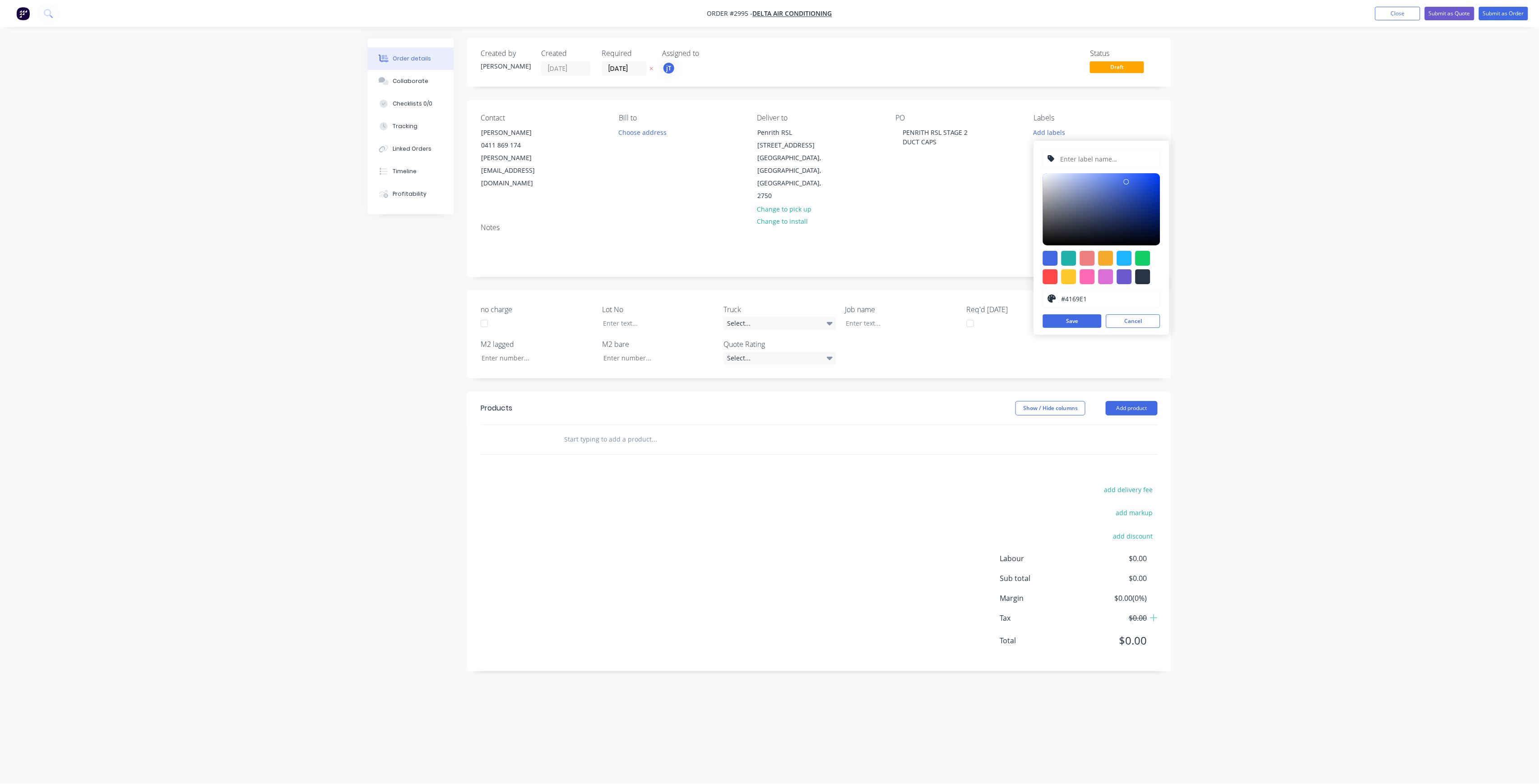
click at [1105, 163] on input "text" at bounding box center [1107, 158] width 96 height 17
paste input "LOT-503"
type input "LOT-503"
click at [1058, 321] on button "Save" at bounding box center [1072, 321] width 59 height 14
drag, startPoint x: 1072, startPoint y: 161, endPoint x: 1063, endPoint y: 163, distance: 9.2
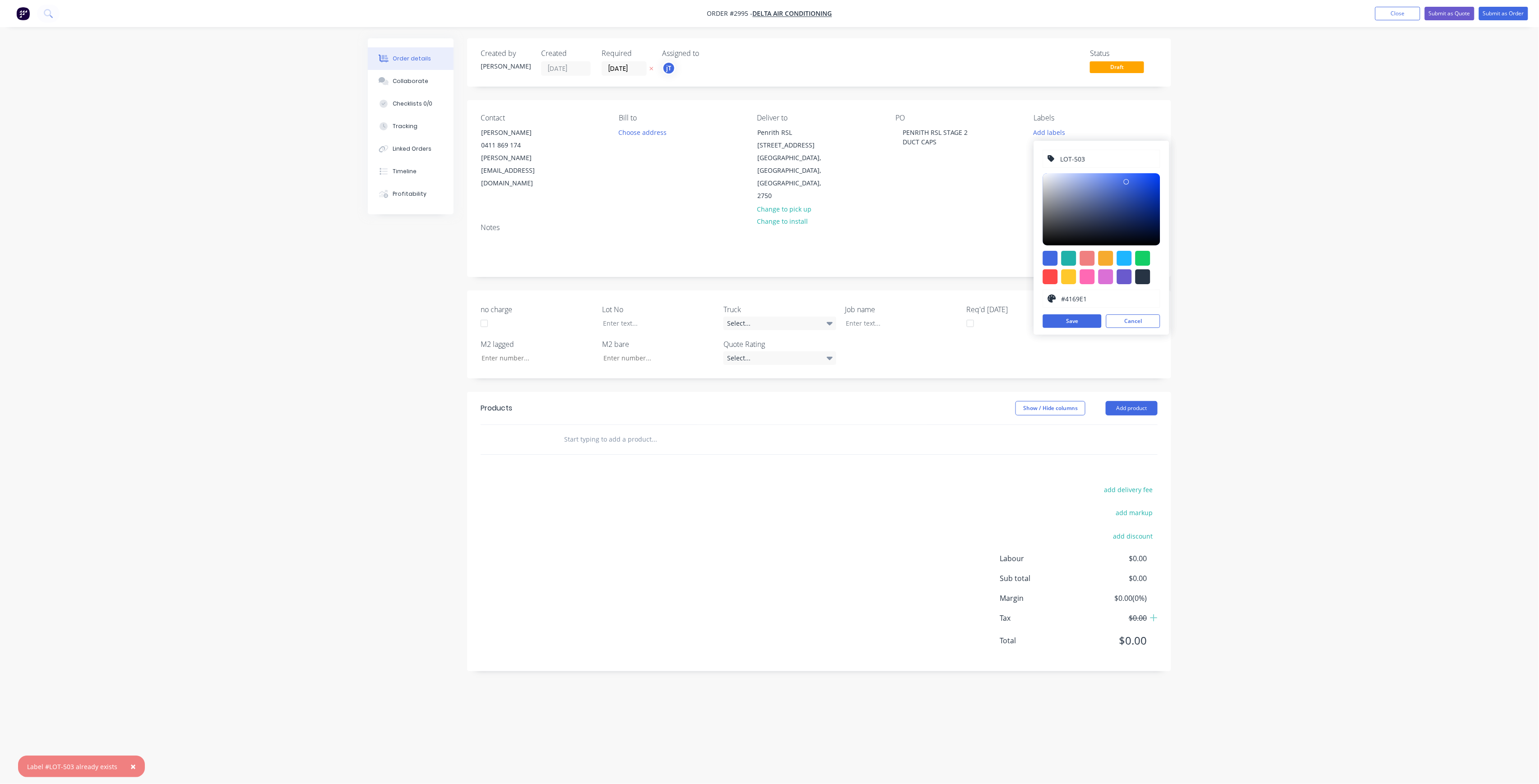
click at [1063, 163] on input "LOT-503" at bounding box center [1107, 158] width 96 height 17
click at [1122, 158] on input "LOT-503" at bounding box center [1107, 158] width 96 height 17
click at [1123, 327] on button "Cancel" at bounding box center [1132, 321] width 54 height 14
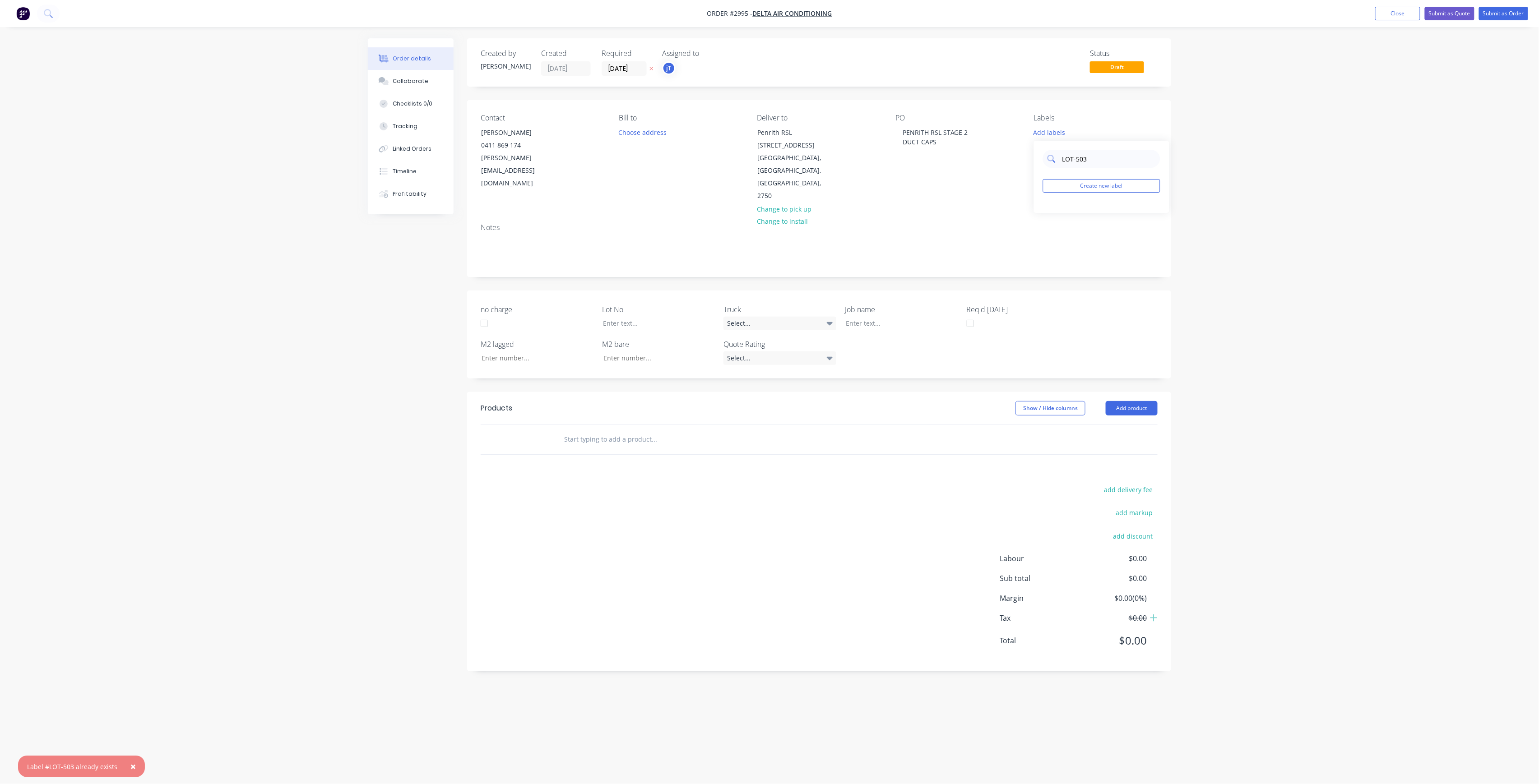
click at [1108, 165] on input "LOT-503" at bounding box center [1108, 159] width 94 height 18
click at [1073, 215] on div "LOT-503" at bounding box center [1073, 212] width 29 height 10
drag, startPoint x: 1080, startPoint y: 151, endPoint x: 1060, endPoint y: 150, distance: 20.0
click at [1060, 150] on div "LOT-503" at bounding box center [1101, 155] width 117 height 18
type input "MAIN"
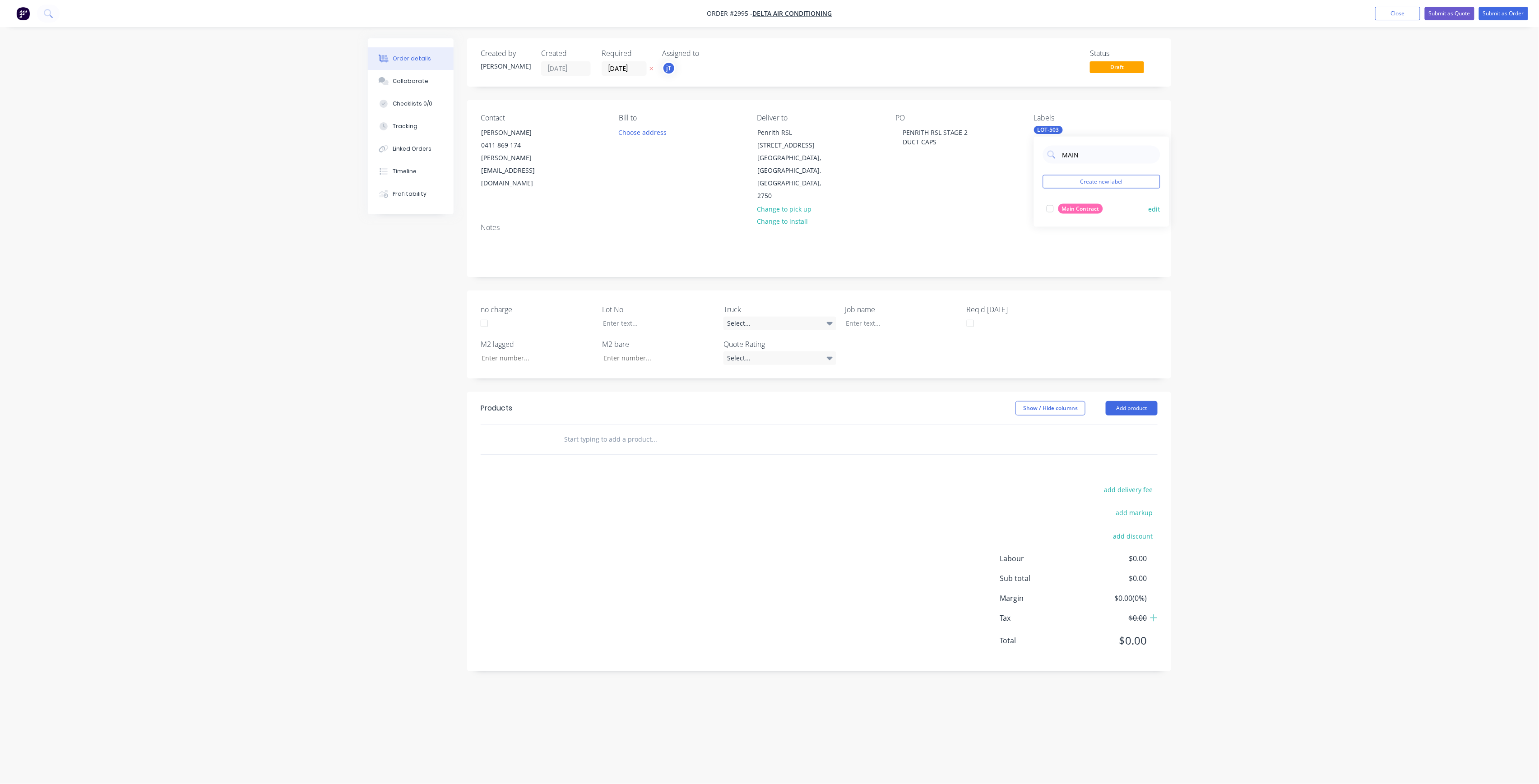
click at [1075, 207] on div "Main Contract" at bounding box center [1080, 209] width 45 height 10
click at [565, 430] on input "text" at bounding box center [653, 440] width 180 height 18
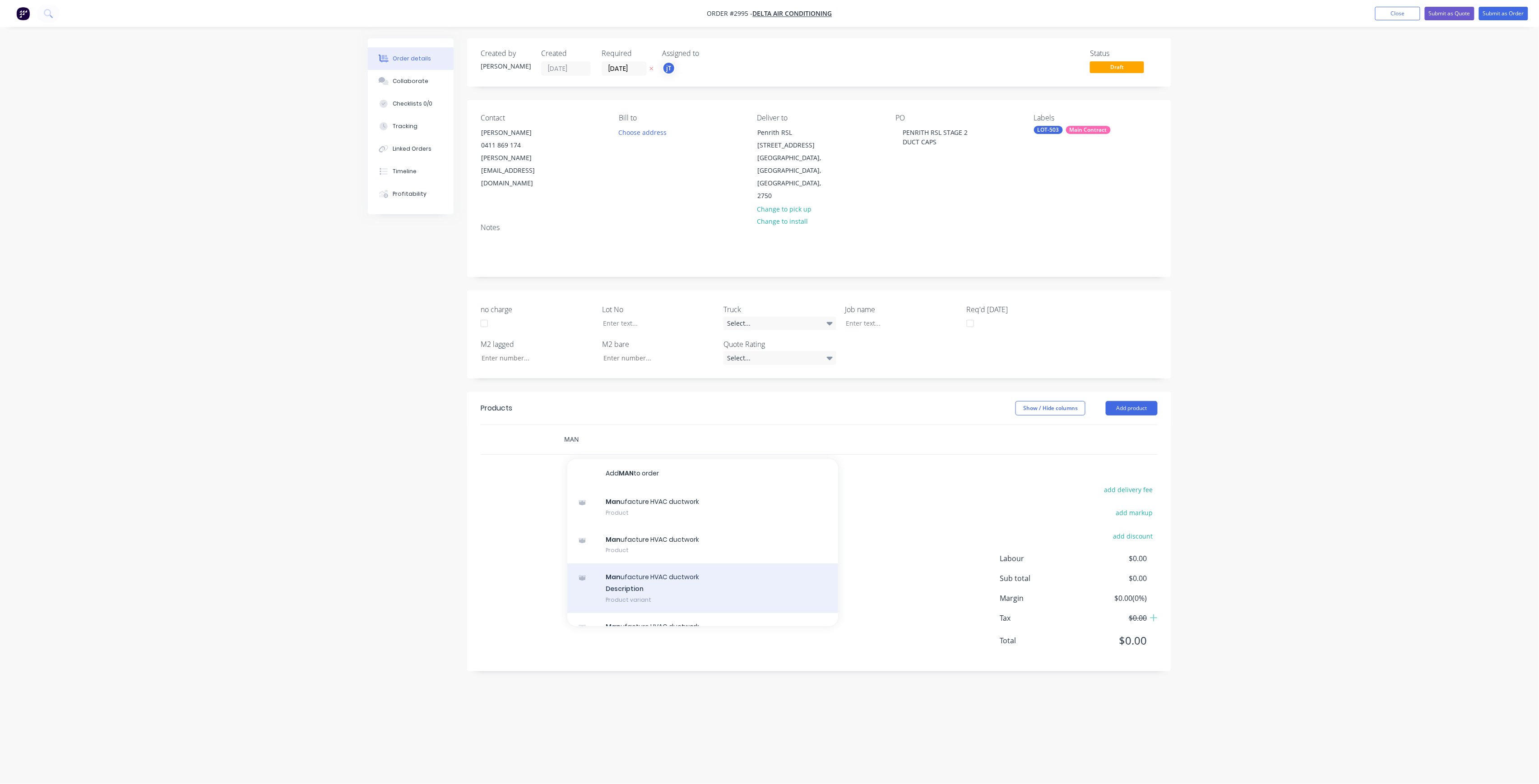
type input "MAN"
click at [625, 563] on div "Man ufacture HVAC ductwork Description Product variant" at bounding box center [703, 588] width 271 height 49
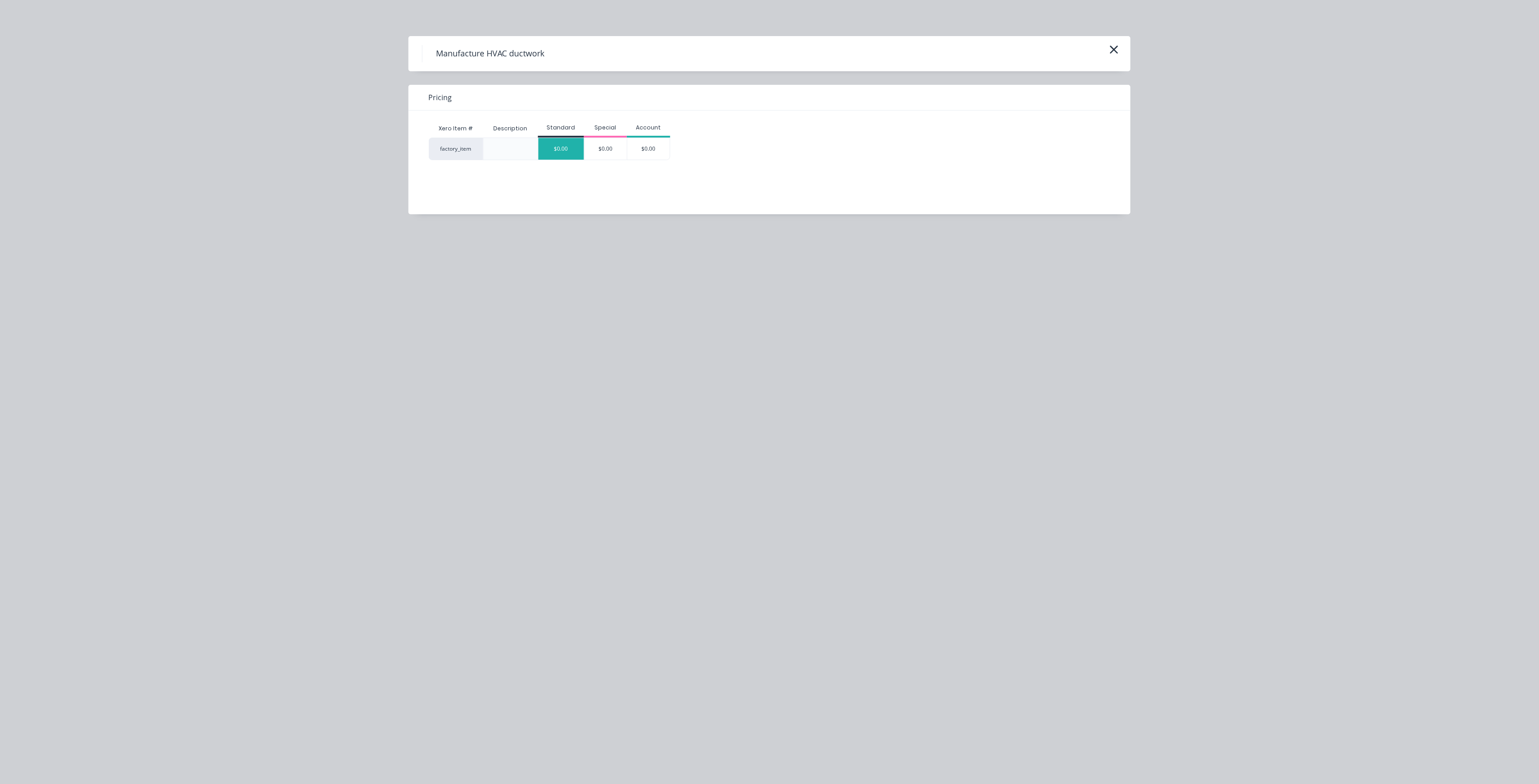
click at [564, 152] on div "$0.00" at bounding box center [562, 149] width 46 height 22
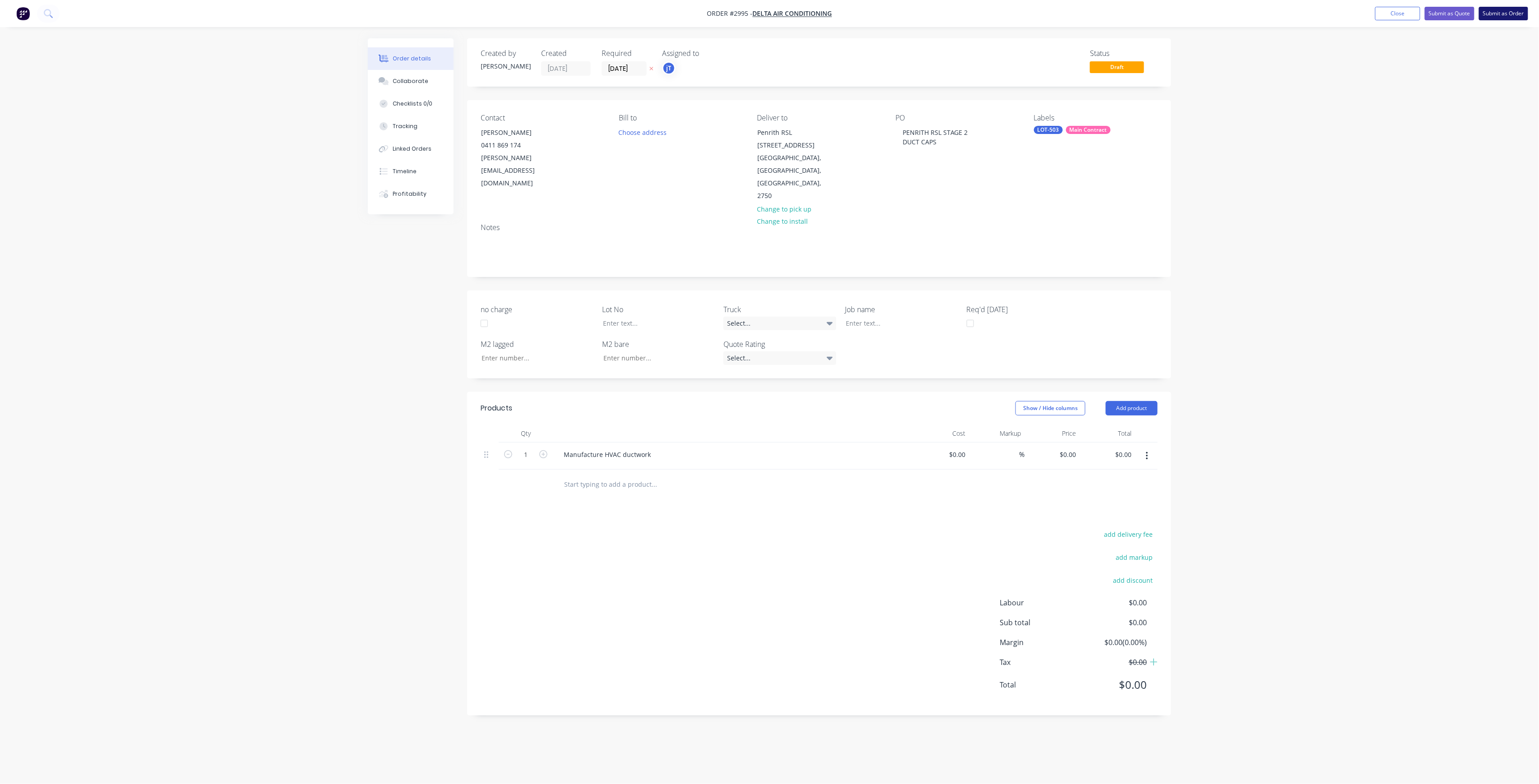
click at [1506, 16] on button "Submit as Order" at bounding box center [1503, 13] width 49 height 14
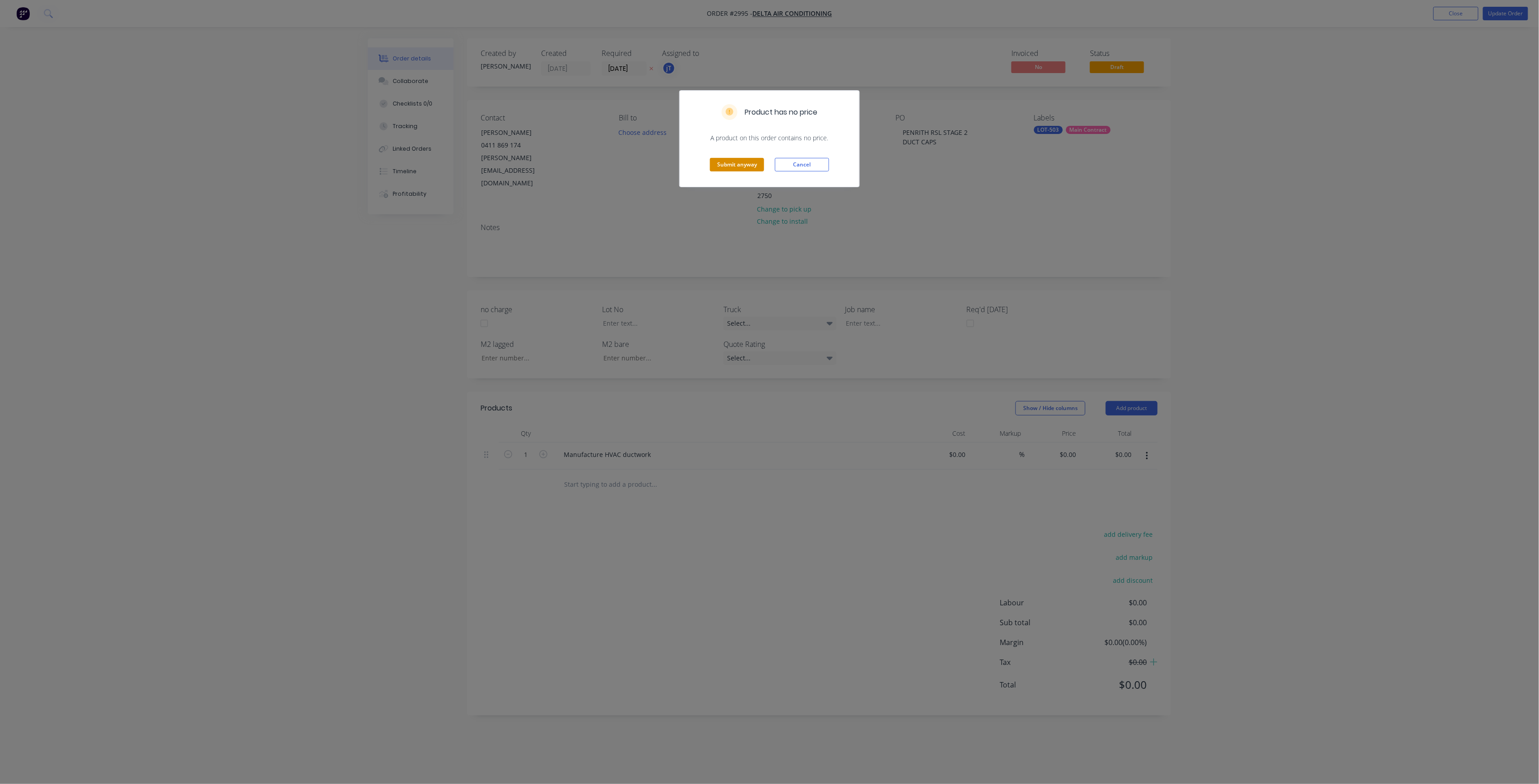
click at [748, 163] on button "Submit anyway" at bounding box center [737, 164] width 54 height 14
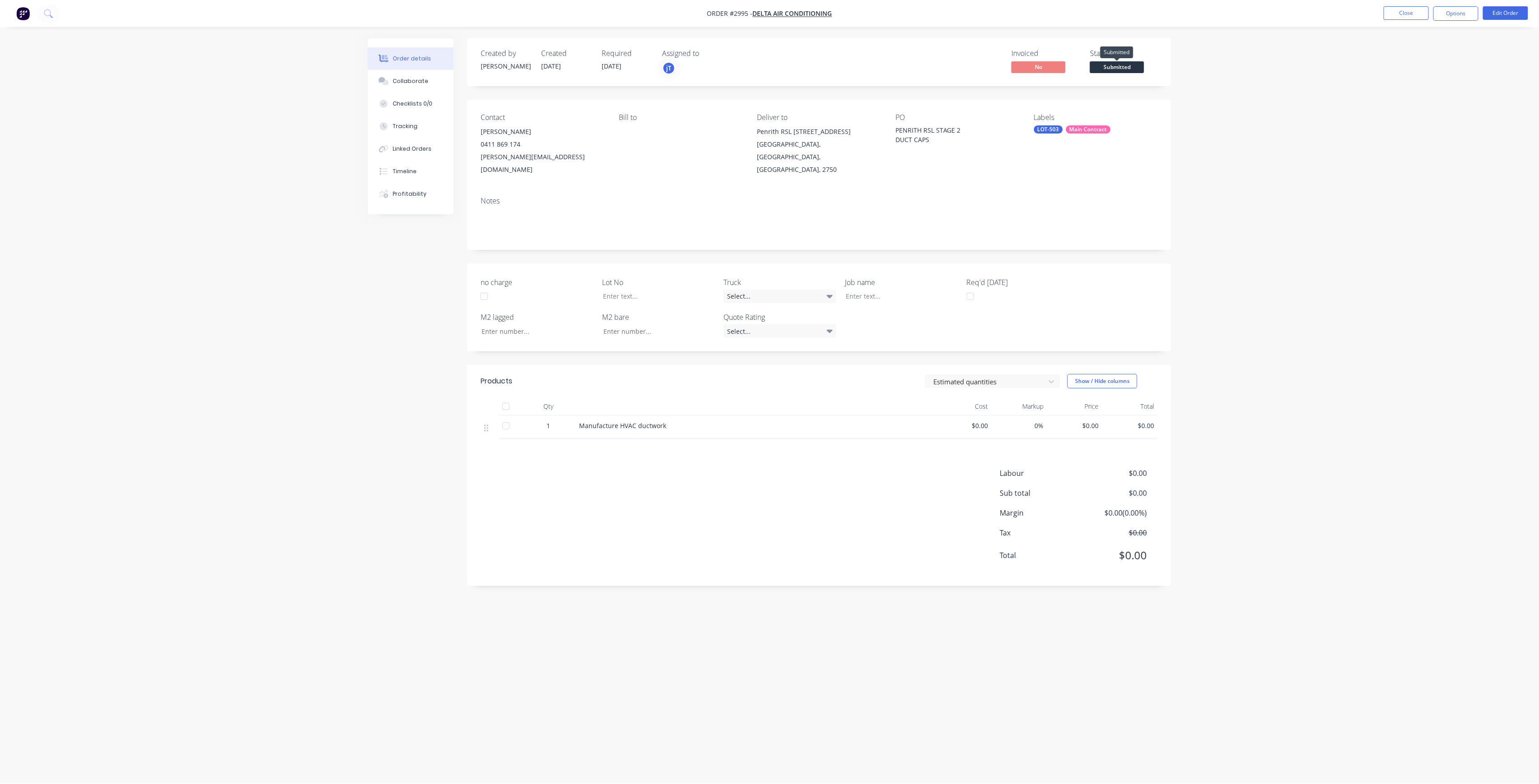
click at [1118, 67] on span "Submitted" at bounding box center [1116, 67] width 54 height 11
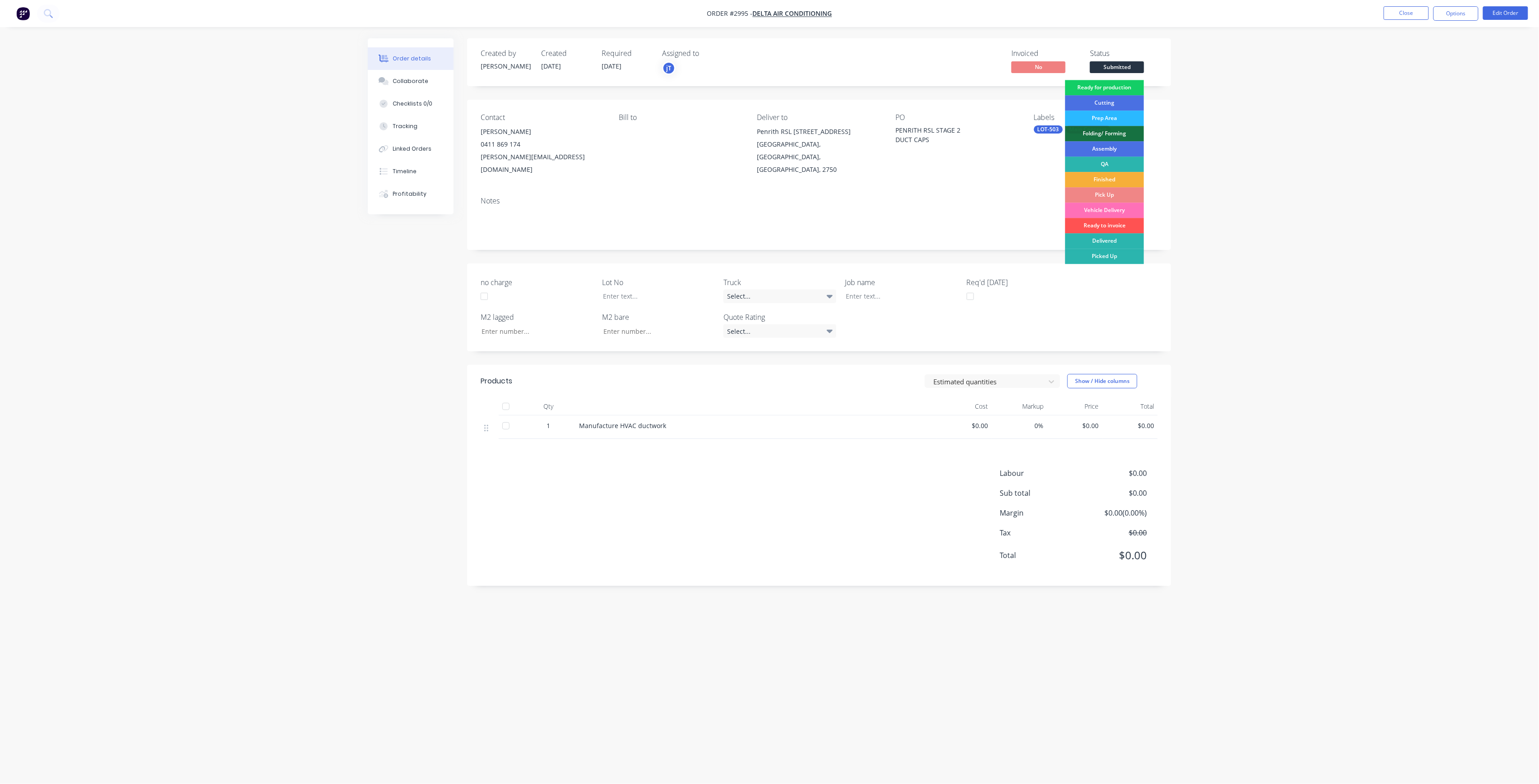
click at [1115, 87] on div "Ready for production" at bounding box center [1104, 87] width 79 height 16
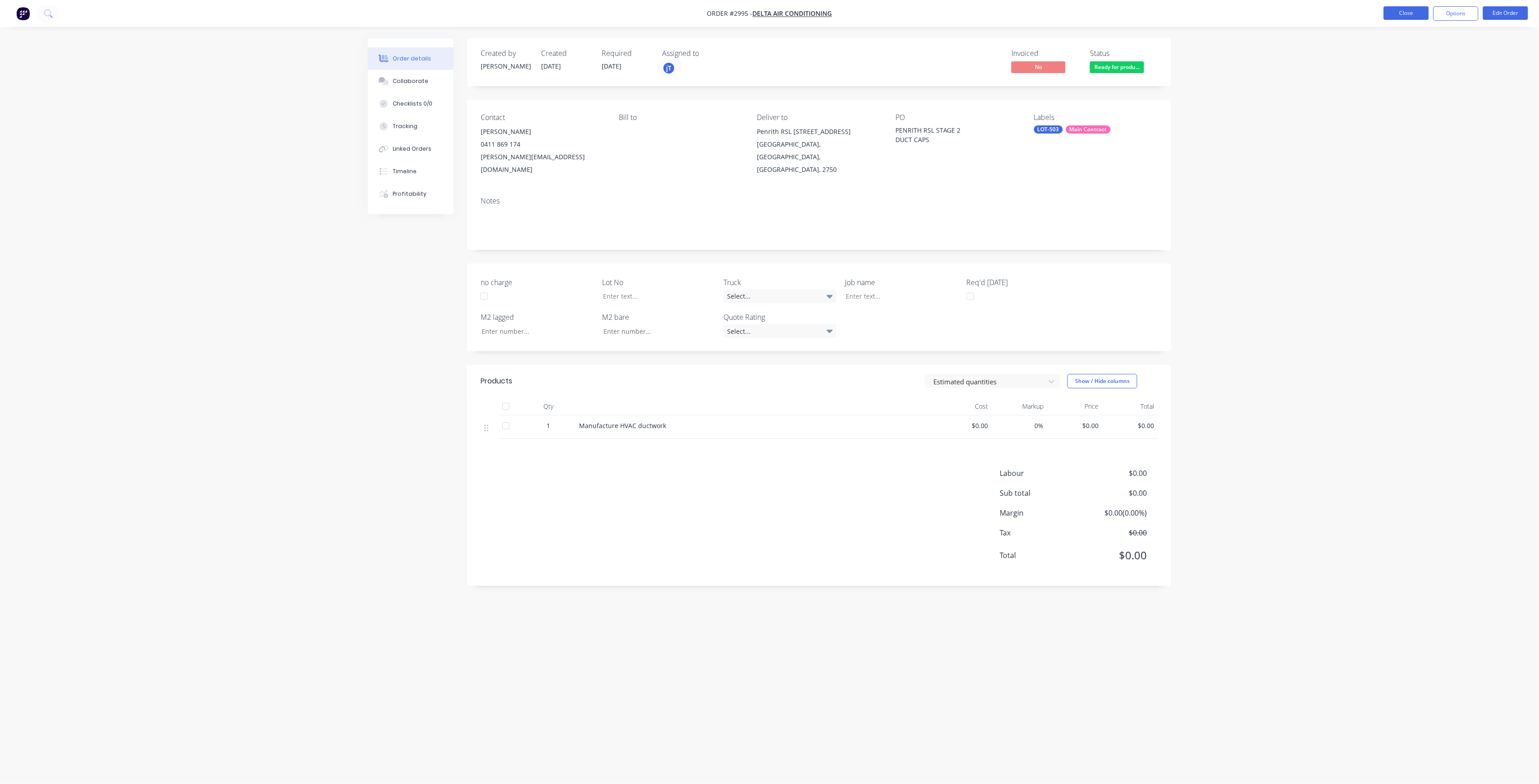
click at [1400, 19] on button "Close" at bounding box center [1405, 13] width 45 height 14
